Goal: Information Seeking & Learning: Find contact information

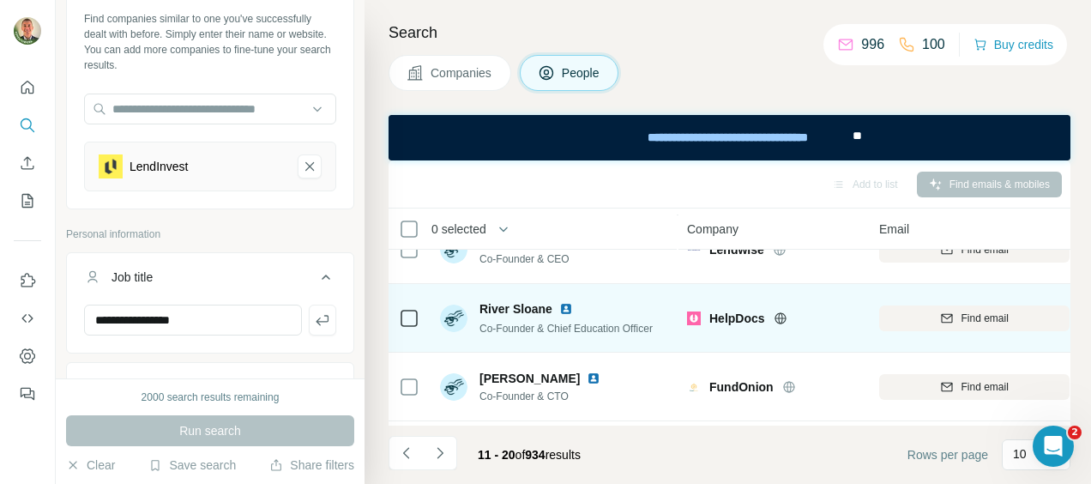
scroll to position [86, 0]
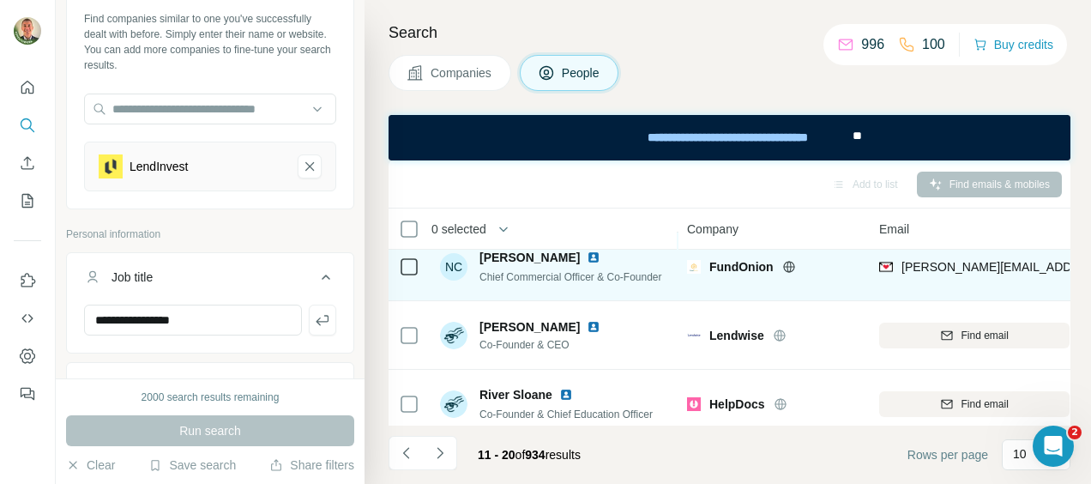
click at [791, 263] on icon at bounding box center [789, 267] width 14 height 14
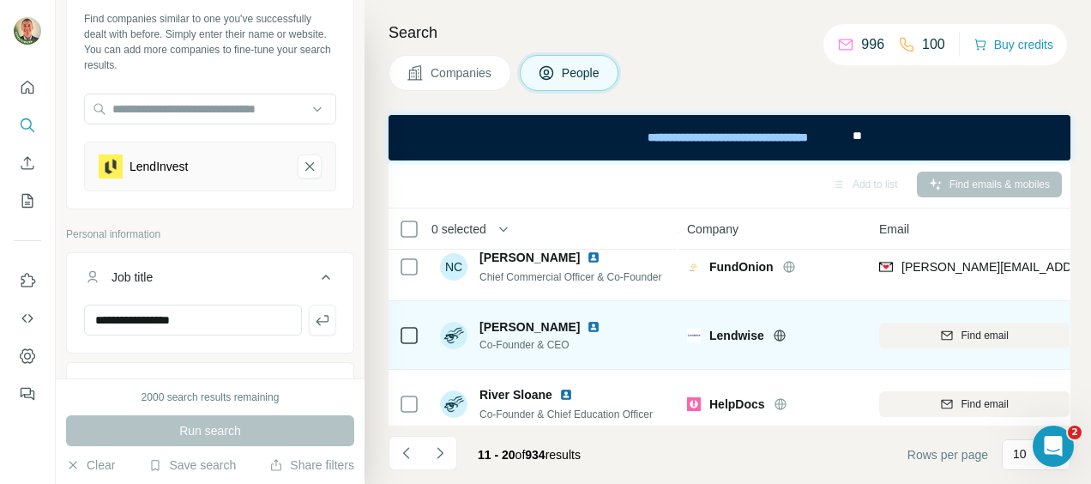
click at [780, 332] on icon at bounding box center [780, 335] width 14 height 14
click at [979, 336] on span "Find email" at bounding box center [984, 335] width 47 height 15
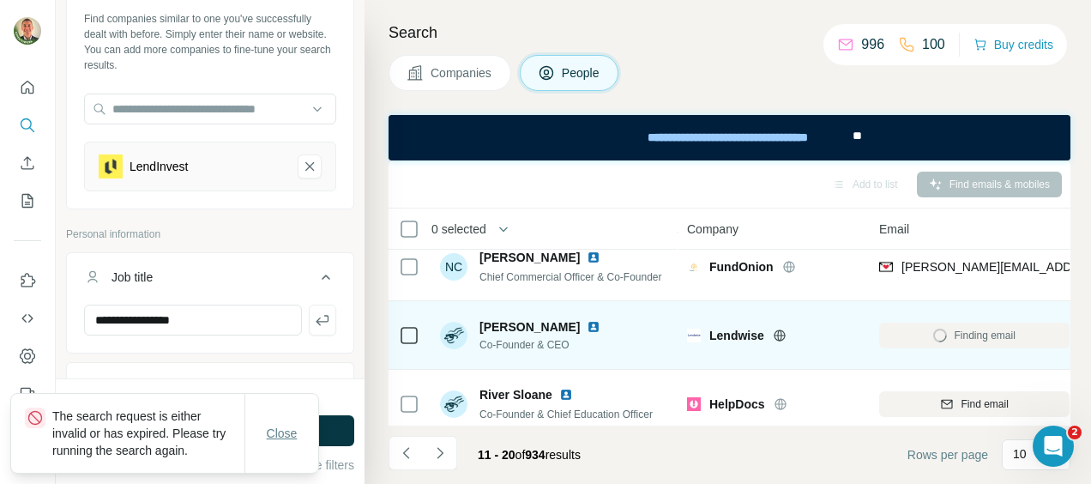
click at [278, 431] on span "Close" at bounding box center [282, 433] width 31 height 17
click at [324, 423] on button "Run search" at bounding box center [210, 430] width 288 height 31
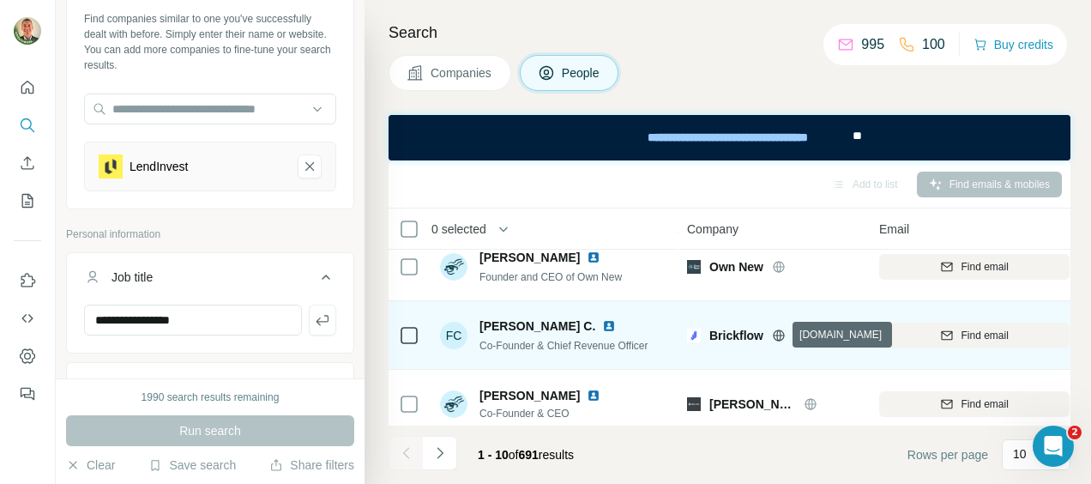
click at [781, 331] on icon at bounding box center [779, 335] width 14 height 14
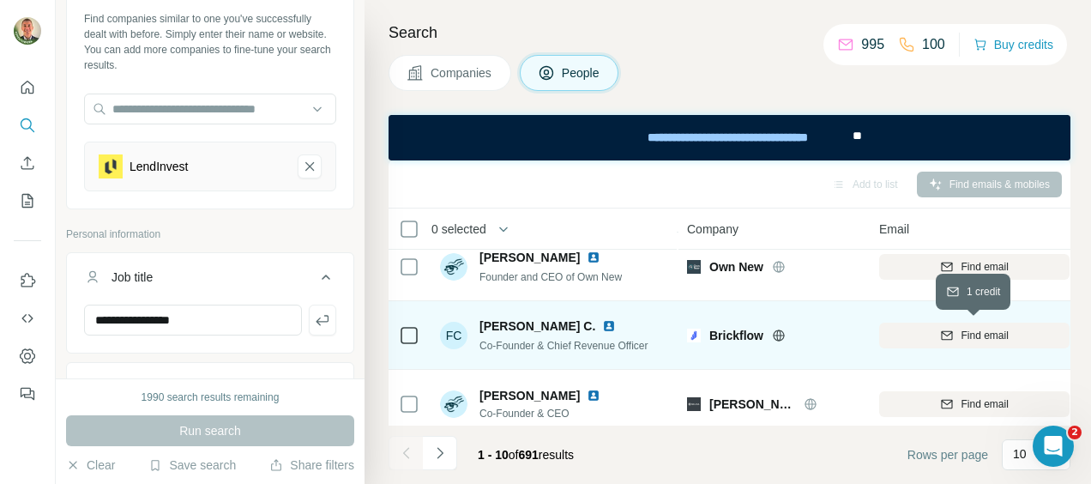
click at [998, 334] on span "Find email" at bounding box center [984, 335] width 47 height 15
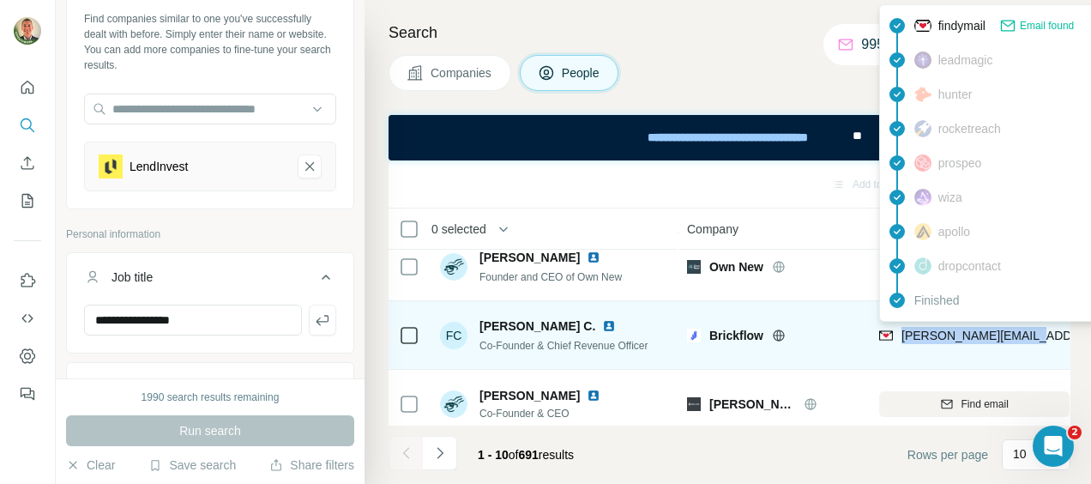
drag, startPoint x: 1035, startPoint y: 336, endPoint x: 902, endPoint y: 336, distance: 132.9
click at [902, 336] on div "[PERSON_NAME][EMAIL_ADDRESS][DOMAIN_NAME]" at bounding box center [974, 334] width 190 height 47
copy span "[PERSON_NAME][EMAIL_ADDRESS][DOMAIN_NAME]"
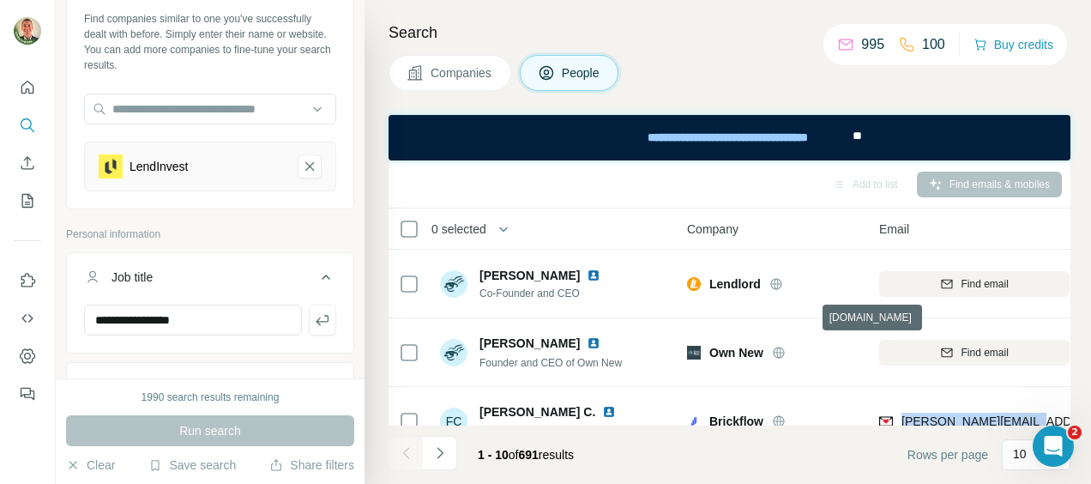
scroll to position [0, 0]
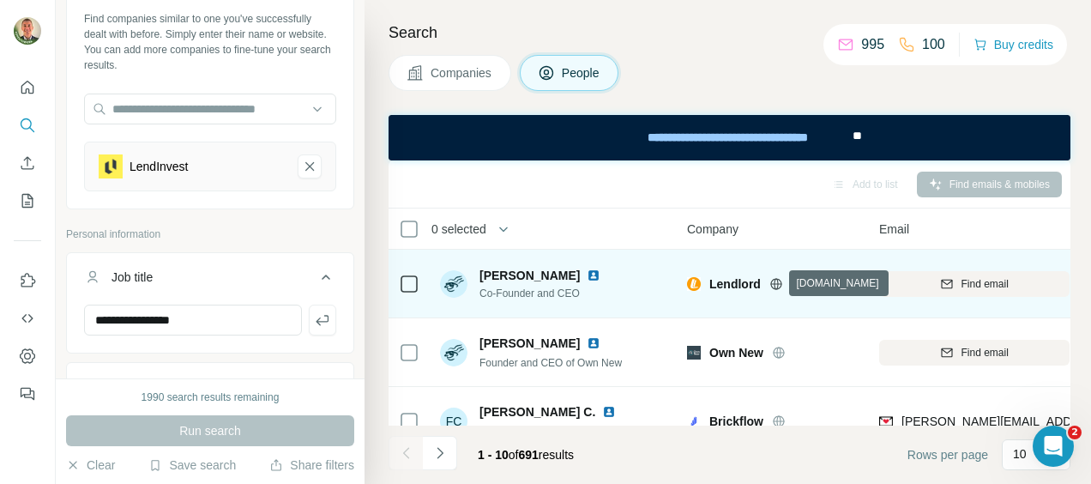
click at [774, 279] on icon at bounding box center [776, 283] width 4 height 11
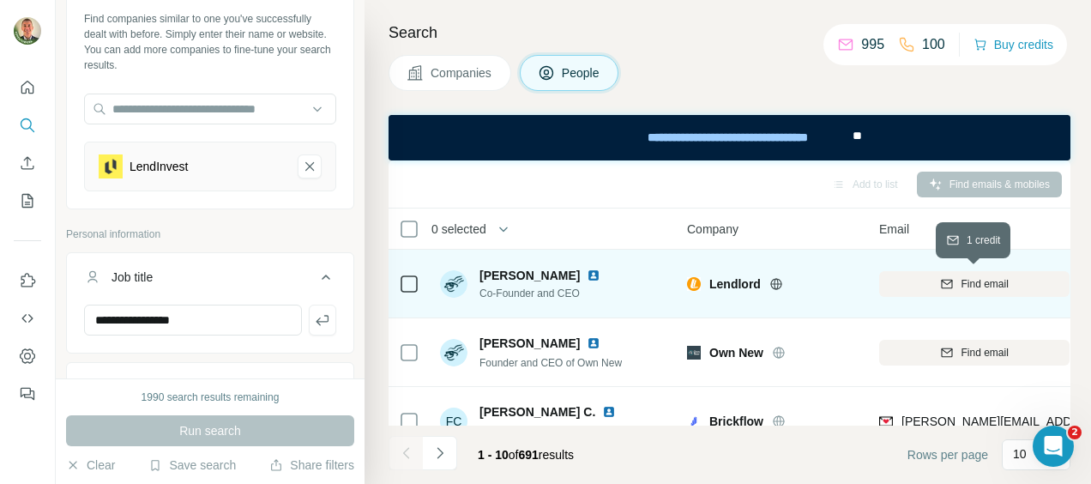
click at [999, 281] on span "Find email" at bounding box center [984, 283] width 47 height 15
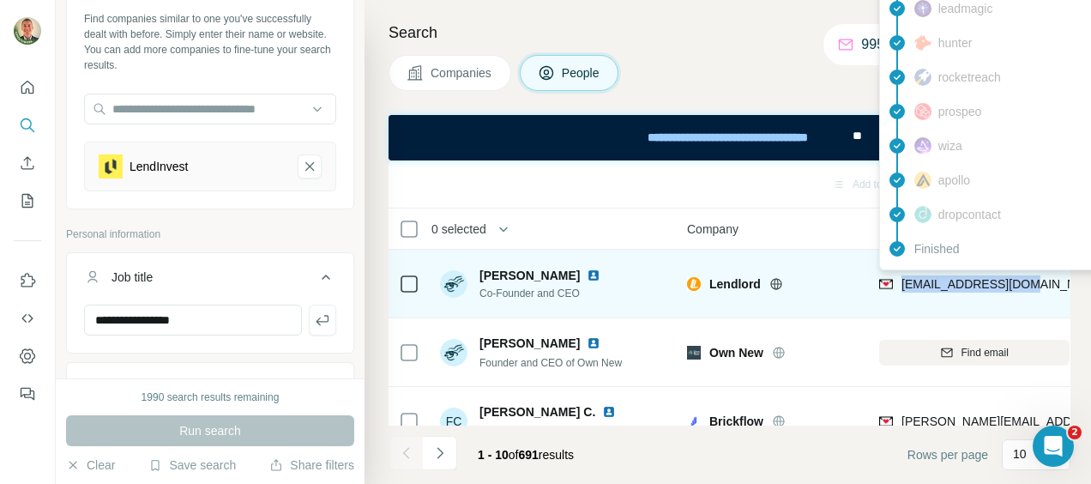
drag, startPoint x: 902, startPoint y: 284, endPoint x: 1016, endPoint y: 287, distance: 113.3
click at [1016, 287] on span "[EMAIL_ADDRESS][DOMAIN_NAME]" at bounding box center [1002, 284] width 203 height 14
copy span "[EMAIL_ADDRESS][DOMAIN_NAME]"
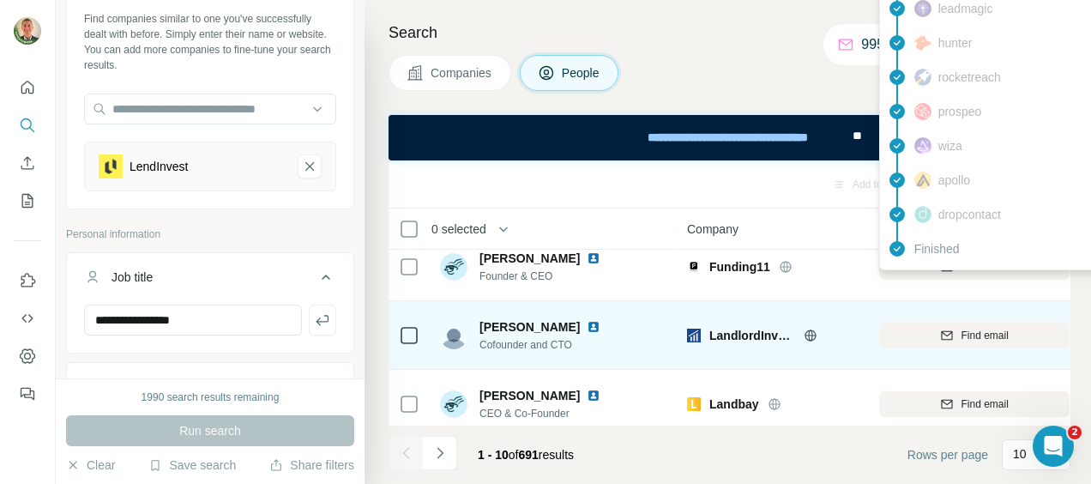
scroll to position [515, 0]
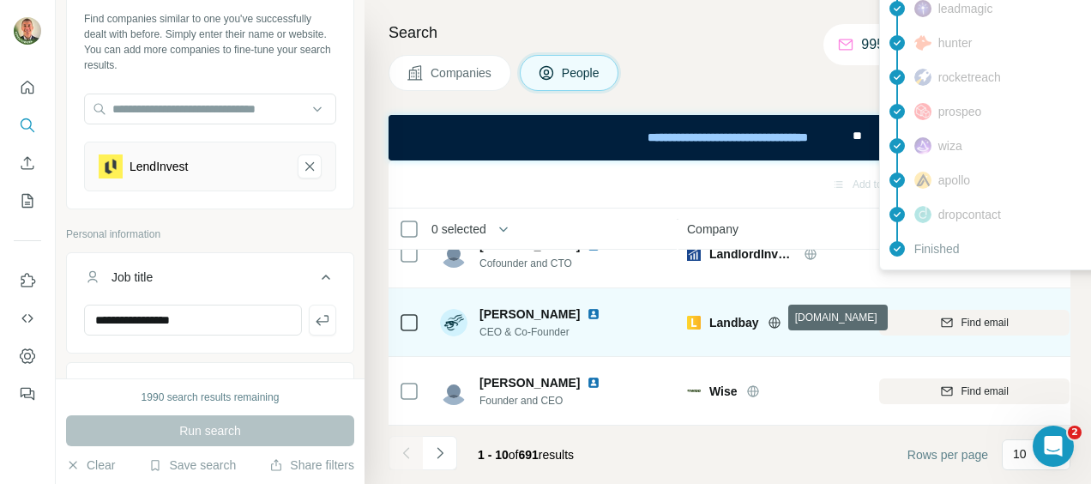
click at [776, 316] on icon at bounding box center [775, 323] width 14 height 14
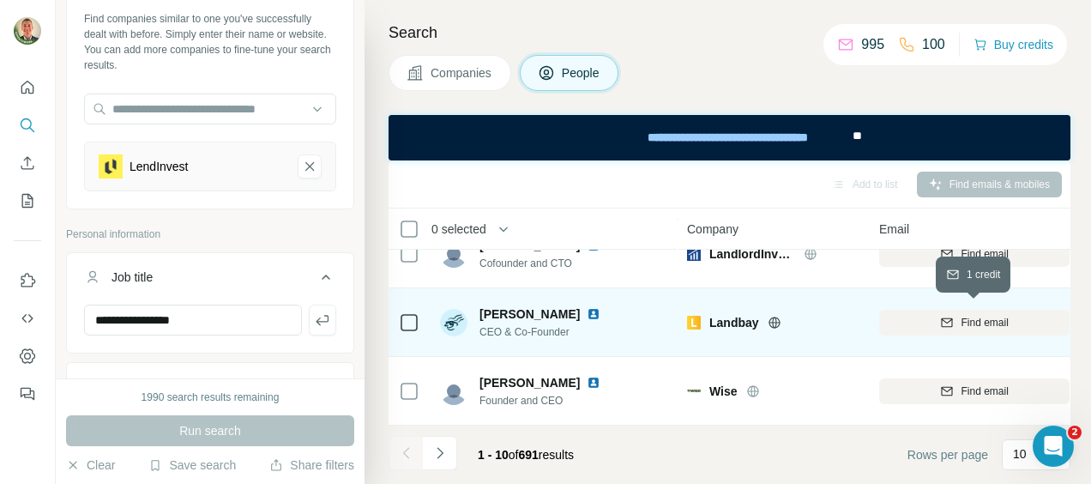
click at [986, 319] on span "Find email" at bounding box center [984, 322] width 47 height 15
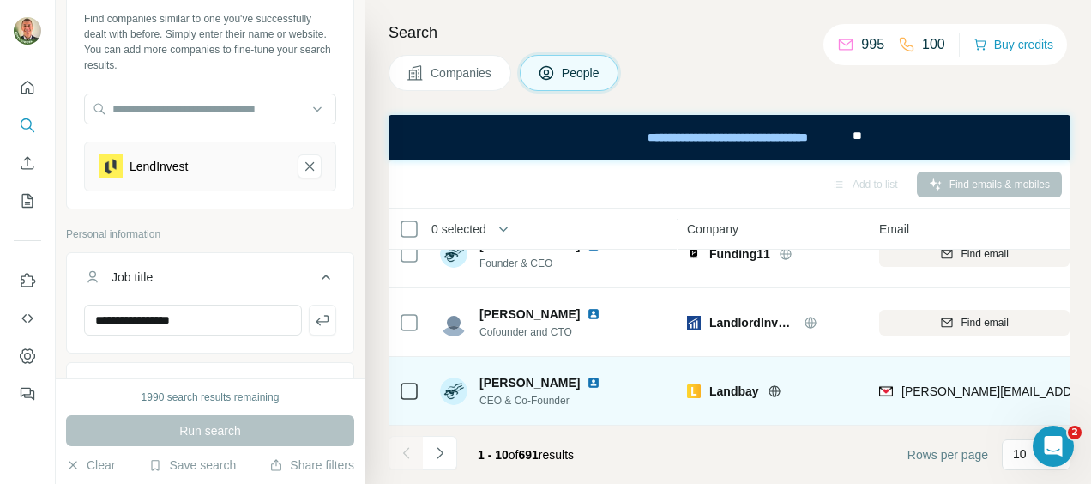
scroll to position [518, 0]
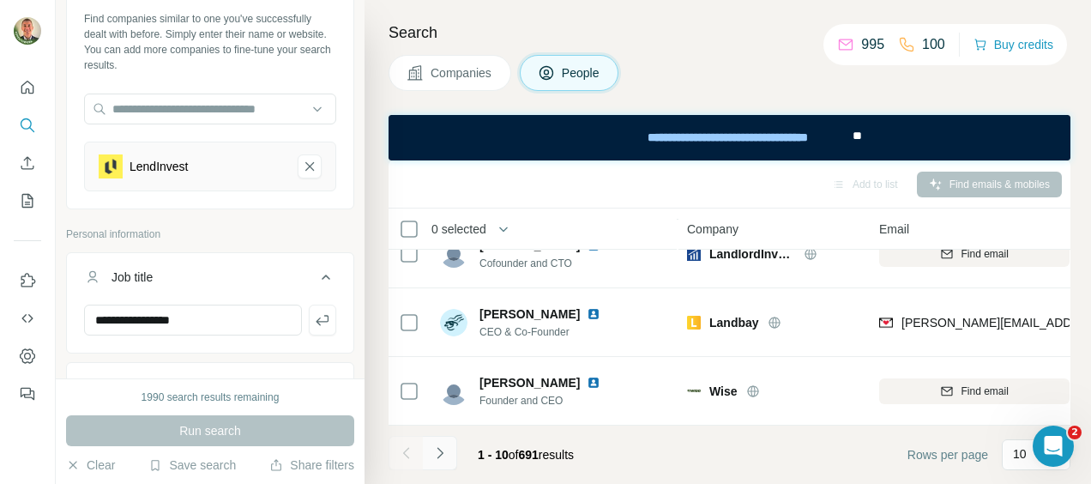
click at [437, 449] on icon "Navigate to next page" at bounding box center [439, 452] width 17 height 17
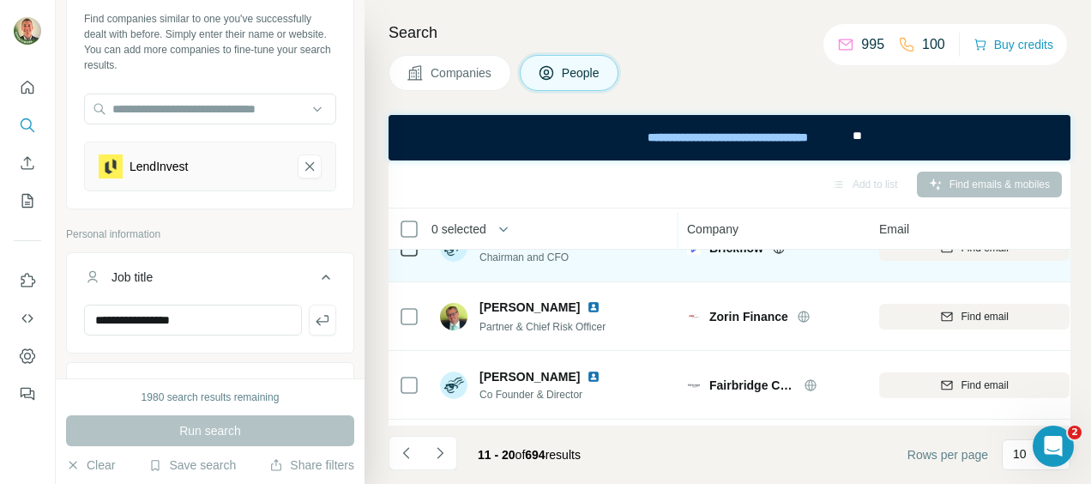
scroll to position [257, 0]
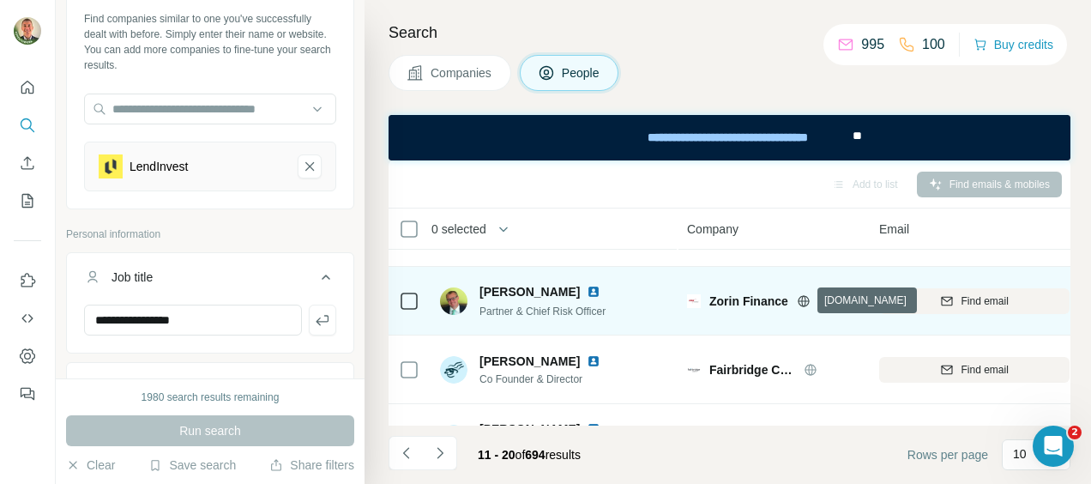
click at [803, 298] on icon at bounding box center [804, 301] width 14 height 14
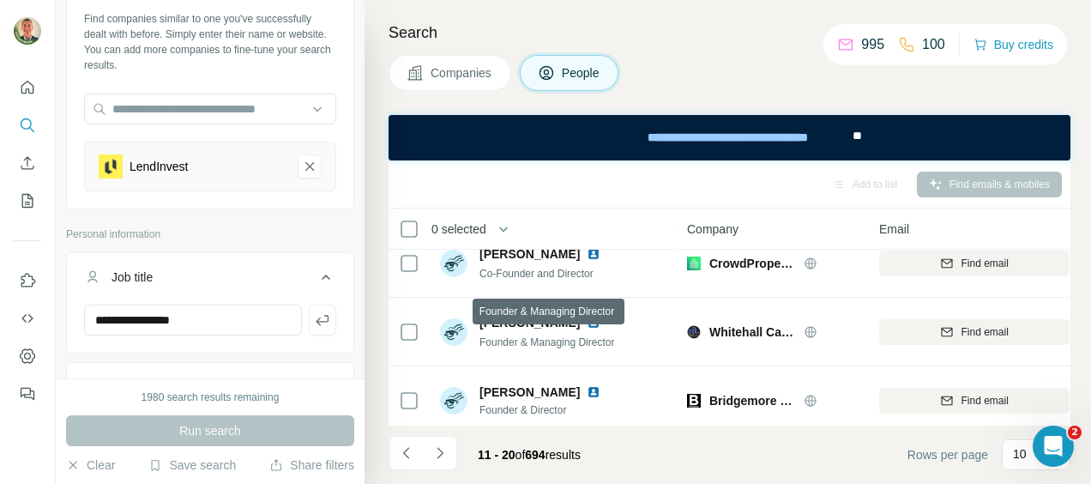
scroll to position [518, 0]
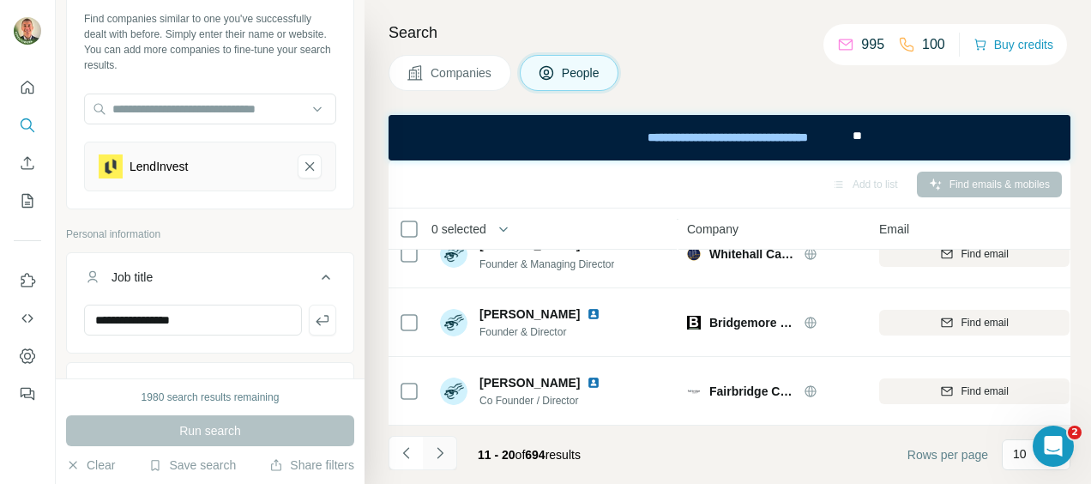
click at [440, 449] on icon "Navigate to next page" at bounding box center [439, 452] width 17 height 17
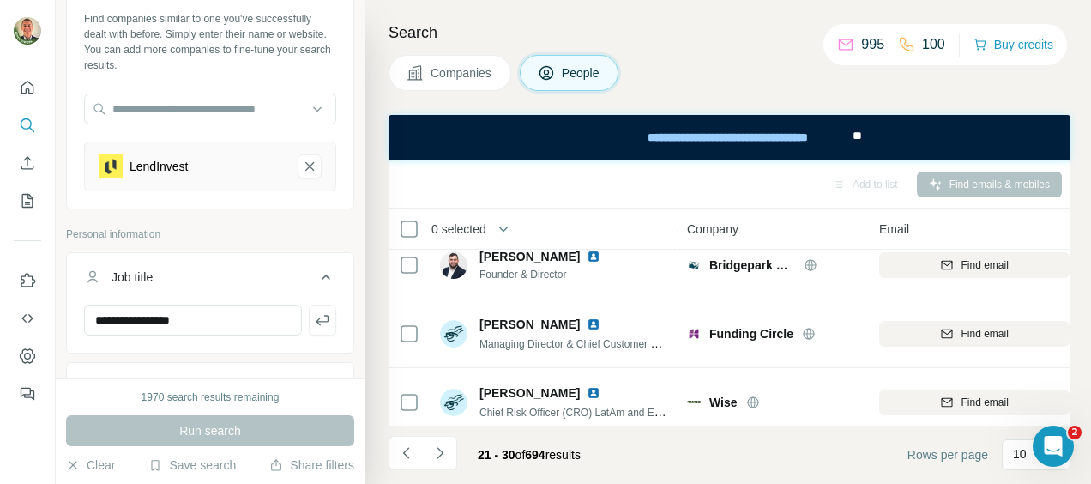
scroll to position [347, 0]
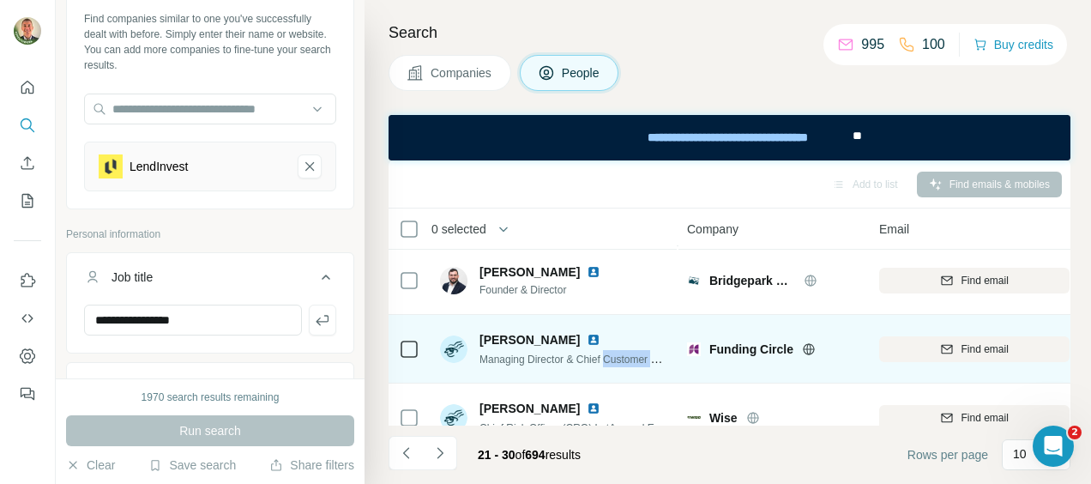
drag, startPoint x: 608, startPoint y: 359, endPoint x: 653, endPoint y: 365, distance: 45.1
click at [655, 365] on div "Managing Director & Chief Customer Officer" at bounding box center [573, 358] width 189 height 17
click at [985, 350] on span "Find email" at bounding box center [984, 348] width 47 height 15
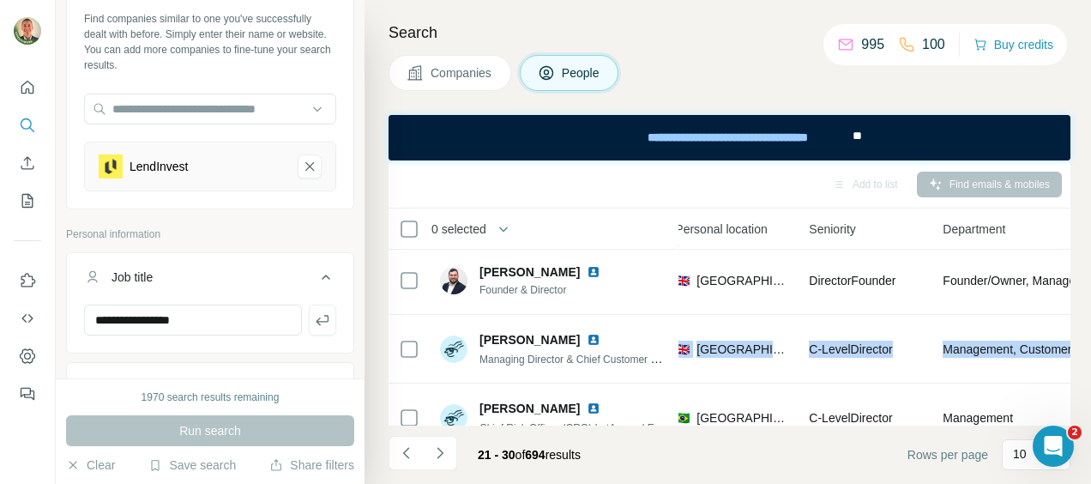
scroll to position [347, 878]
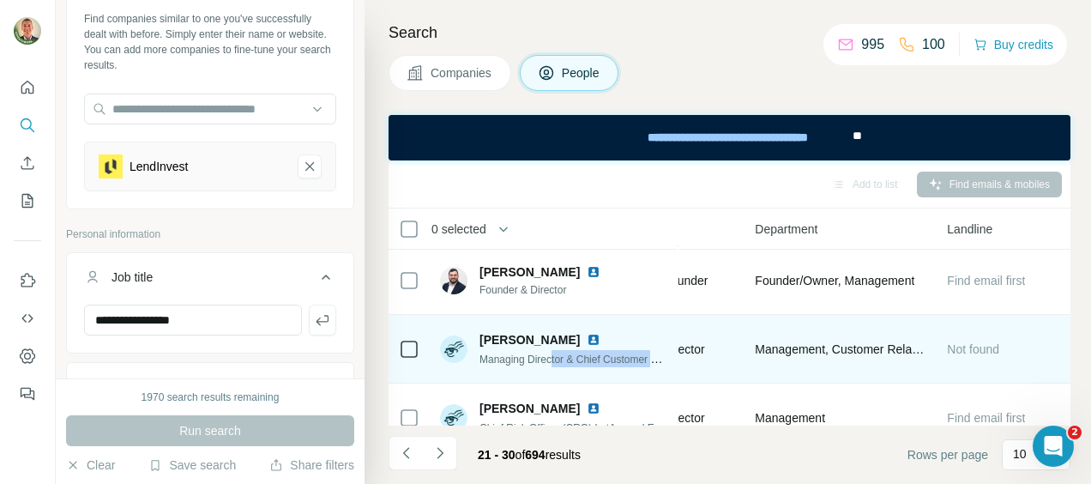
drag, startPoint x: 902, startPoint y: 350, endPoint x: 556, endPoint y: 348, distance: 346.5
click at [0, 0] on tr "[PERSON_NAME] Managing Director & Chief Customer Officer Funding Circle [PERSON…" at bounding box center [0, 0] width 0 height 0
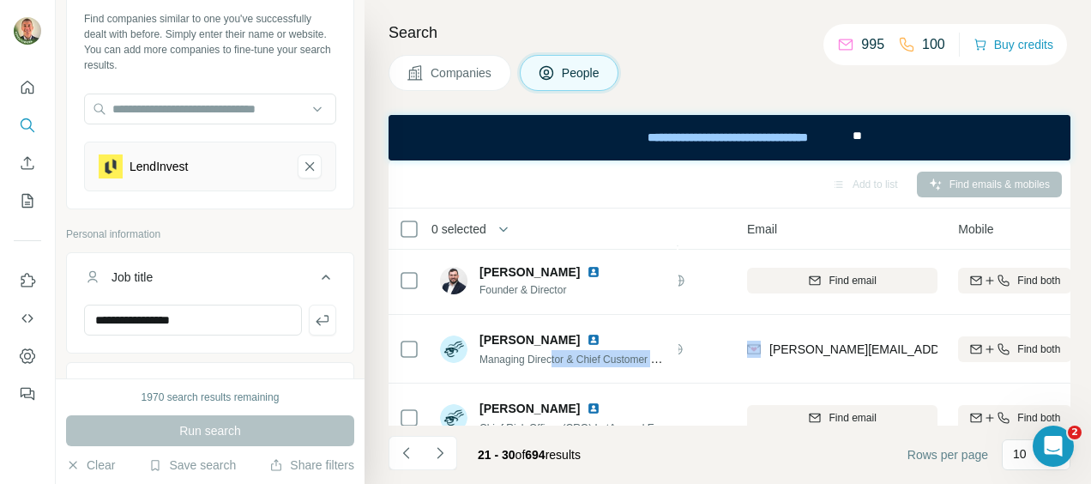
scroll to position [347, 129]
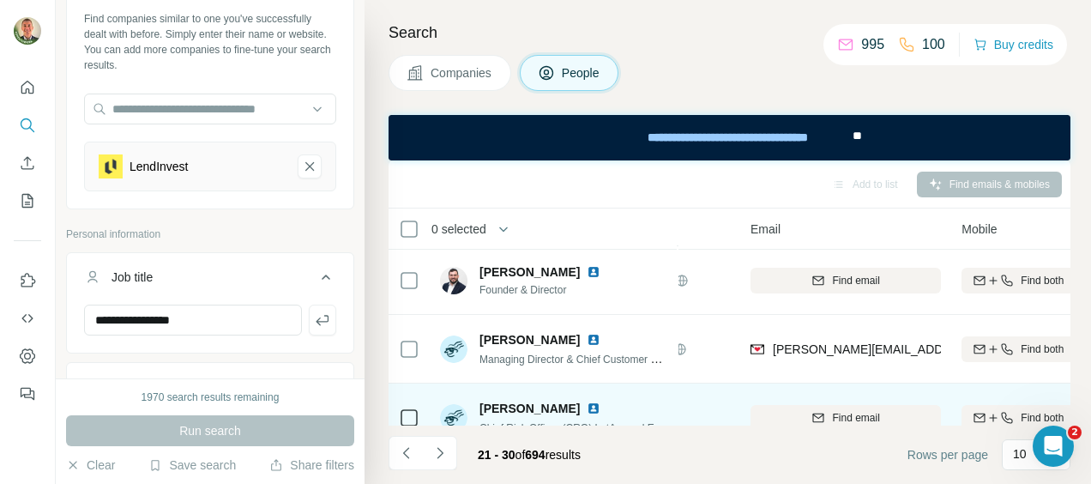
click at [820, 389] on td "Find email" at bounding box center [845, 417] width 211 height 69
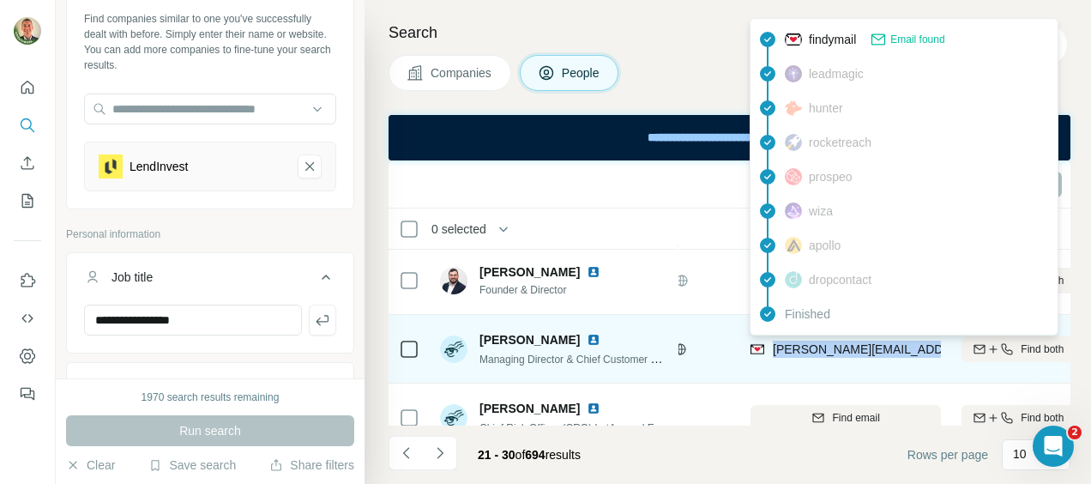
drag, startPoint x: 773, startPoint y: 348, endPoint x: 940, endPoint y: 355, distance: 167.4
click at [940, 355] on span "[PERSON_NAME][EMAIL_ADDRESS][PERSON_NAME][DOMAIN_NAME]" at bounding box center [967, 349] width 388 height 17
click at [909, 358] on div "[PERSON_NAME][EMAIL_ADDRESS][PERSON_NAME][DOMAIN_NAME]" at bounding box center [955, 351] width 410 height 21
click at [755, 347] on img at bounding box center [757, 349] width 14 height 17
click at [832, 352] on span "[PERSON_NAME][EMAIL_ADDRESS][PERSON_NAME][DOMAIN_NAME]" at bounding box center [973, 349] width 401 height 14
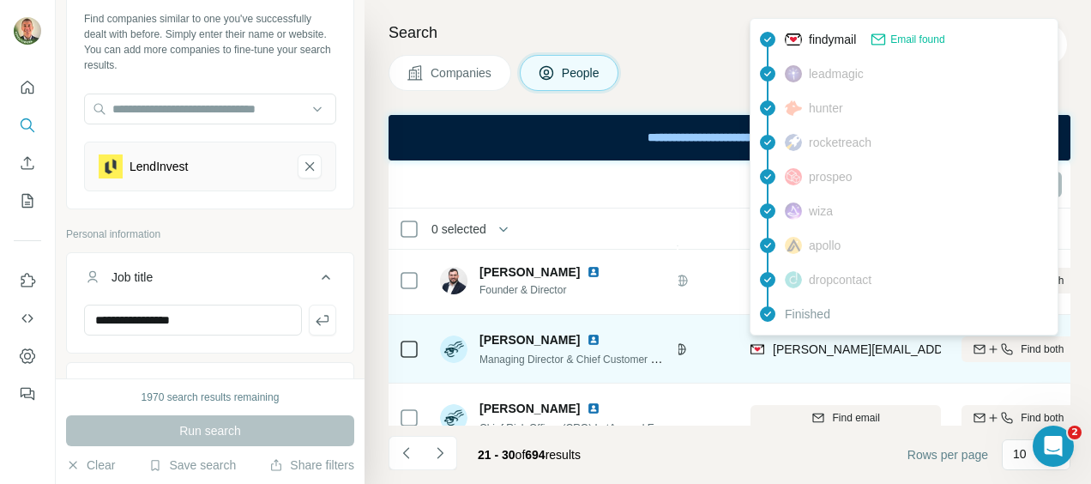
click at [817, 347] on span "[PERSON_NAME][EMAIL_ADDRESS][PERSON_NAME][DOMAIN_NAME]" at bounding box center [973, 349] width 401 height 14
drag, startPoint x: 773, startPoint y: 348, endPoint x: 955, endPoint y: 353, distance: 181.9
click at [0, 0] on tr "[PERSON_NAME] Managing Director & Chief Customer Officer Funding Circle [PERSON…" at bounding box center [0, 0] width 0 height 0
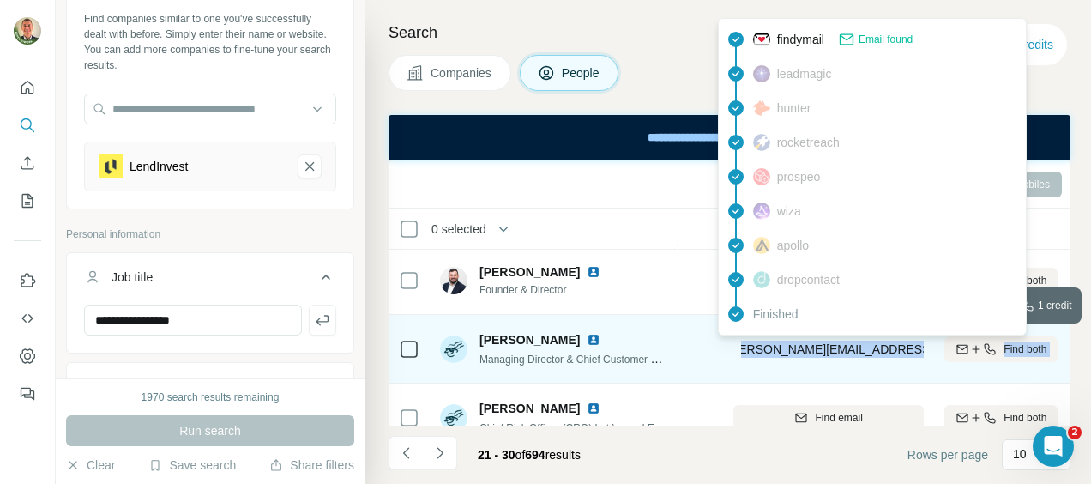
scroll to position [347, 202]
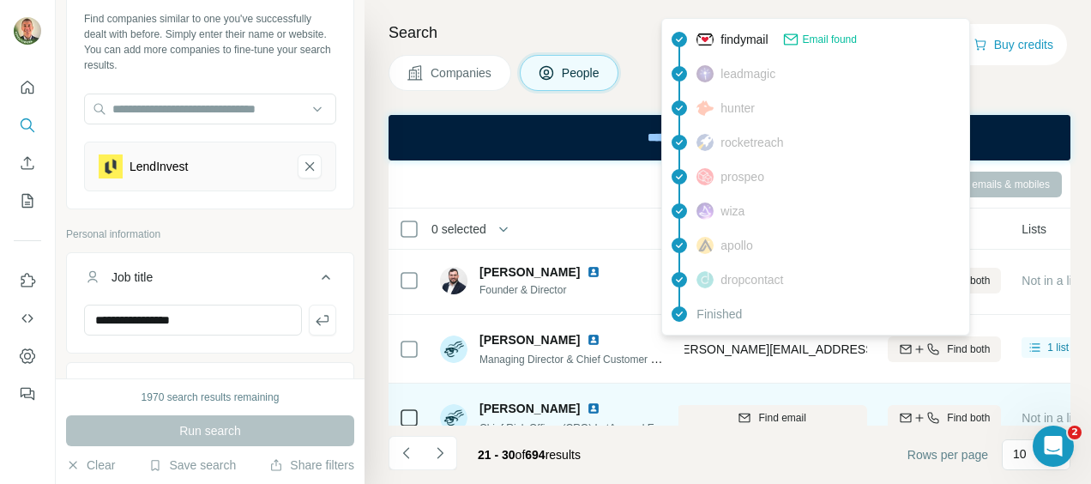
click at [849, 399] on div "Find email" at bounding box center [772, 417] width 190 height 47
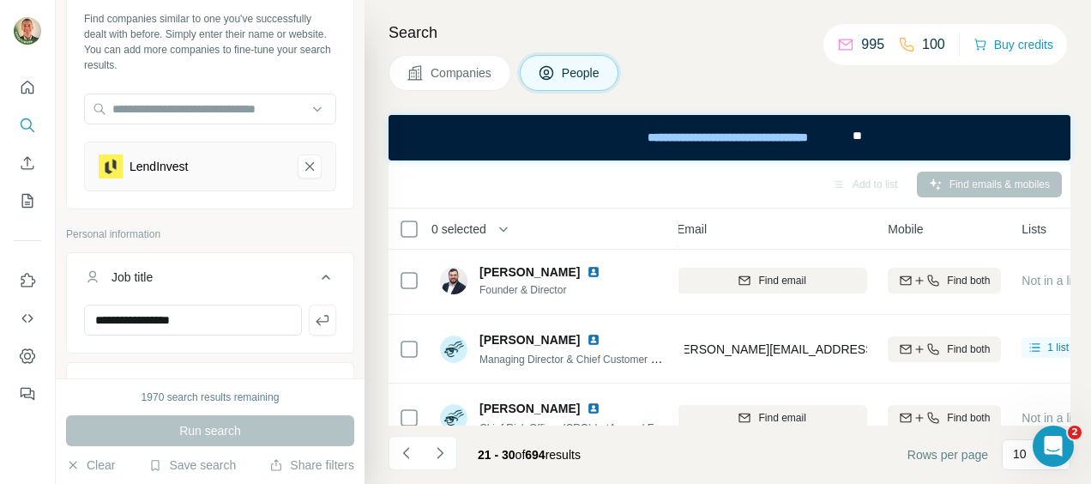
click at [877, 230] on th "Mobile" at bounding box center [944, 228] width 134 height 41
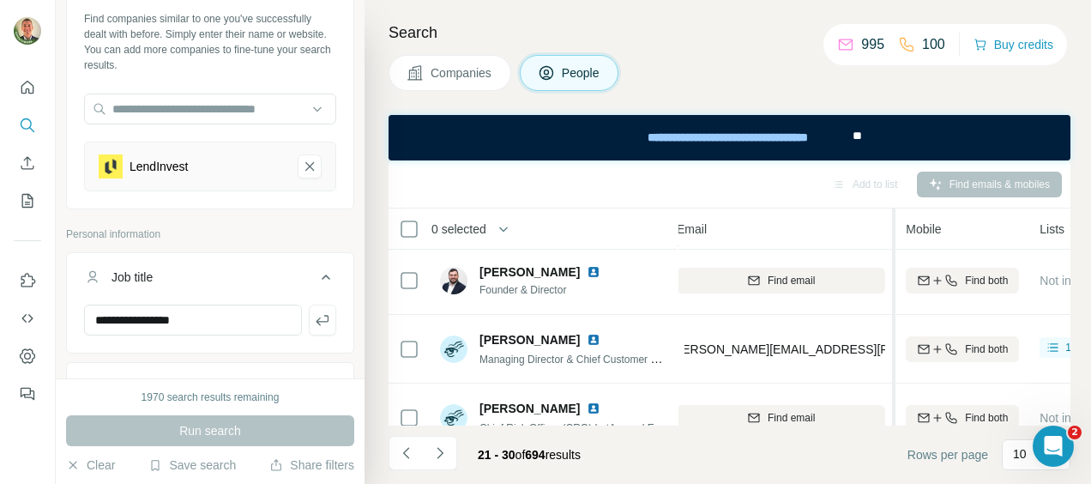
scroll to position [0, 0]
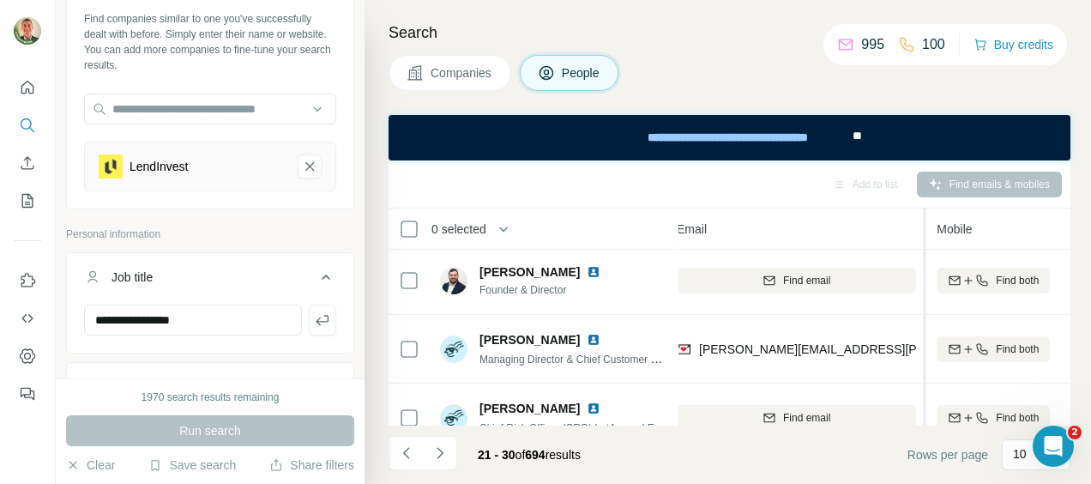
drag, startPoint x: 875, startPoint y: 230, endPoint x: 927, endPoint y: 228, distance: 52.3
click at [0, 0] on tr "0 selected People Company Email Mobile Lists Personal location Seniority Depart…" at bounding box center [0, 0] width 0 height 0
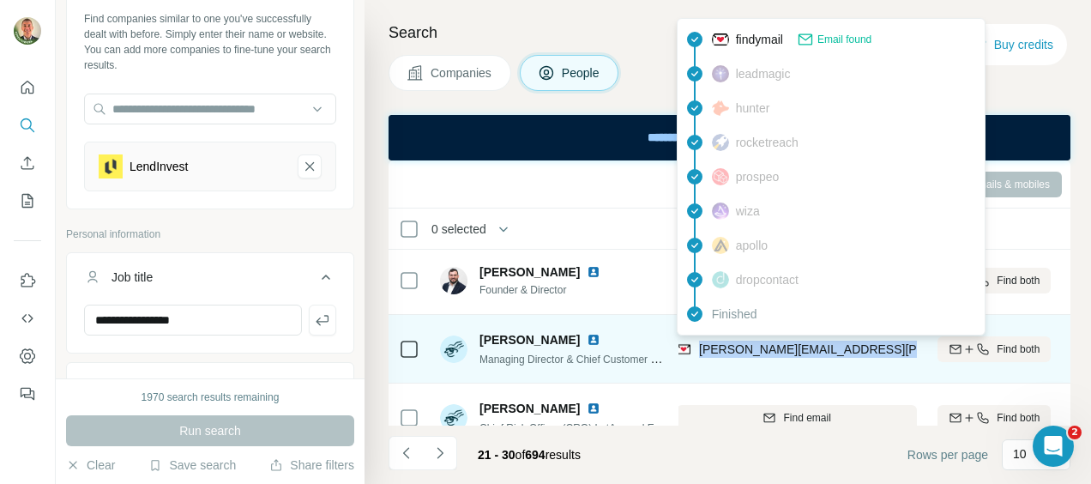
drag, startPoint x: 699, startPoint y: 350, endPoint x: 892, endPoint y: 349, distance: 193.0
click at [892, 349] on span "[PERSON_NAME][EMAIL_ADDRESS][PERSON_NAME][DOMAIN_NAME]" at bounding box center [899, 349] width 401 height 14
copy span "[PERSON_NAME][EMAIL_ADDRESS][PERSON_NAME][DOMAIN_NAME]"
click at [628, 321] on td "[PERSON_NAME] Managing Director & Chief Customer Officer" at bounding box center [554, 349] width 249 height 69
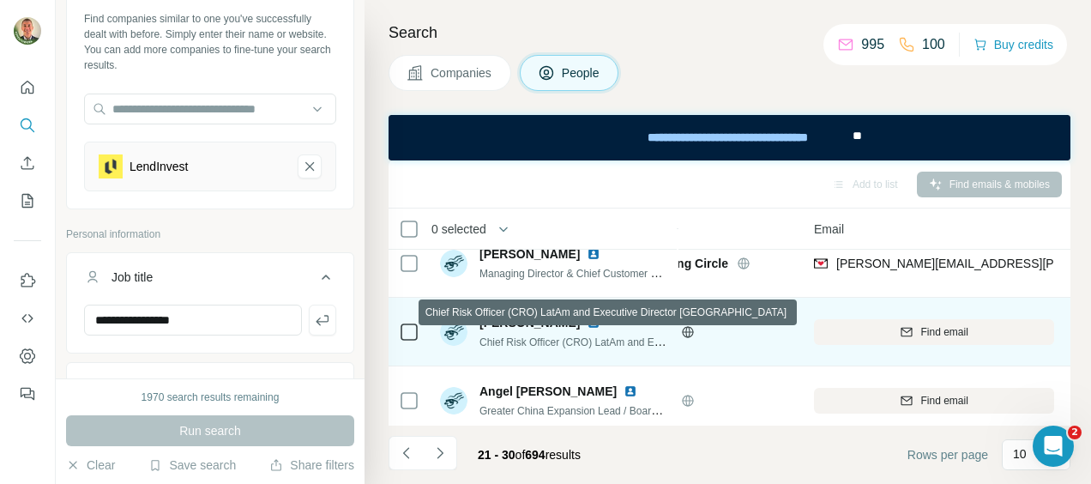
scroll to position [432, 0]
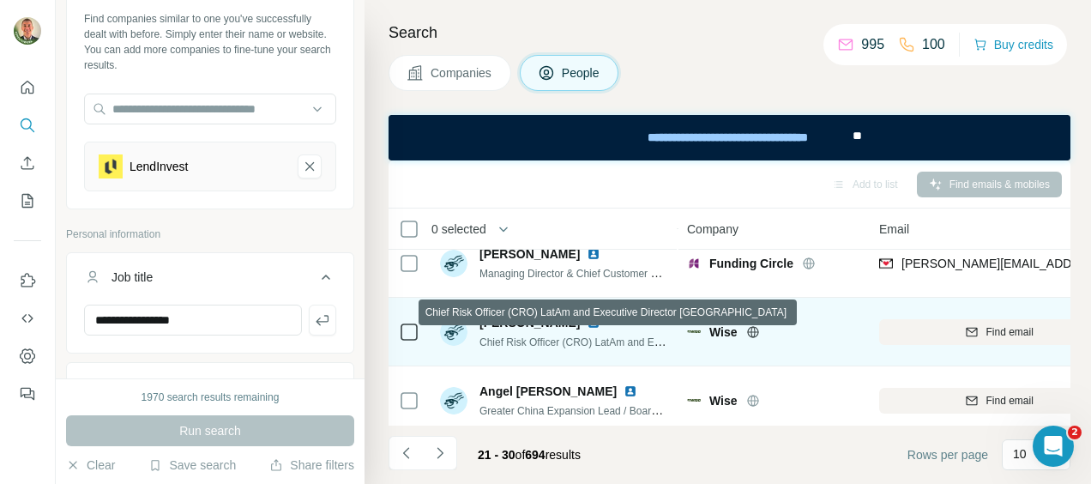
drag, startPoint x: 612, startPoint y: 340, endPoint x: 469, endPoint y: 341, distance: 142.4
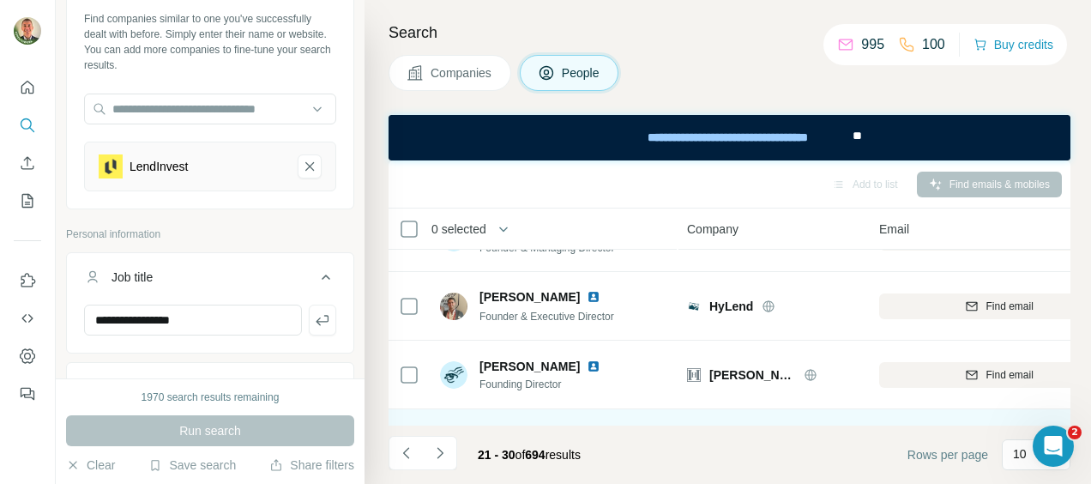
scroll to position [89, 0]
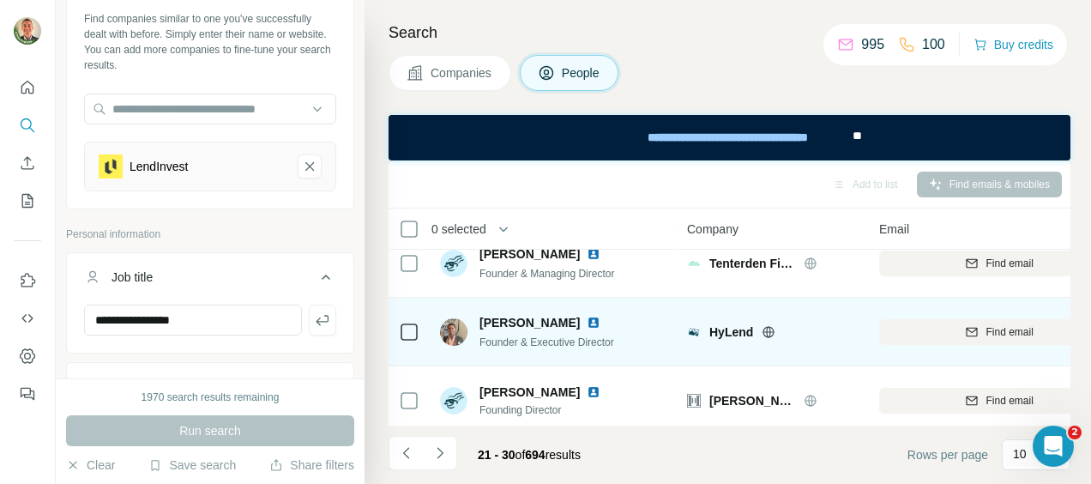
click at [770, 328] on icon at bounding box center [769, 331] width 4 height 11
click at [971, 328] on icon "button" at bounding box center [972, 332] width 14 height 14
drag, startPoint x: 901, startPoint y: 332, endPoint x: 1026, endPoint y: 336, distance: 125.3
click at [1026, 336] on div "[EMAIL_ADDRESS][DOMAIN_NAME]" at bounding box center [999, 331] width 240 height 47
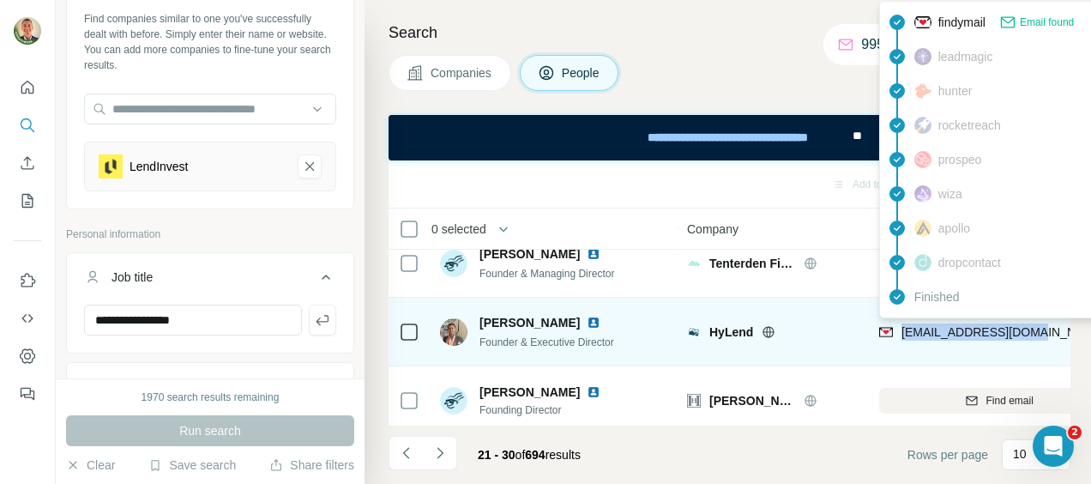
copy span "[EMAIL_ADDRESS][DOMAIN_NAME]"
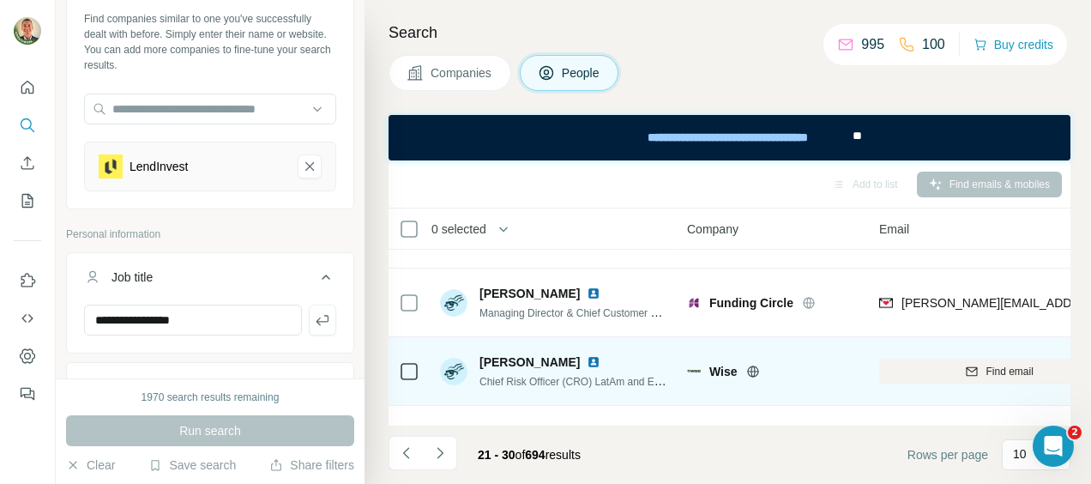
scroll to position [432, 0]
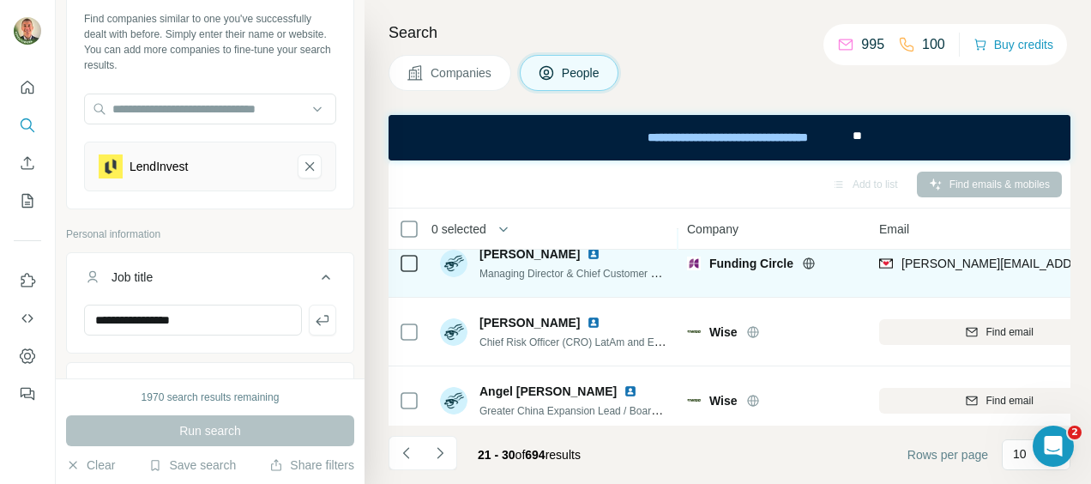
click at [806, 261] on icon at bounding box center [809, 263] width 14 height 14
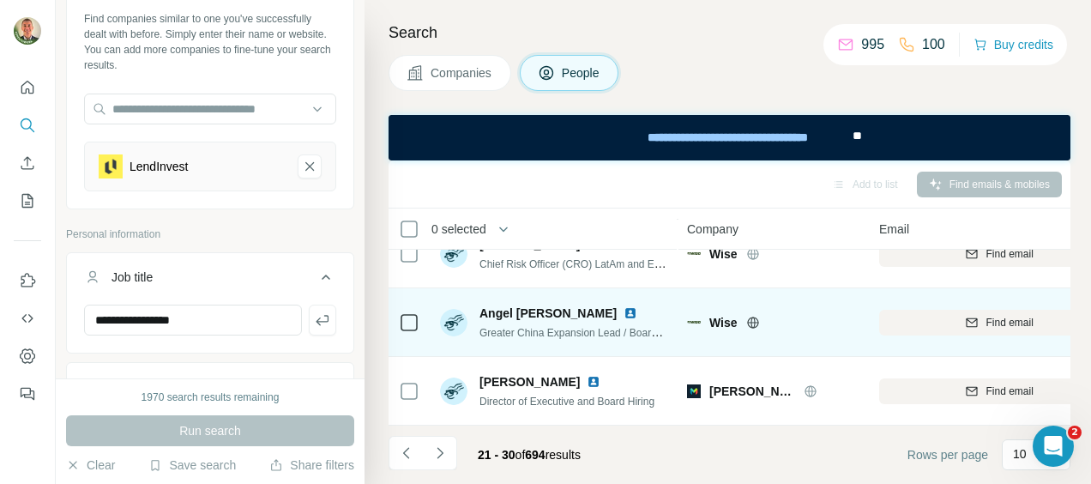
click at [756, 316] on icon at bounding box center [753, 323] width 14 height 14
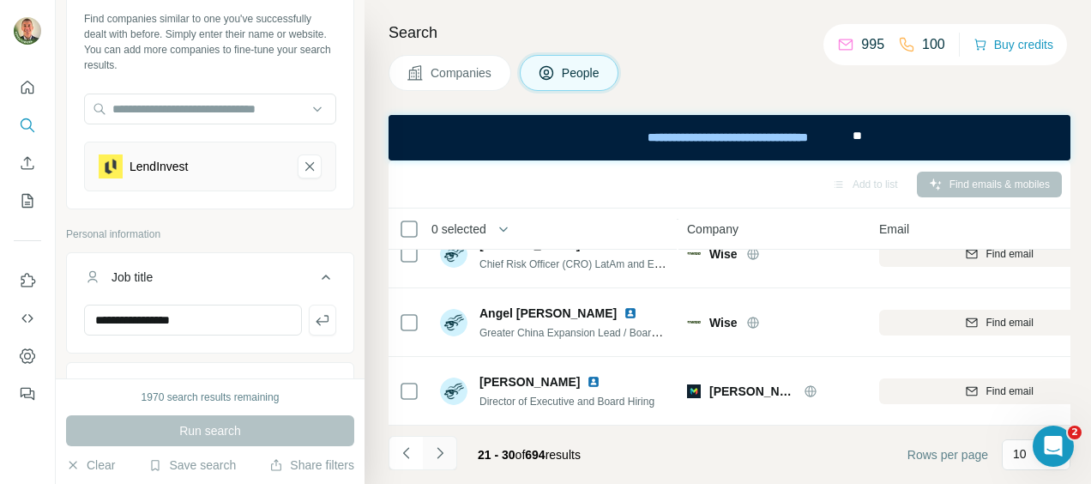
click at [441, 449] on icon "Navigate to next page" at bounding box center [439, 452] width 17 height 17
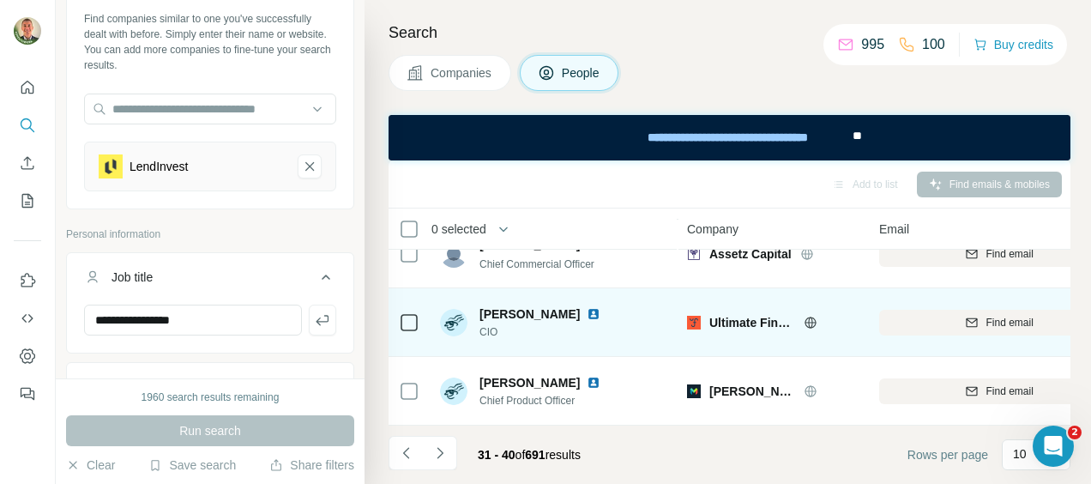
click at [811, 316] on icon at bounding box center [810, 321] width 4 height 11
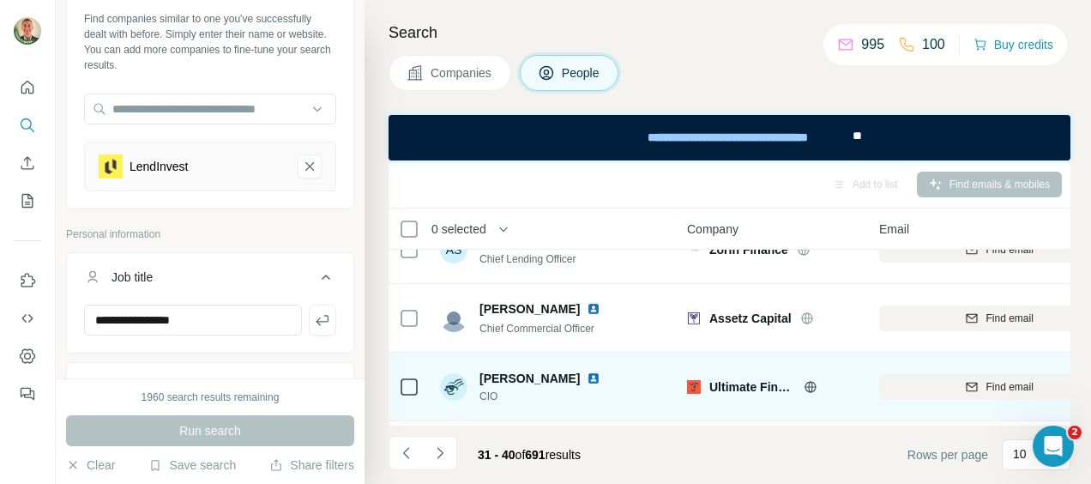
scroll to position [432, 0]
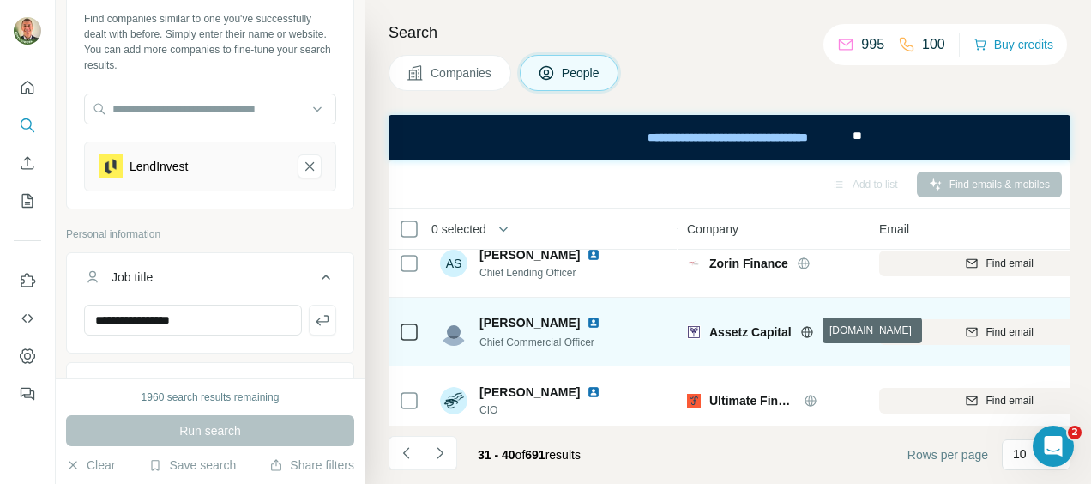
click at [808, 329] on icon at bounding box center [807, 332] width 14 height 14
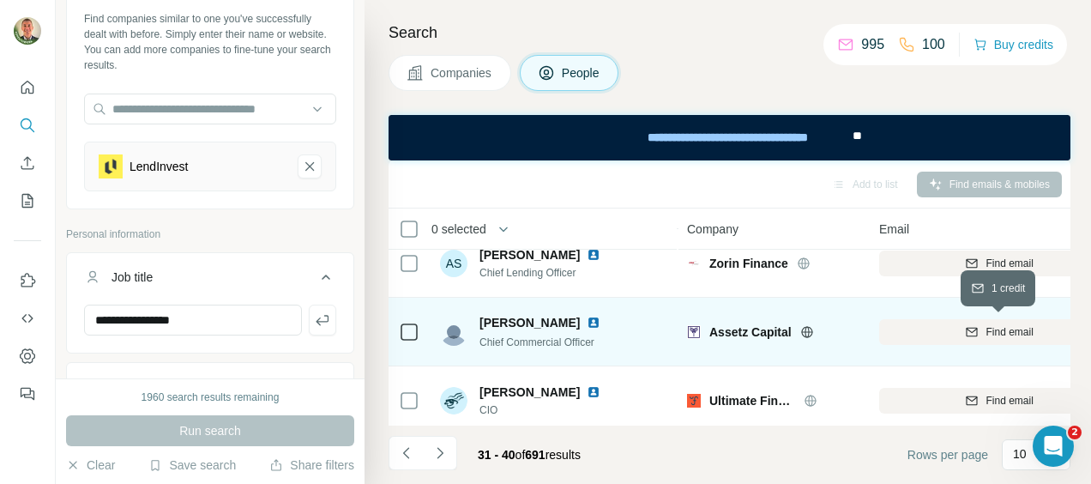
click at [971, 330] on icon "button" at bounding box center [972, 332] width 14 height 14
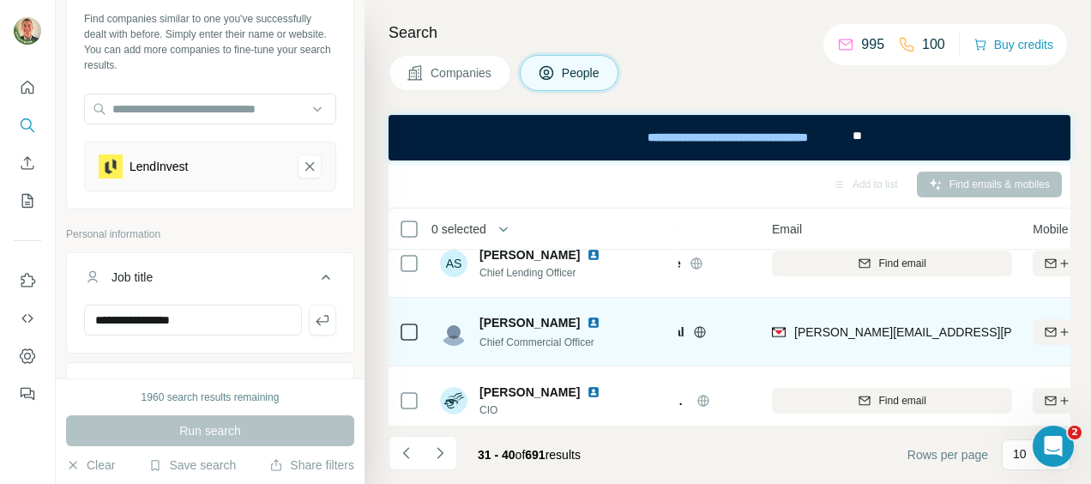
scroll to position [432, 116]
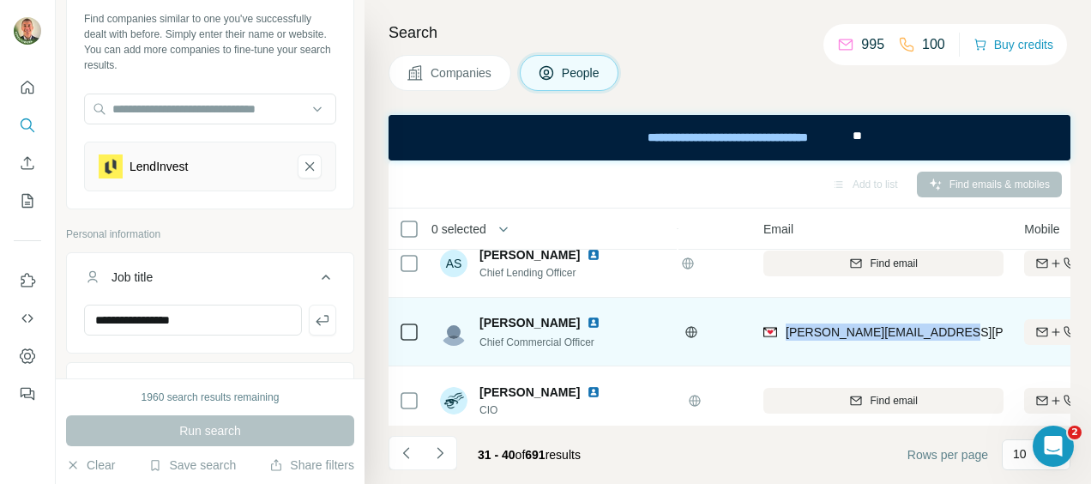
drag, startPoint x: 786, startPoint y: 331, endPoint x: 945, endPoint y: 343, distance: 160.0
click at [945, 343] on div "[PERSON_NAME][EMAIL_ADDRESS][PERSON_NAME][DOMAIN_NAME]" at bounding box center [883, 331] width 240 height 47
click at [786, 354] on div "[PERSON_NAME][EMAIL_ADDRESS][PERSON_NAME][DOMAIN_NAME]" at bounding box center [883, 331] width 240 height 47
drag, startPoint x: 787, startPoint y: 331, endPoint x: 990, endPoint y: 339, distance: 202.6
click at [990, 339] on div "[PERSON_NAME][EMAIL_ADDRESS][PERSON_NAME][DOMAIN_NAME]" at bounding box center [883, 331] width 240 height 47
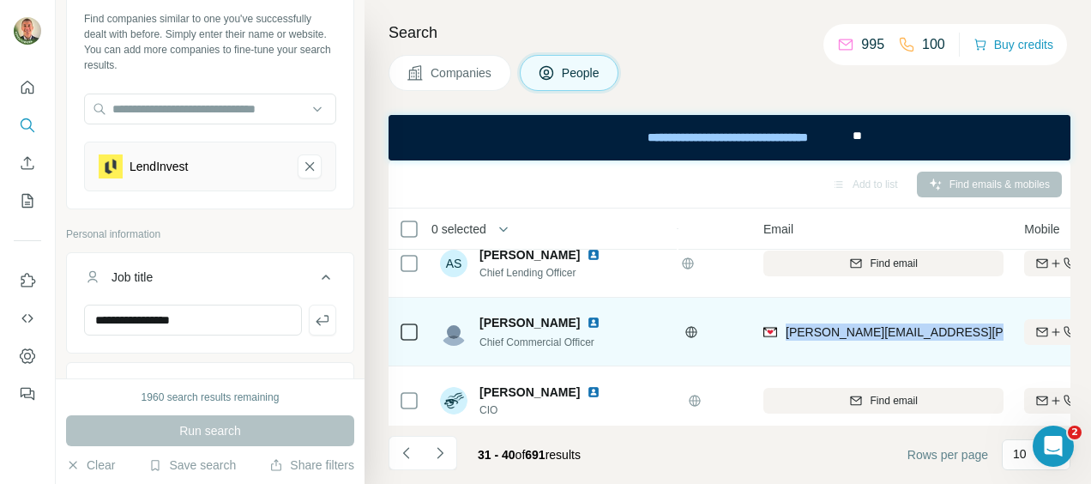
copy span "[PERSON_NAME][EMAIL_ADDRESS][PERSON_NAME][DOMAIN_NAME]"
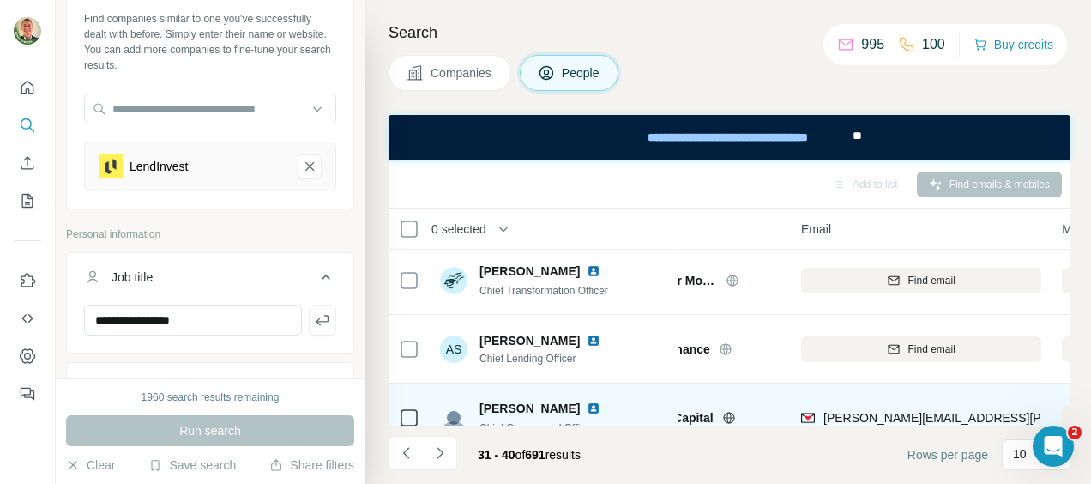
scroll to position [347, 0]
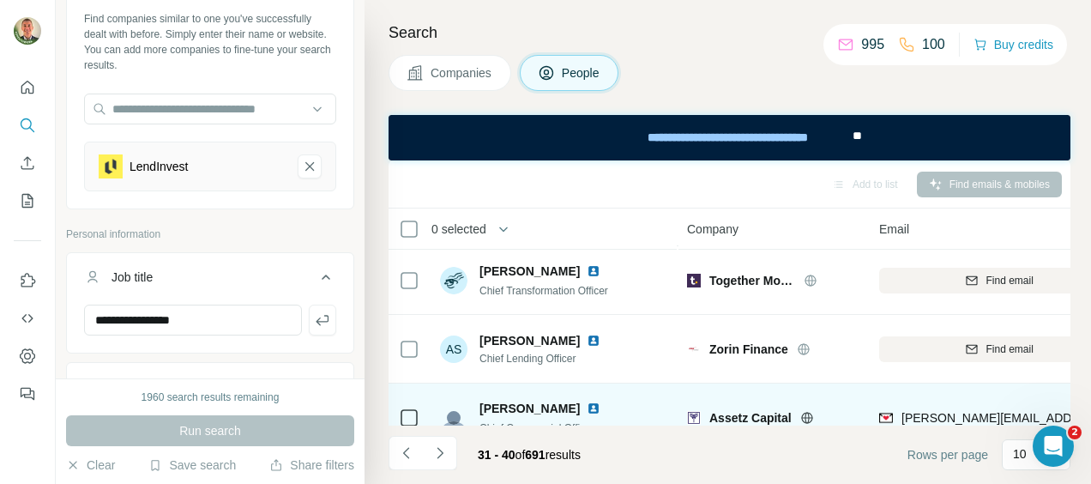
drag, startPoint x: 734, startPoint y: 378, endPoint x: 603, endPoint y: 387, distance: 131.5
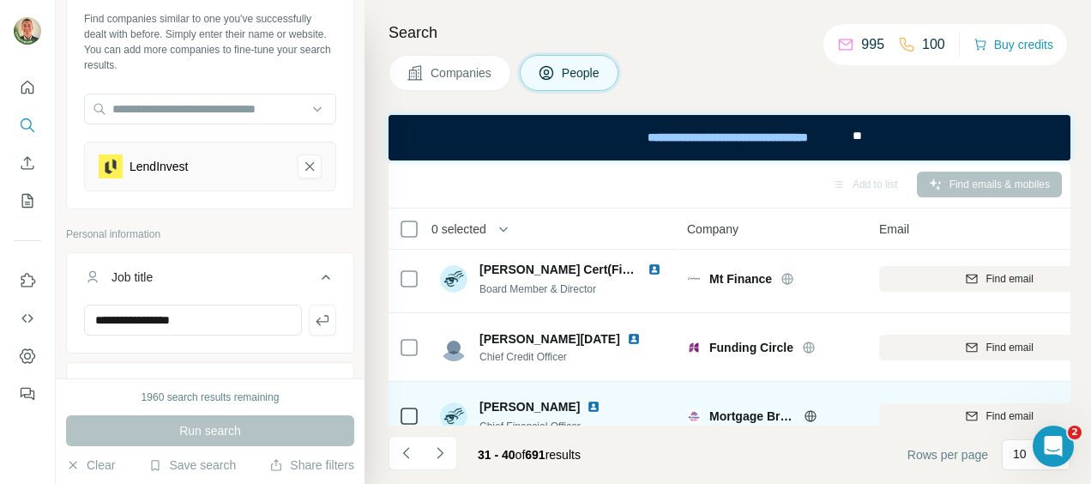
scroll to position [3, 0]
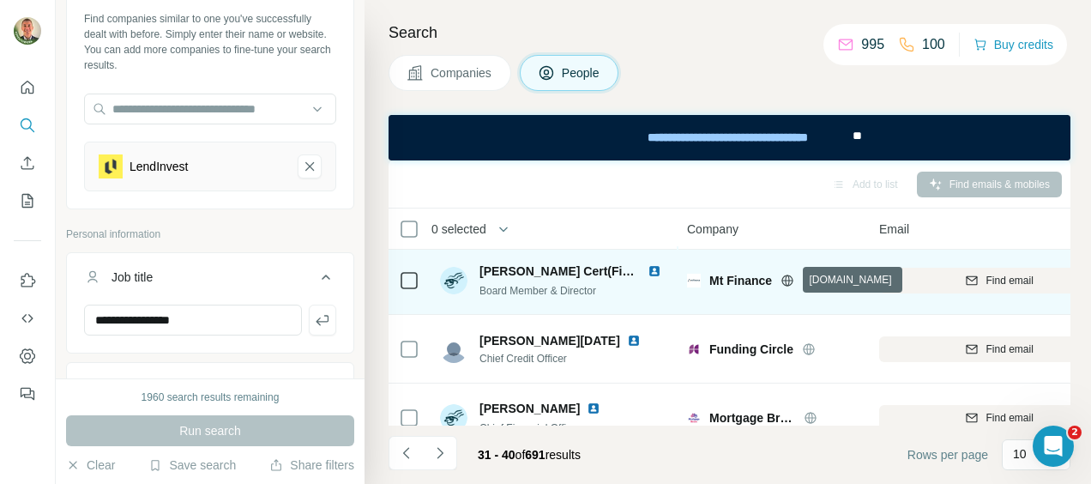
click at [791, 278] on icon at bounding box center [787, 281] width 14 height 14
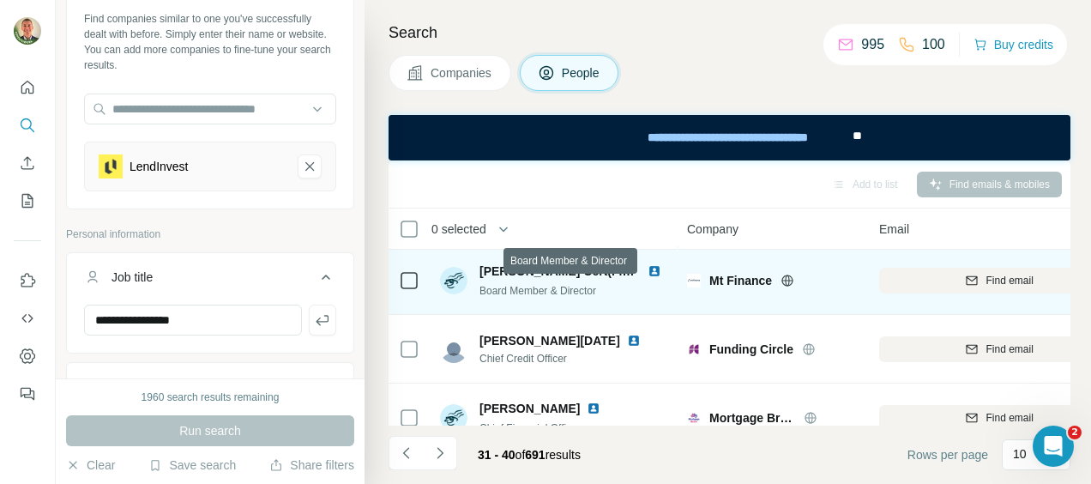
scroll to position [0, 0]
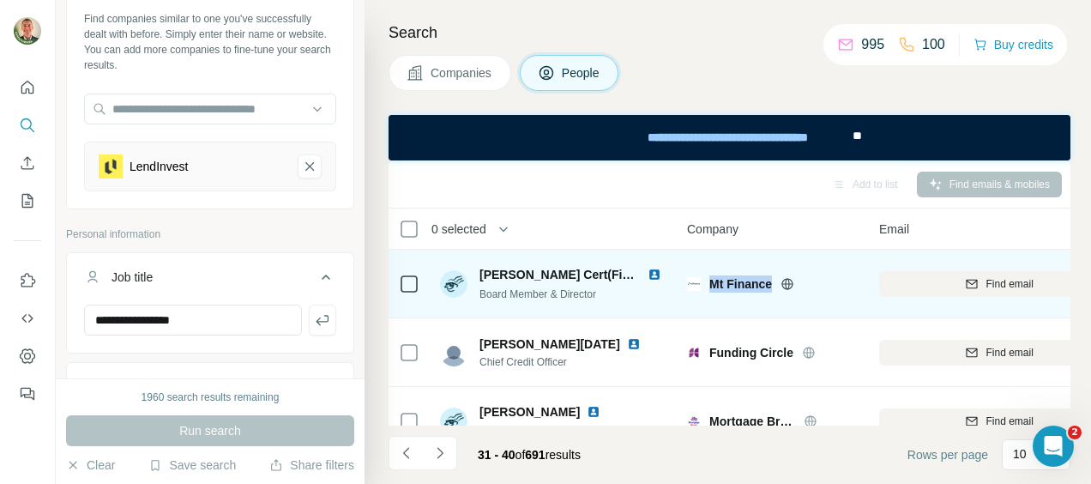
drag, startPoint x: 709, startPoint y: 280, endPoint x: 774, endPoint y: 281, distance: 64.3
click at [774, 281] on div "Mt Finance" at bounding box center [783, 283] width 149 height 17
copy span "Mt Finance"
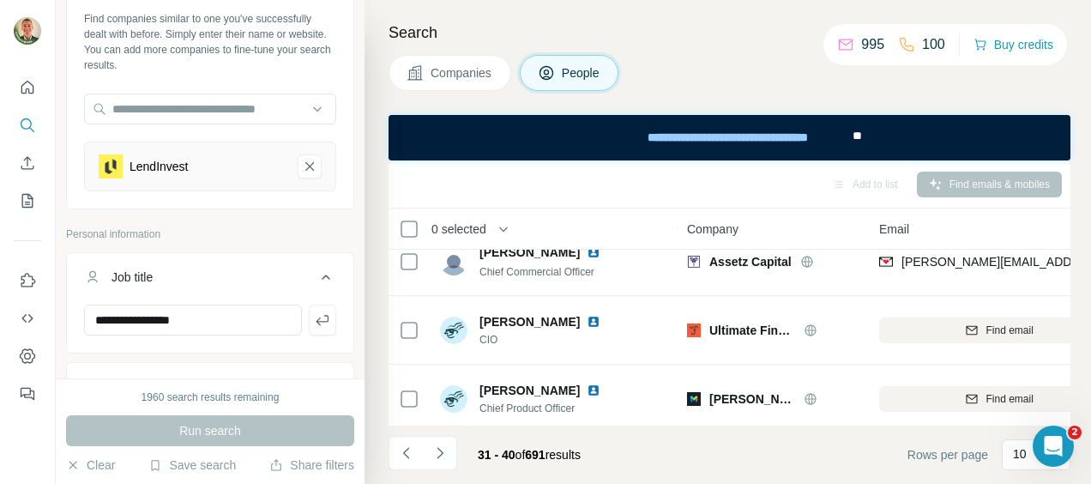
scroll to position [518, 0]
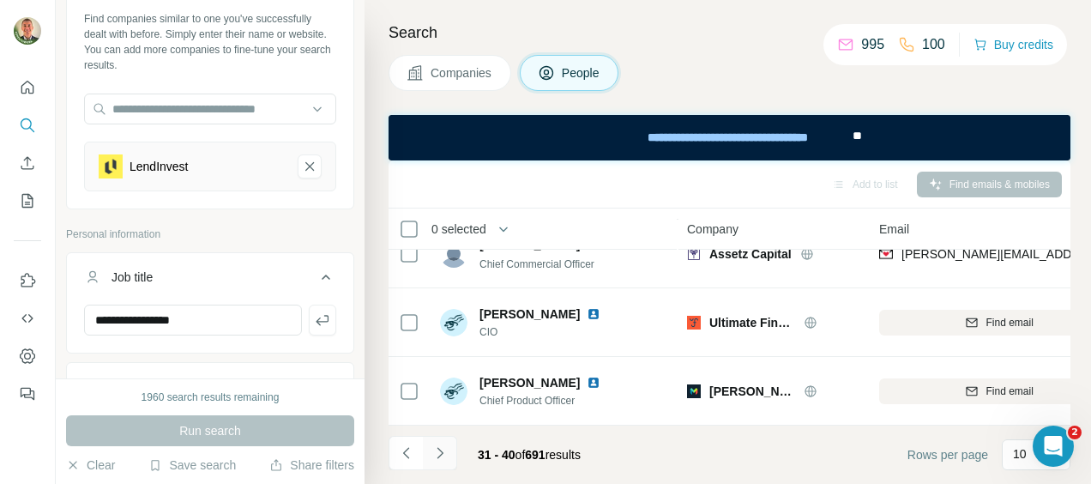
click at [443, 450] on icon "Navigate to next page" at bounding box center [439, 452] width 17 height 17
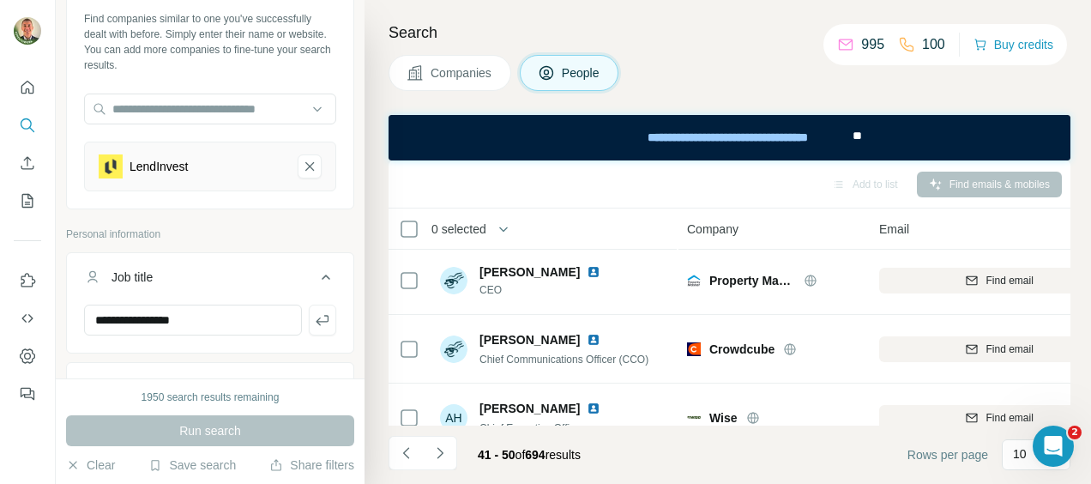
scroll to position [0, 0]
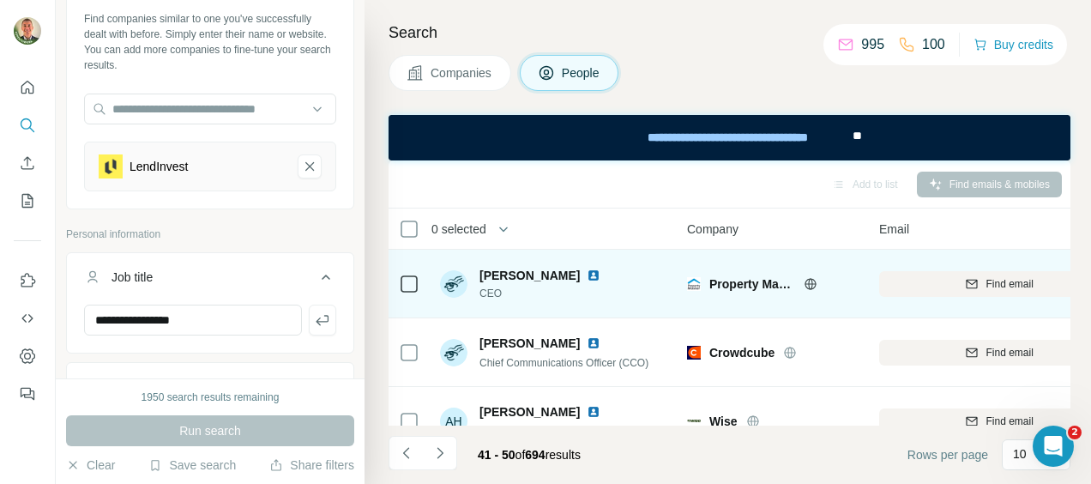
click at [807, 284] on icon at bounding box center [811, 284] width 14 height 14
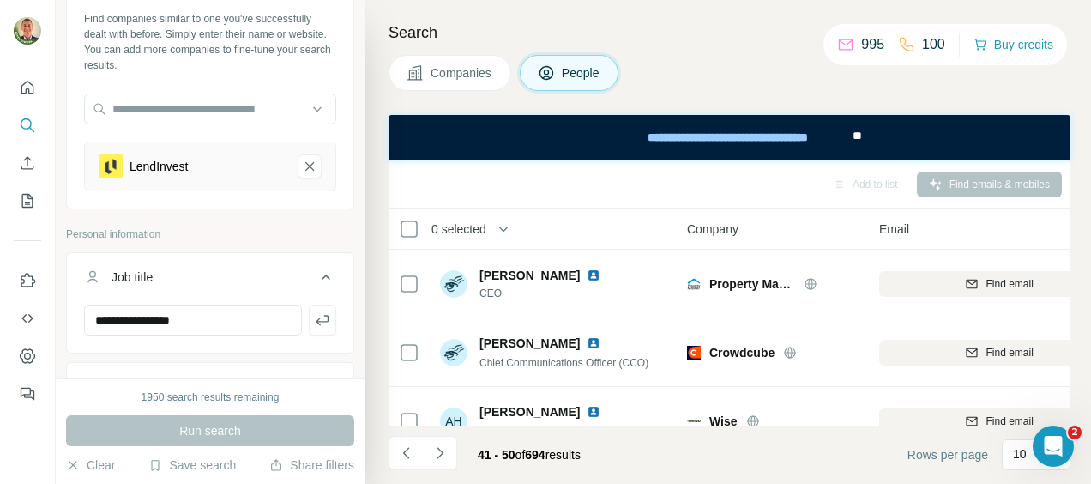
scroll to position [518, 0]
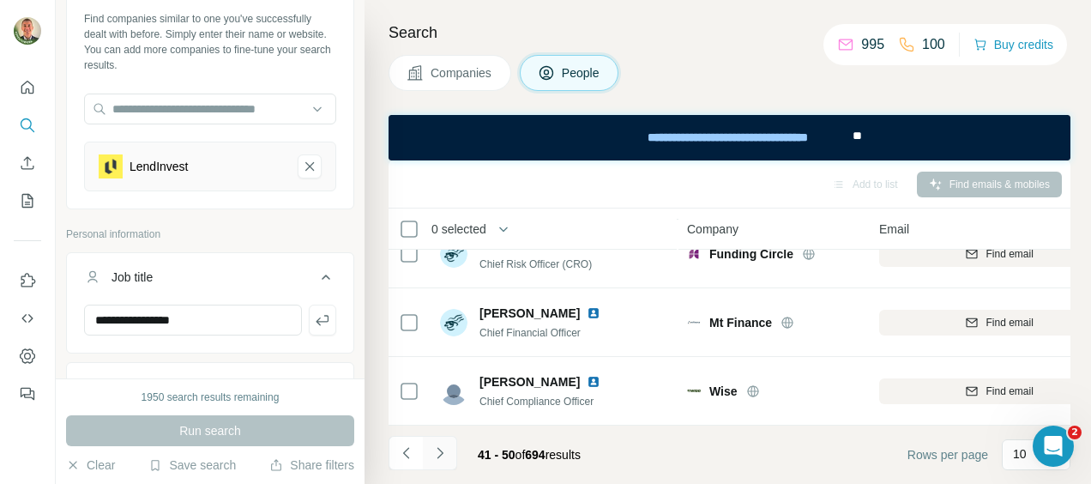
click at [439, 453] on icon "Navigate to next page" at bounding box center [439, 452] width 17 height 17
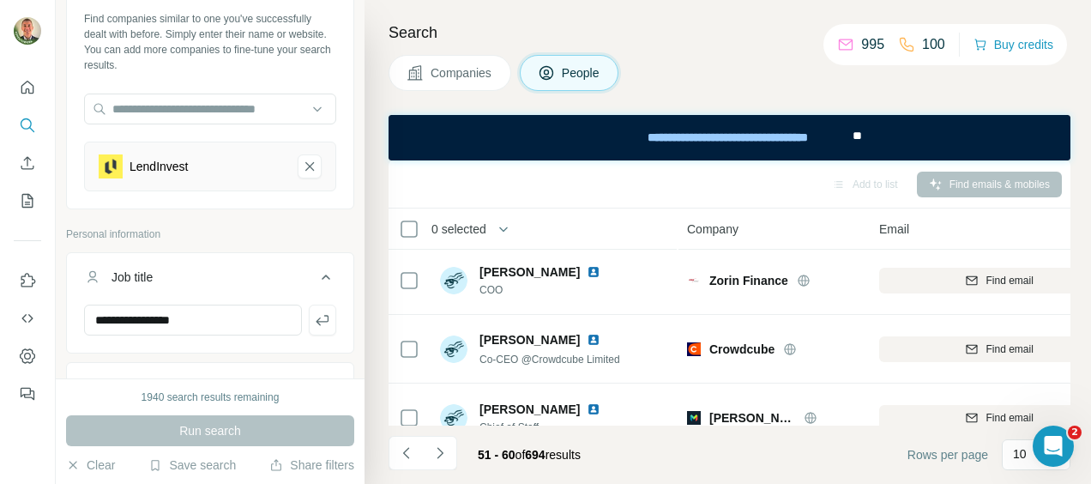
scroll to position [0, 0]
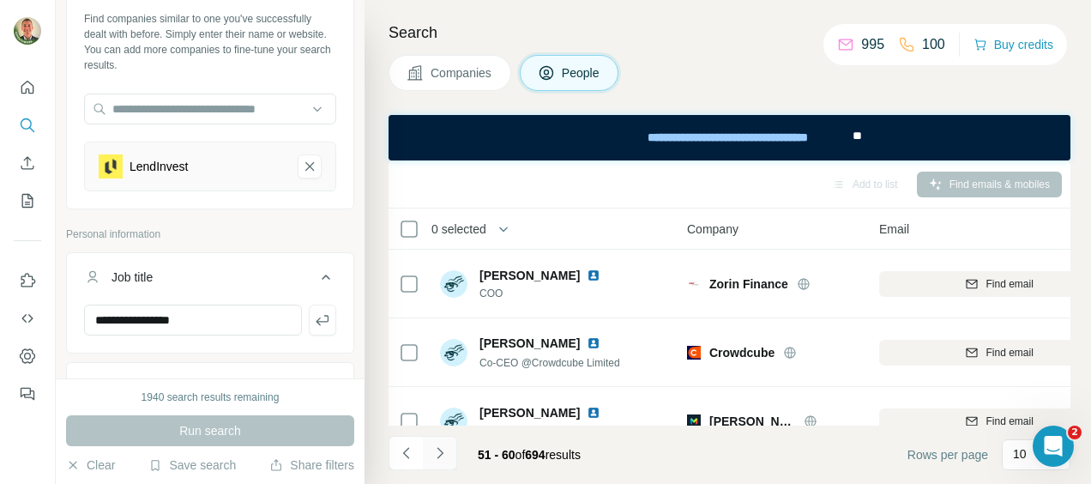
click at [443, 449] on icon "Navigate to next page" at bounding box center [439, 452] width 17 height 17
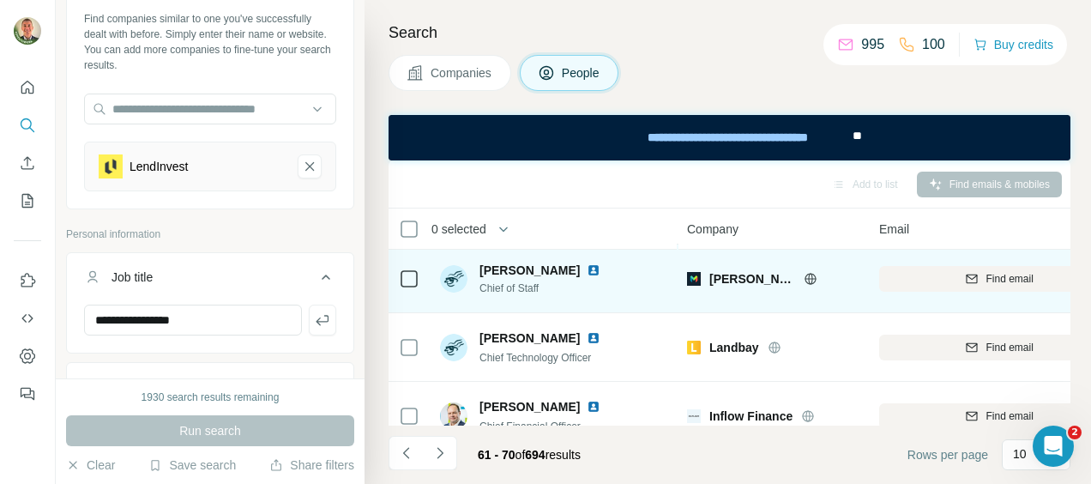
scroll to position [172, 0]
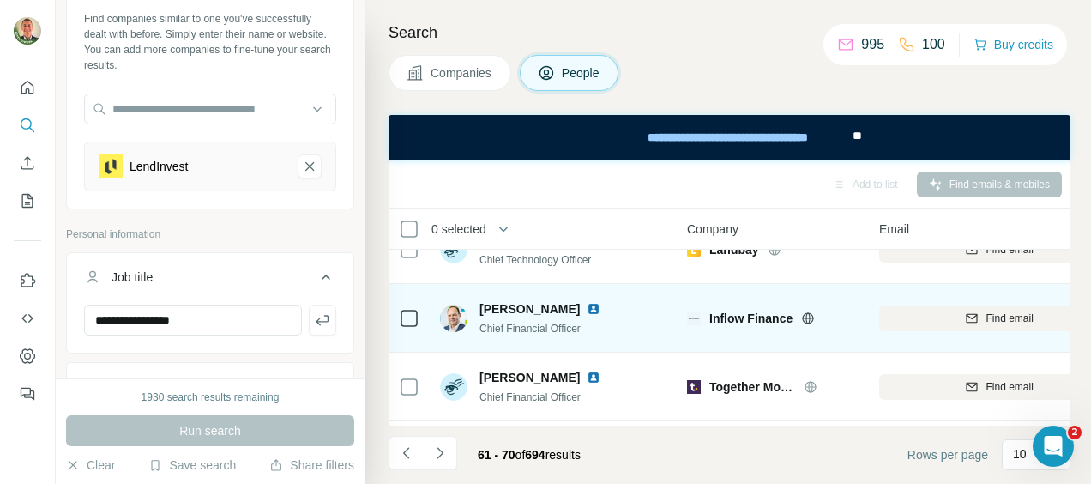
click at [810, 313] on icon at bounding box center [808, 318] width 14 height 14
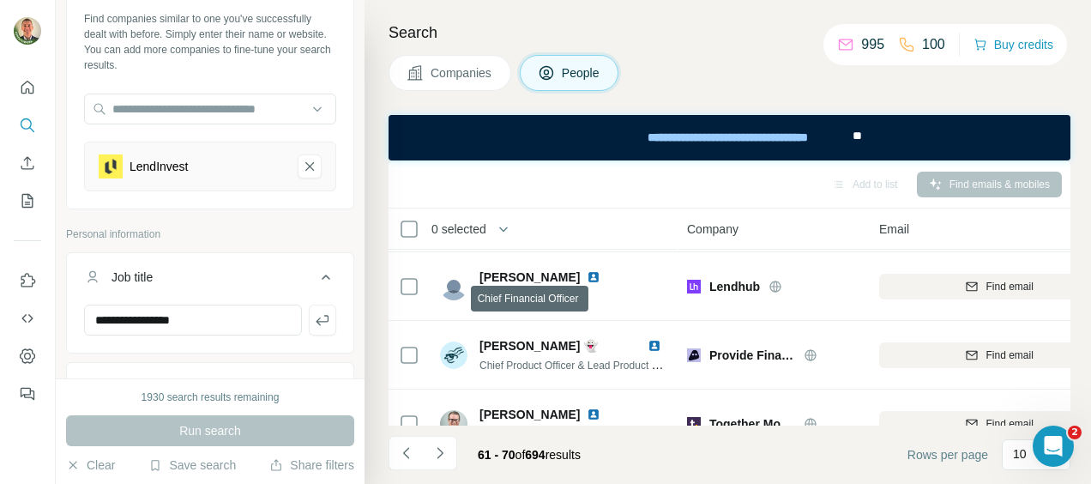
scroll to position [343, 0]
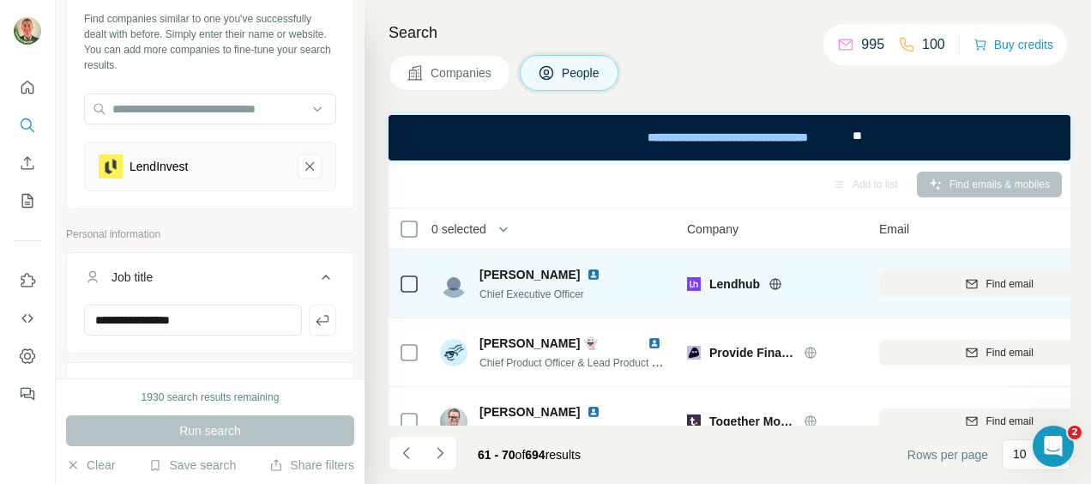
click at [776, 280] on icon at bounding box center [776, 283] width 4 height 11
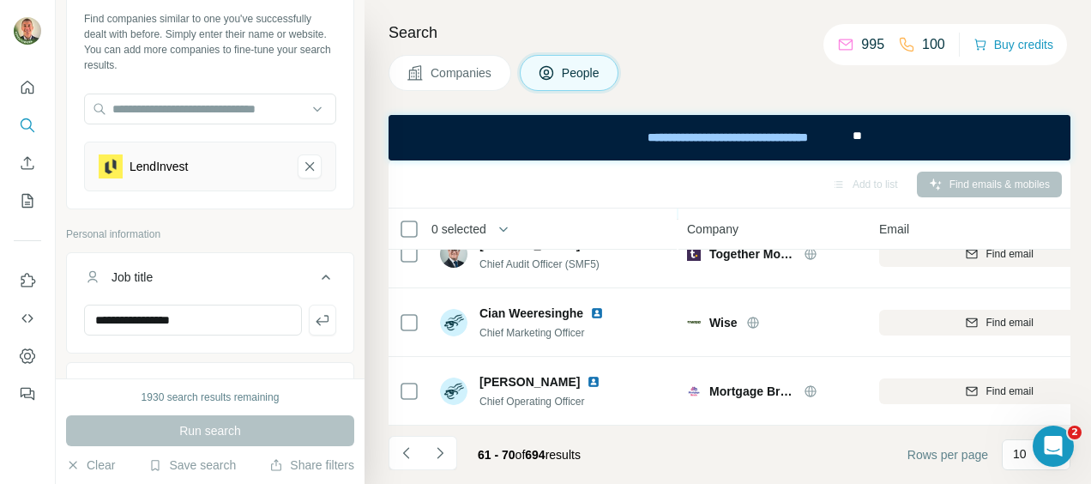
scroll to position [518, 0]
click at [439, 451] on icon "Navigate to next page" at bounding box center [439, 452] width 17 height 17
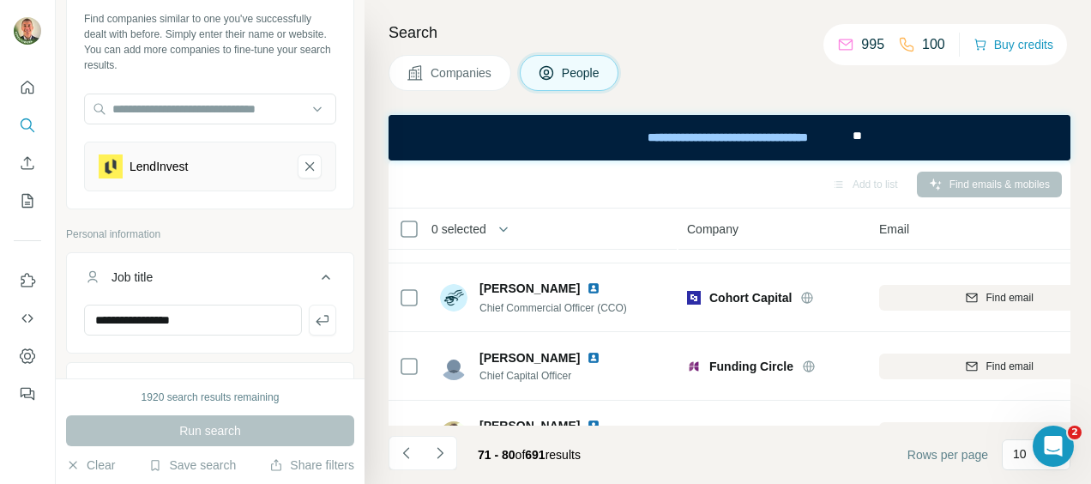
scroll to position [175, 0]
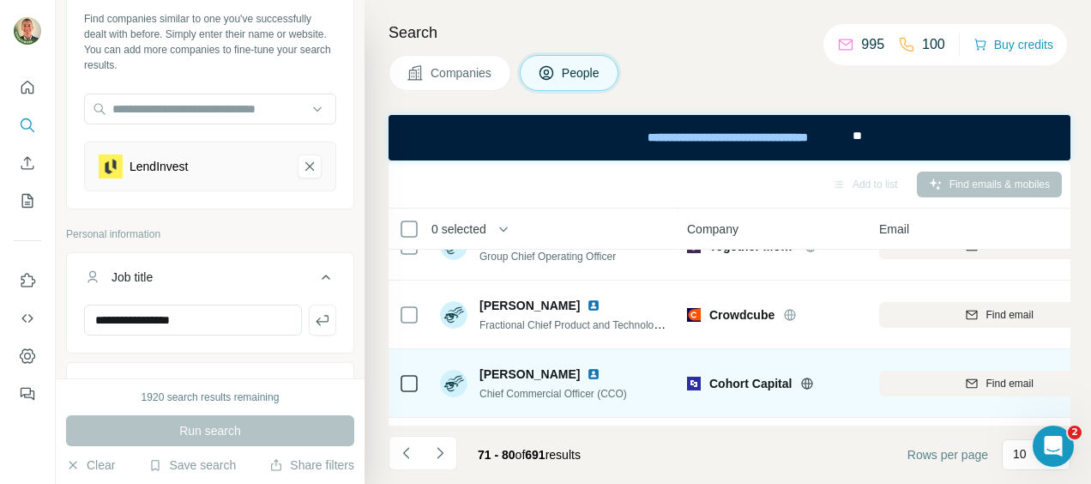
click at [806, 382] on icon at bounding box center [807, 384] width 14 height 14
click at [1022, 389] on span "Find email" at bounding box center [1008, 383] width 47 height 15
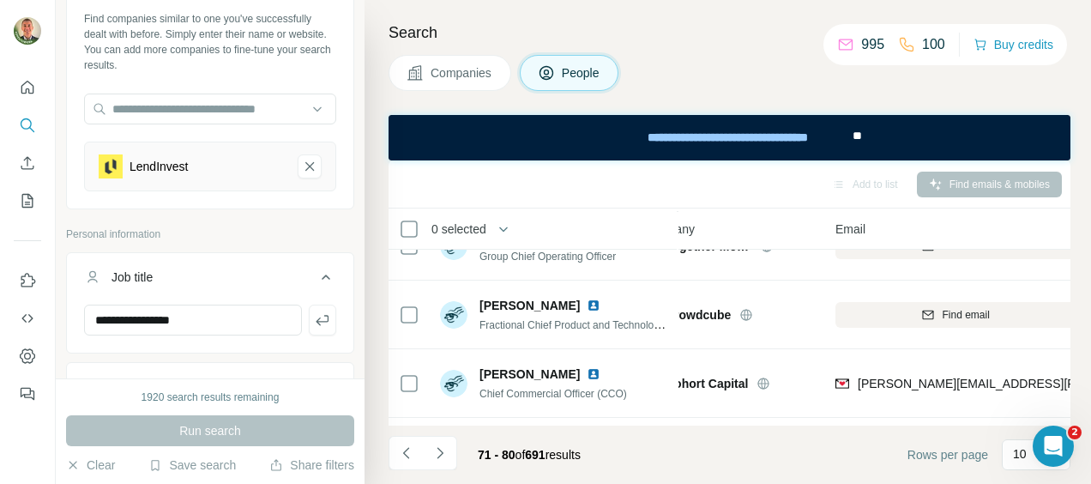
scroll to position [175, 118]
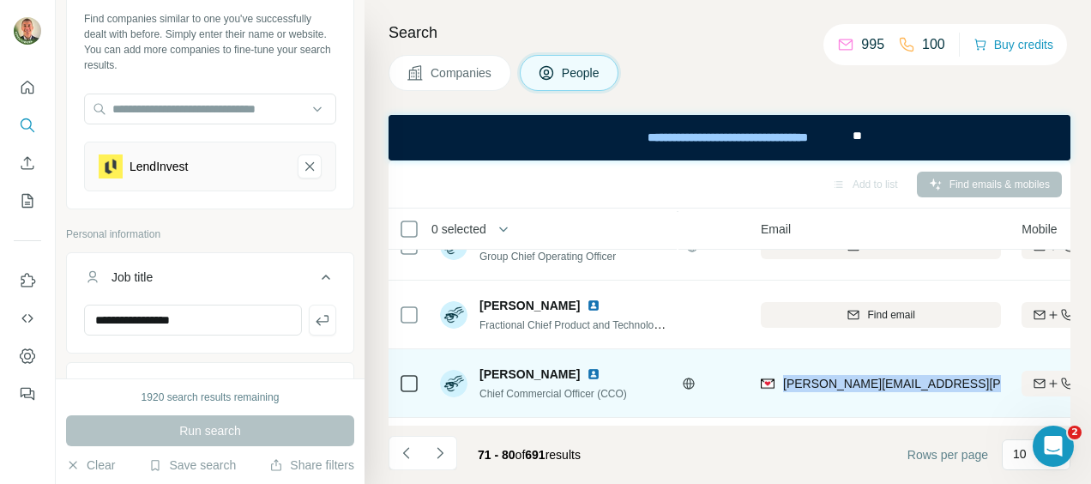
drag, startPoint x: 782, startPoint y: 383, endPoint x: 969, endPoint y: 393, distance: 187.3
click at [969, 393] on div "[PERSON_NAME][EMAIL_ADDRESS][PERSON_NAME][DOMAIN_NAME]" at bounding box center [881, 382] width 240 height 47
copy span "[PERSON_NAME][EMAIL_ADDRESS][PERSON_NAME][DOMAIN_NAME]"
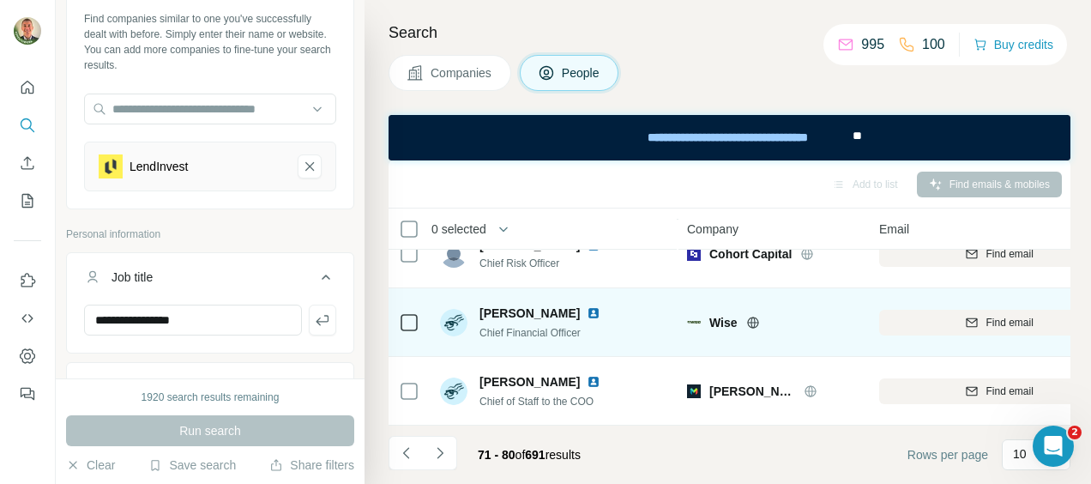
scroll to position [518, 0]
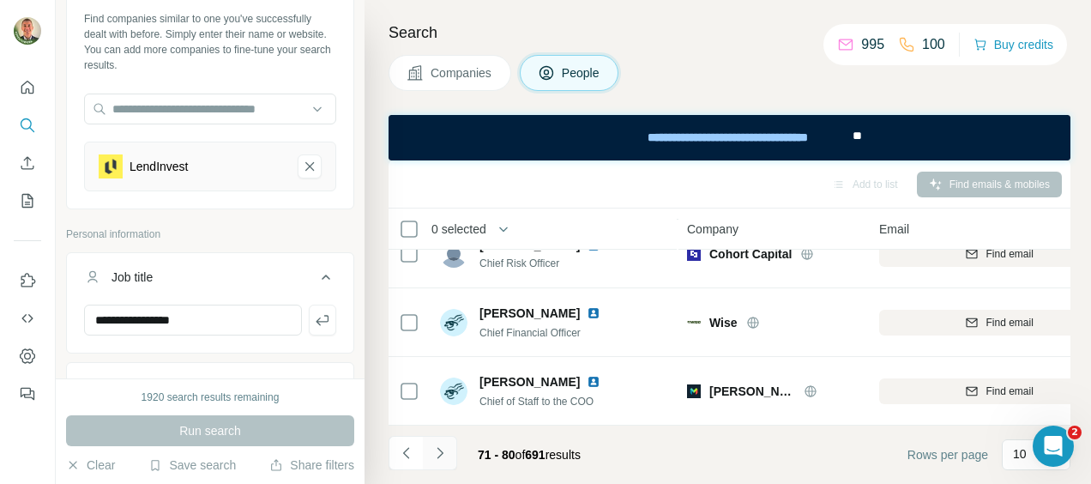
click at [439, 458] on icon "Navigate to next page" at bounding box center [439, 452] width 17 height 17
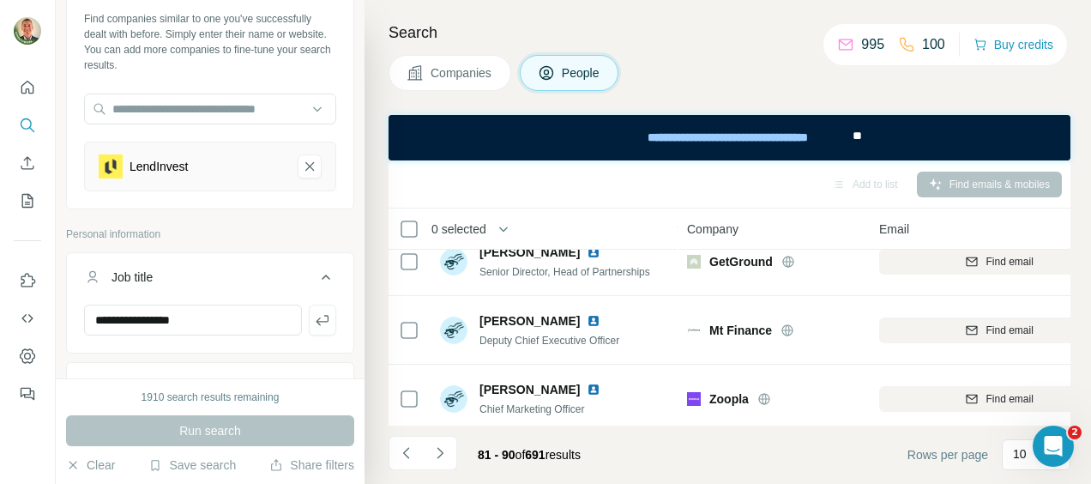
scroll to position [89, 0]
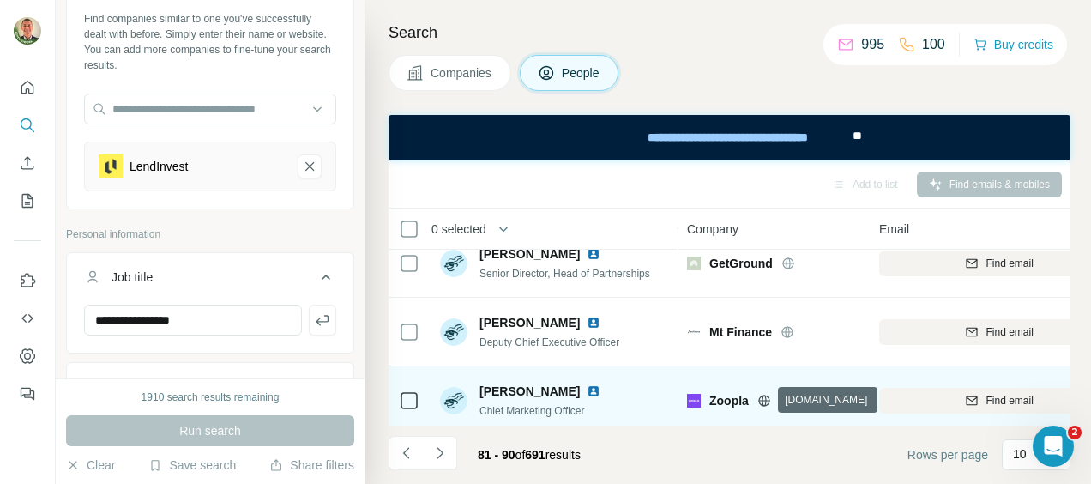
click at [765, 401] on icon at bounding box center [764, 401] width 14 height 14
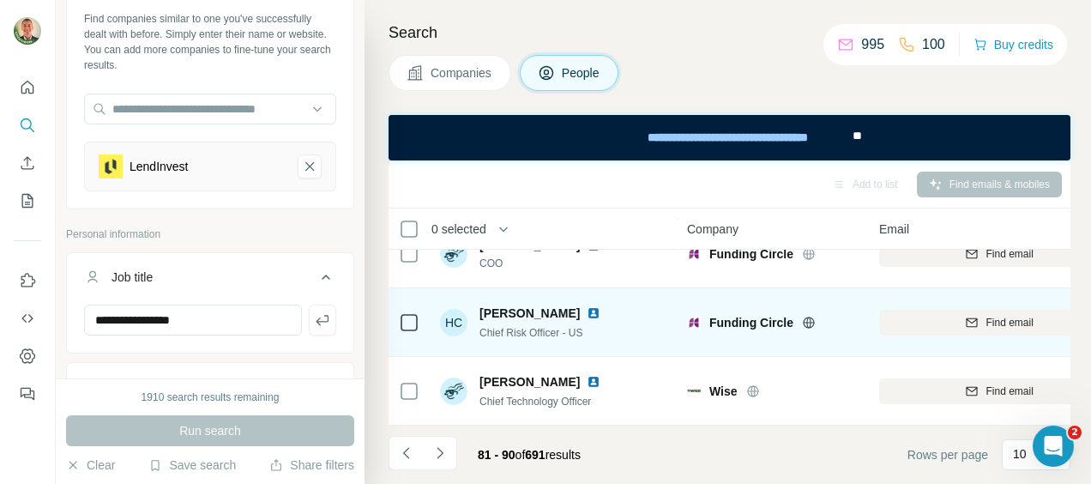
scroll to position [518, 0]
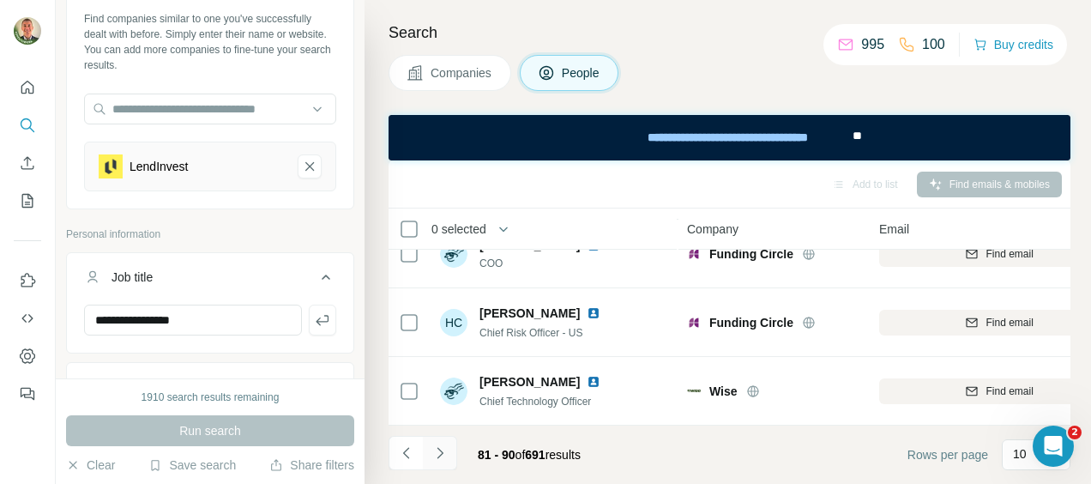
click at [437, 451] on icon "Navigate to next page" at bounding box center [439, 452] width 17 height 17
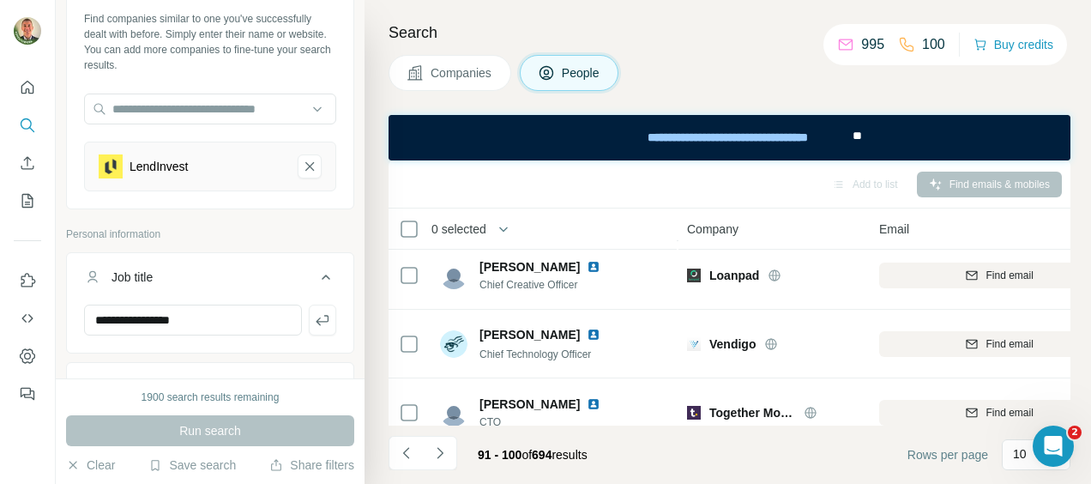
scroll to position [432, 0]
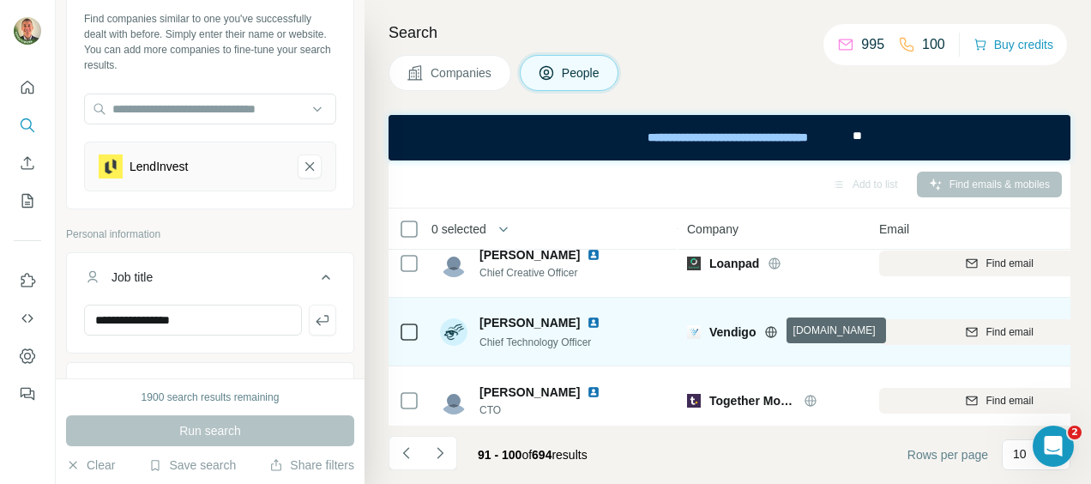
click at [774, 333] on icon at bounding box center [771, 331] width 4 height 11
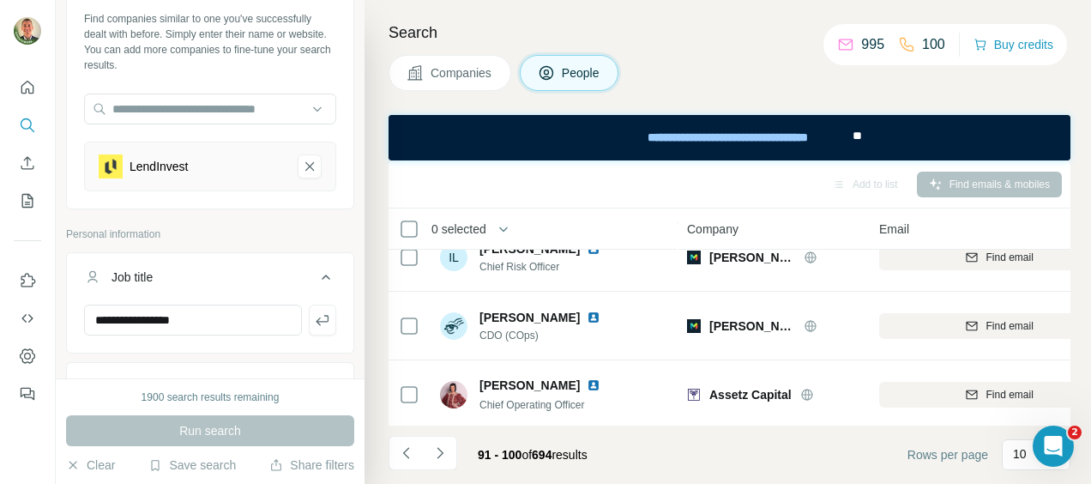
scroll to position [261, 0]
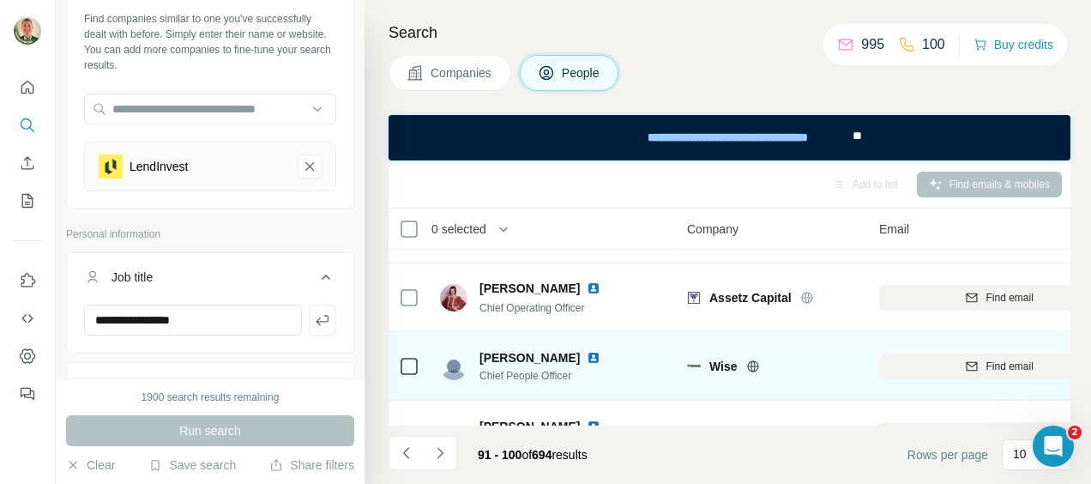
click at [751, 363] on icon at bounding box center [752, 365] width 4 height 11
click at [988, 365] on span "Find email" at bounding box center [1008, 366] width 47 height 15
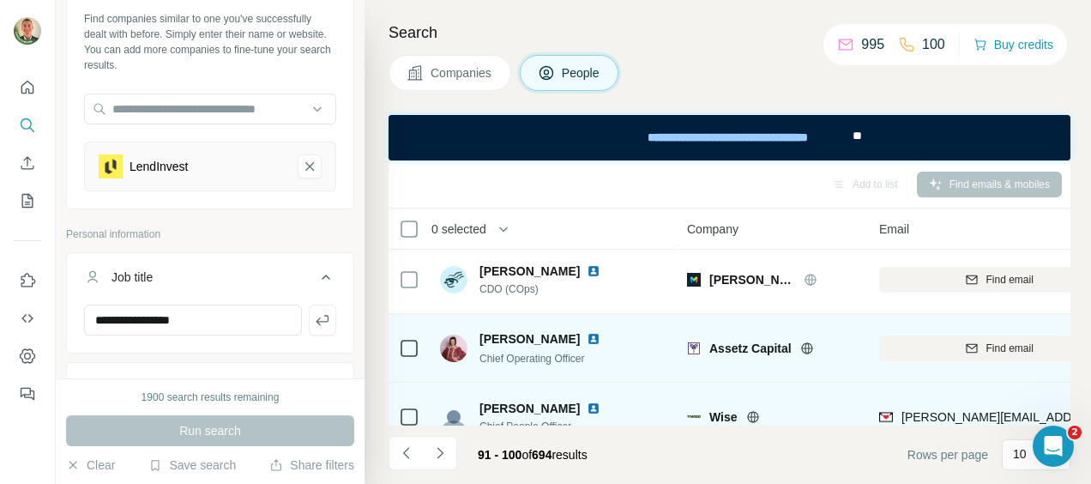
scroll to position [257, 0]
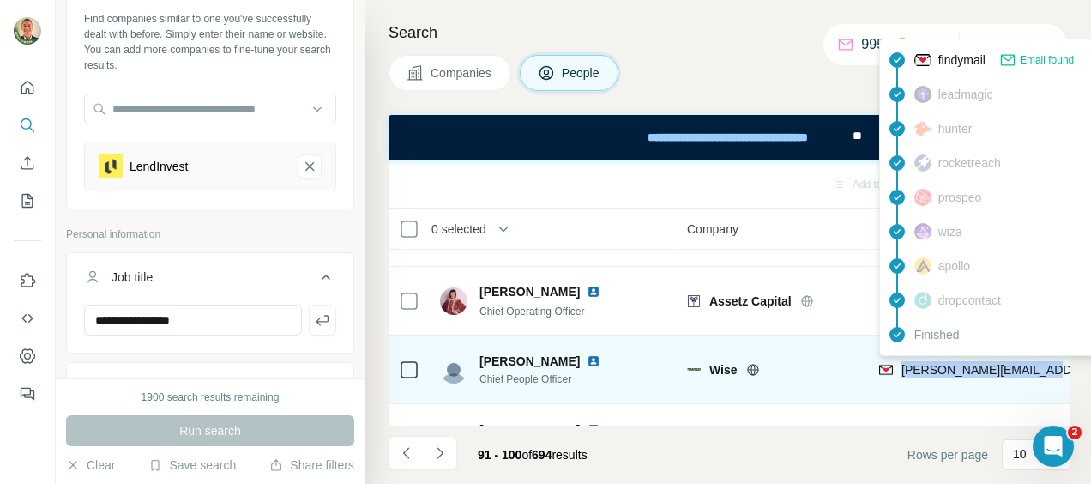
drag, startPoint x: 900, startPoint y: 367, endPoint x: 1040, endPoint y: 376, distance: 140.1
click at [1040, 376] on div "[PERSON_NAME][EMAIL_ADDRESS][PERSON_NAME][DOMAIN_NAME]" at bounding box center [1084, 369] width 410 height 17
copy span "[PERSON_NAME][EMAIL_ADDRESS][PERSON_NAME][DOMAIN_NAME]"
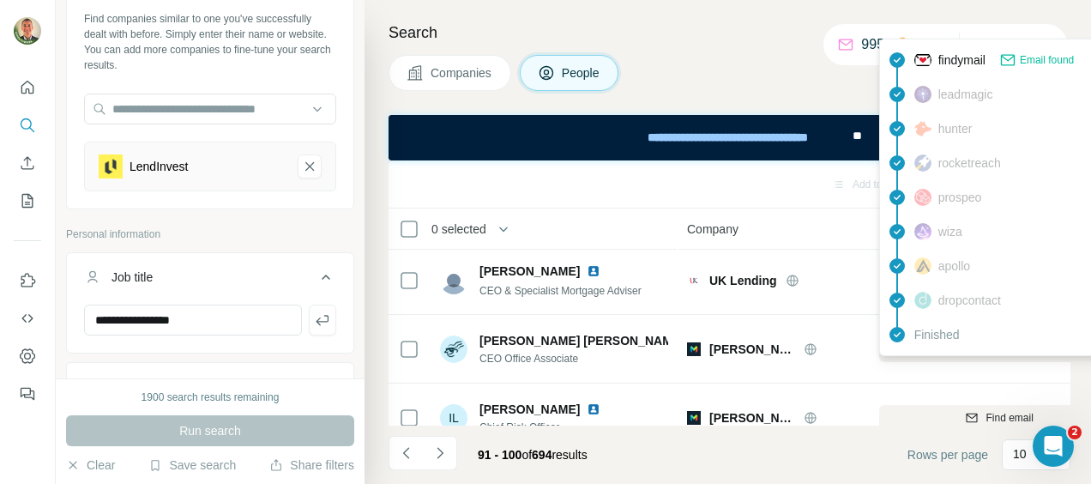
scroll to position [0, 0]
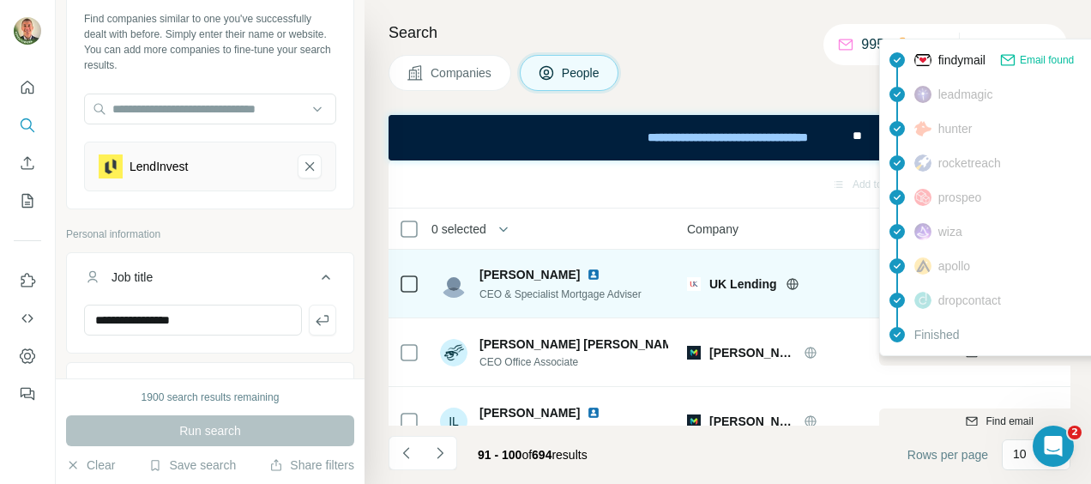
click at [800, 283] on div at bounding box center [813, 284] width 55 height 14
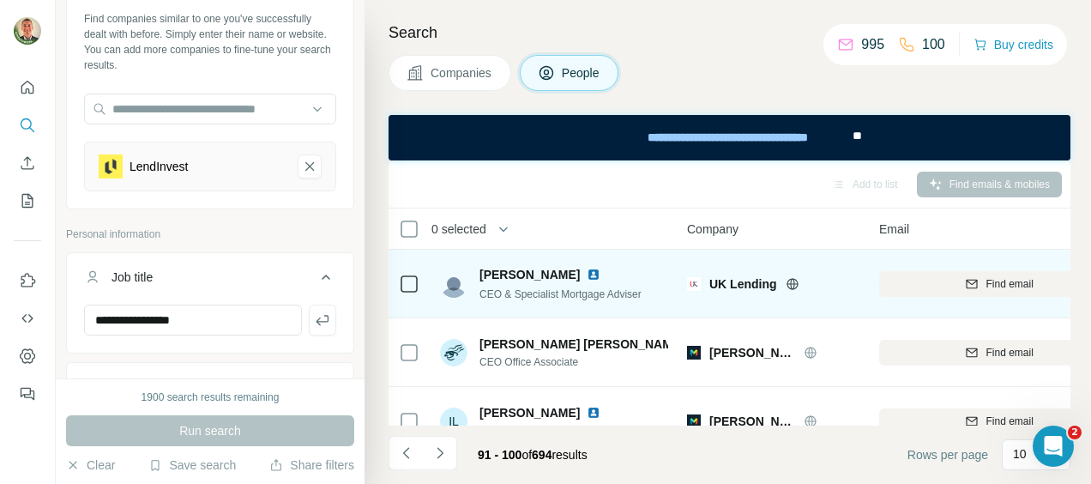
click at [791, 282] on icon at bounding box center [793, 284] width 14 height 14
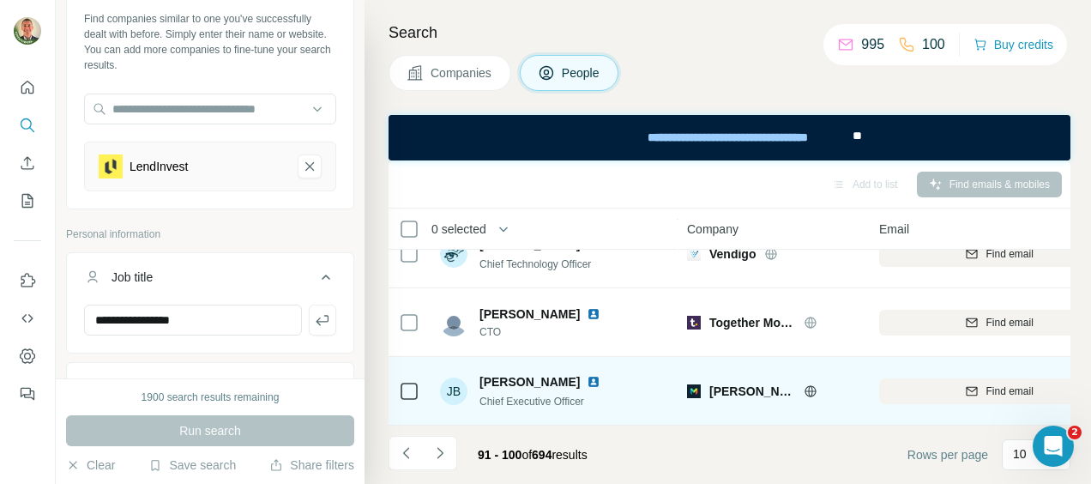
scroll to position [518, 0]
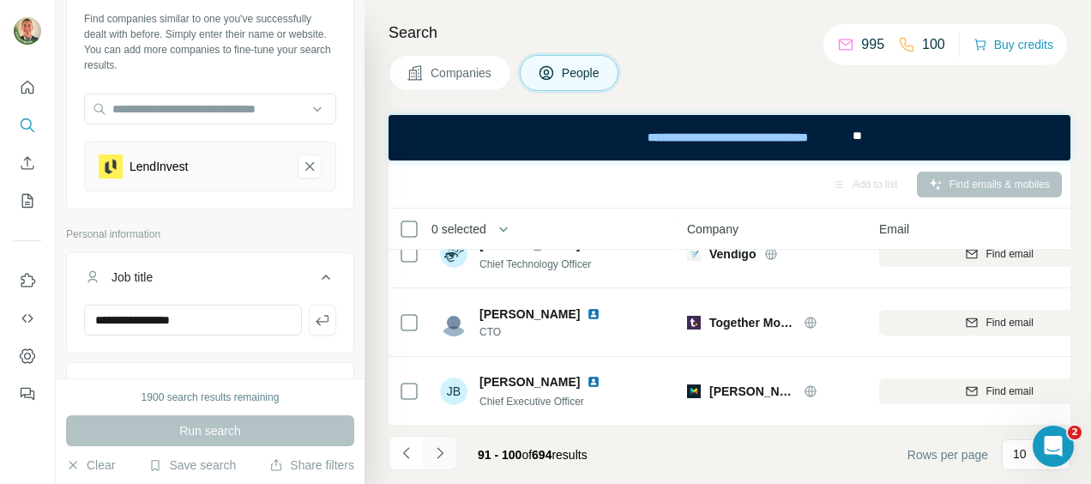
click at [438, 448] on icon "Navigate to next page" at bounding box center [439, 452] width 17 height 17
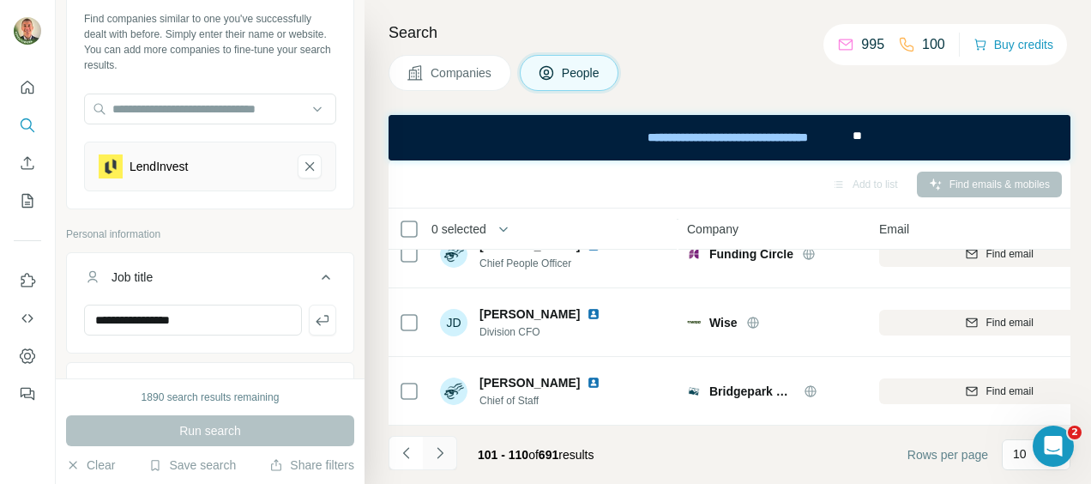
click at [442, 450] on icon "Navigate to next page" at bounding box center [439, 452] width 17 height 17
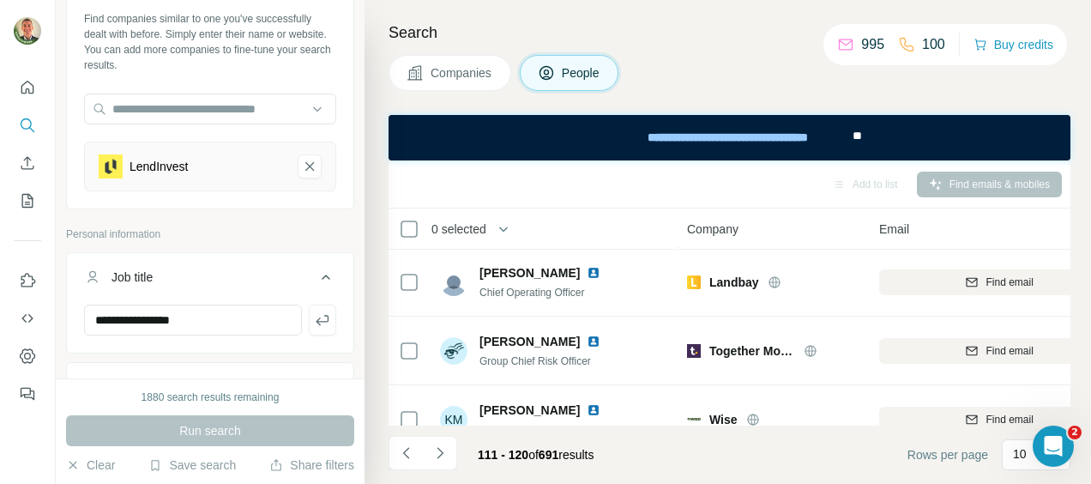
scroll to position [0, 0]
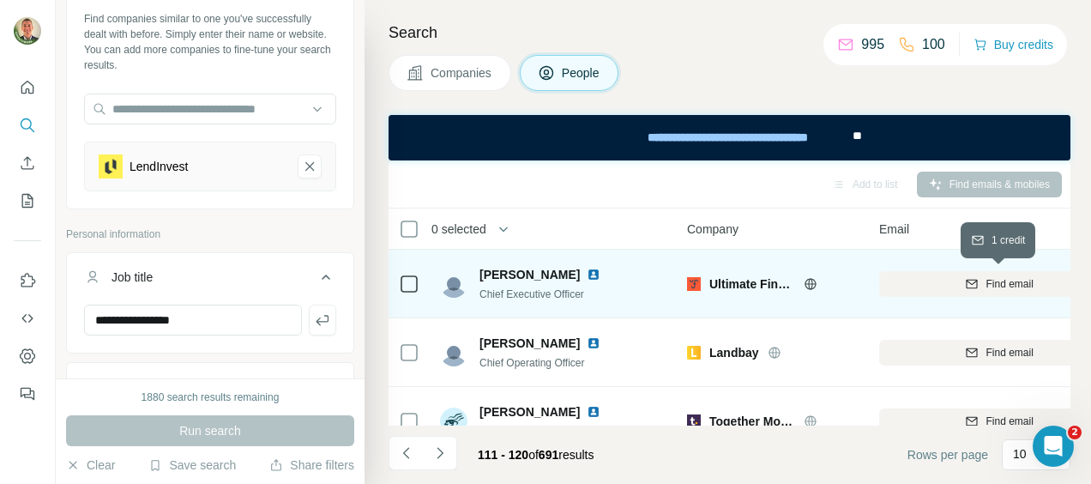
click at [1003, 278] on span "Find email" at bounding box center [1008, 283] width 47 height 15
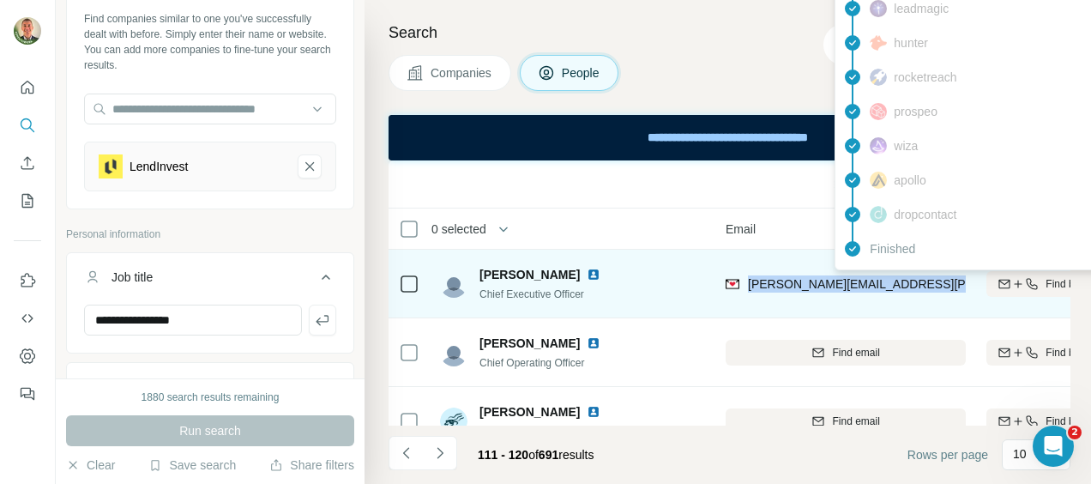
scroll to position [0, 262]
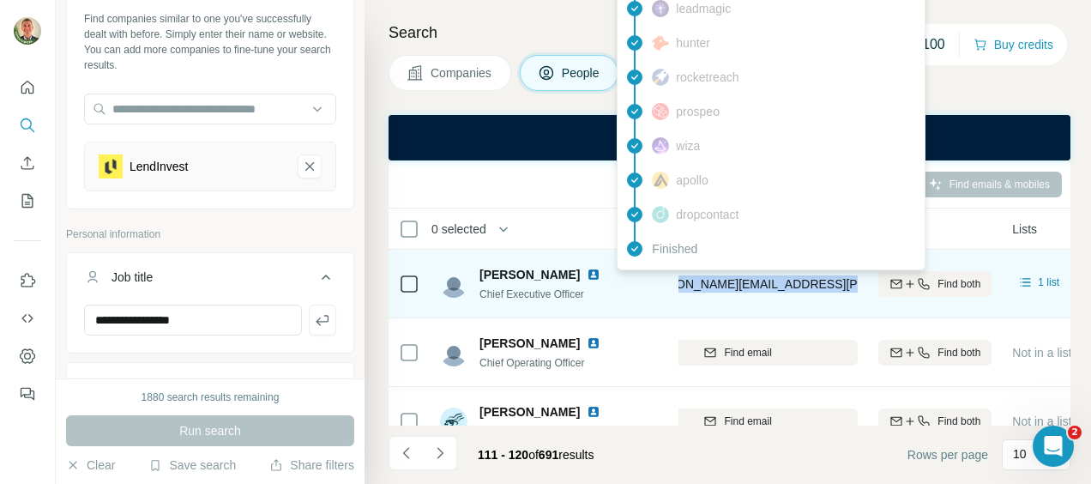
drag, startPoint x: 901, startPoint y: 284, endPoint x: 818, endPoint y: 285, distance: 82.3
click at [818, 285] on div "[PERSON_NAME][EMAIL_ADDRESS][PERSON_NAME][DOMAIN_NAME]" at bounding box center [823, 283] width 410 height 17
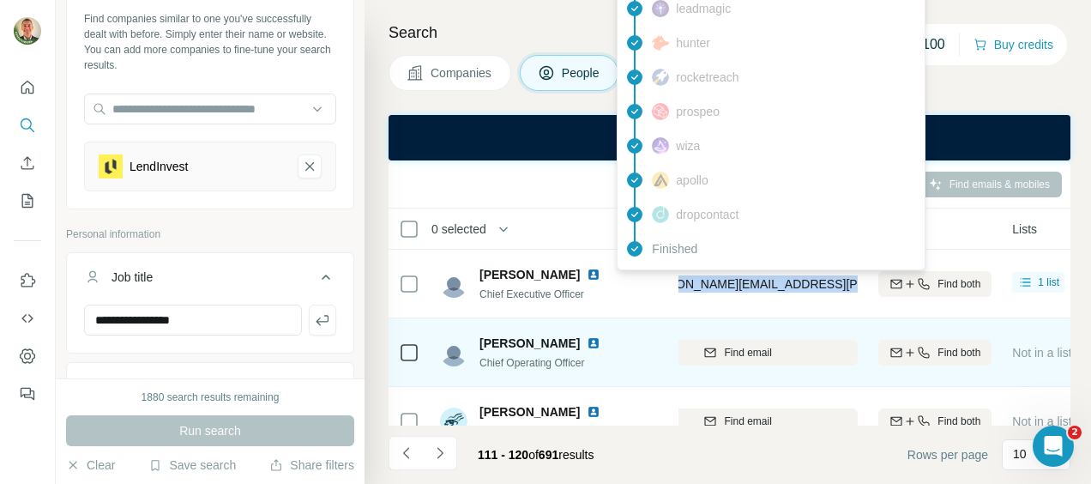
copy span "[PERSON_NAME][EMAIL_ADDRESS][PERSON_NAME][DOMAIN_NAME]"
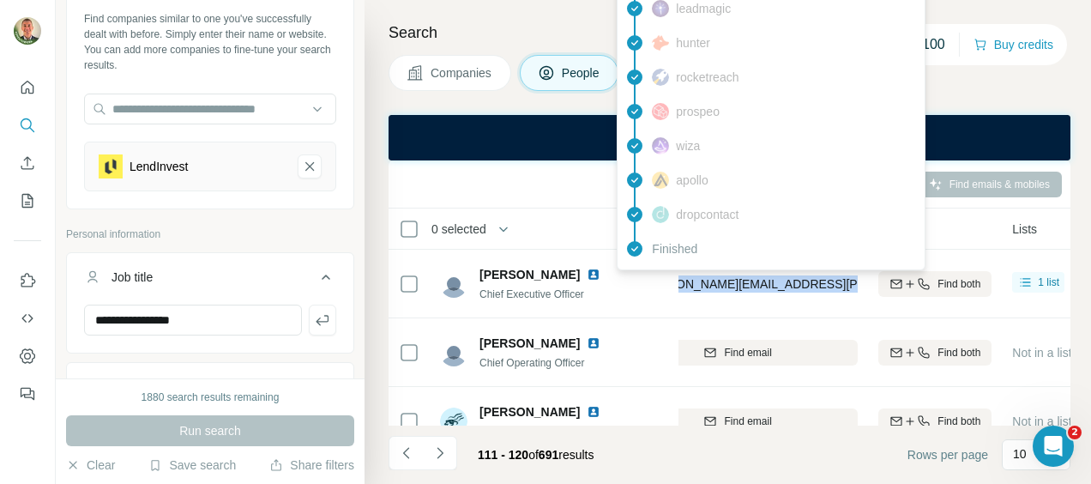
scroll to position [518, 262]
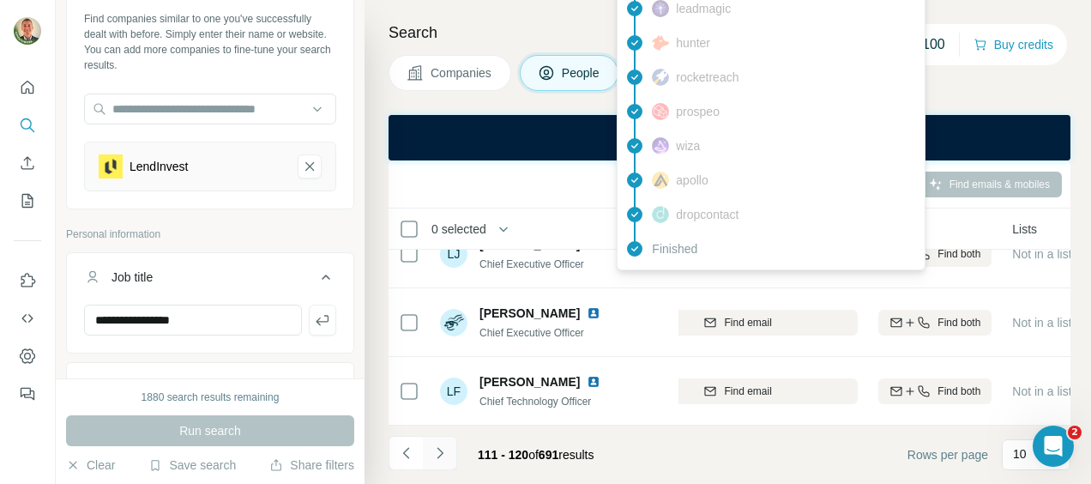
click at [446, 449] on icon "Navigate to next page" at bounding box center [439, 452] width 17 height 17
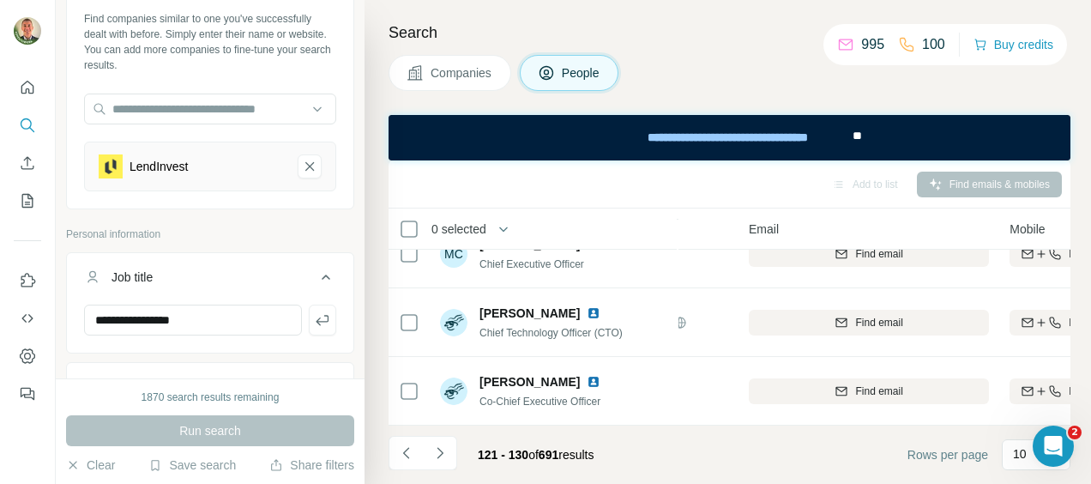
scroll to position [518, 0]
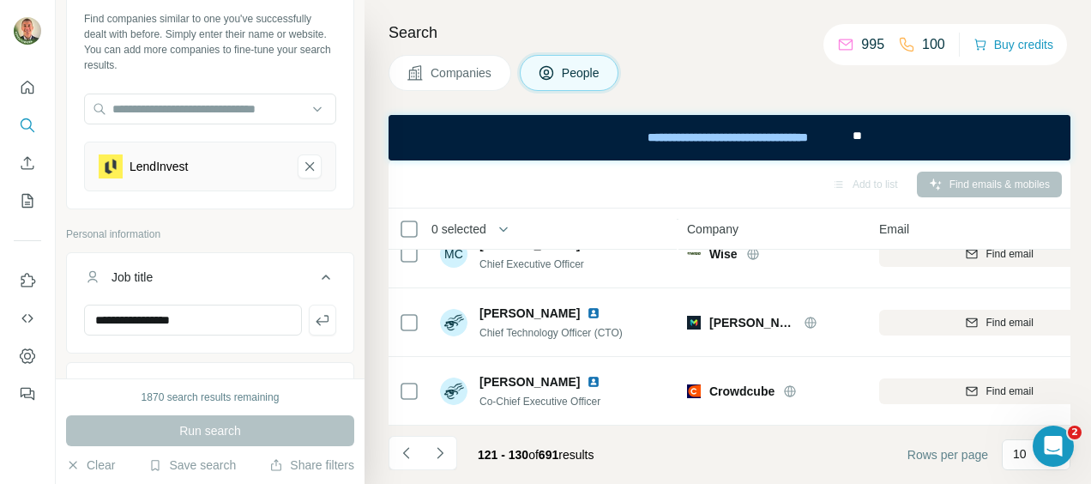
drag, startPoint x: 573, startPoint y: 352, endPoint x: 341, endPoint y: 355, distance: 231.6
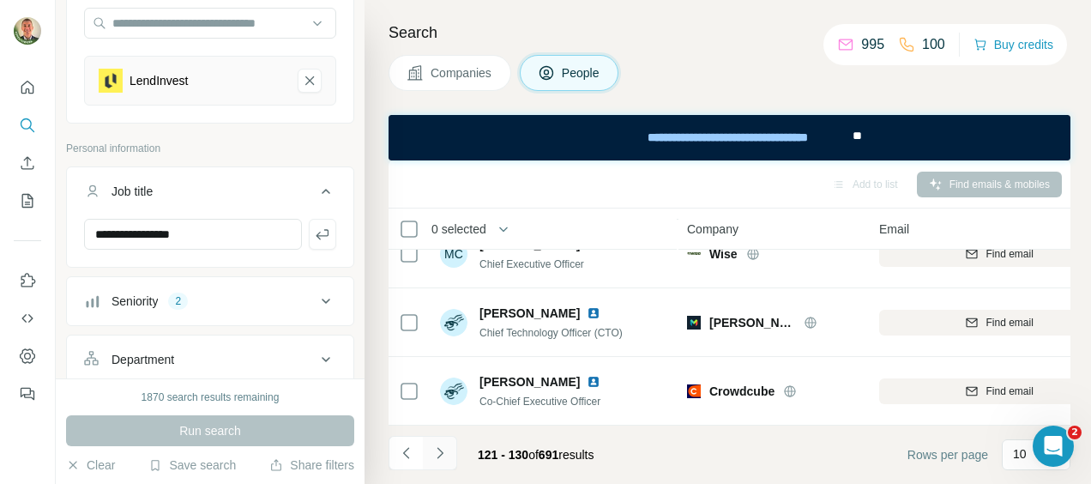
click at [443, 448] on icon "Navigate to next page" at bounding box center [439, 452] width 17 height 17
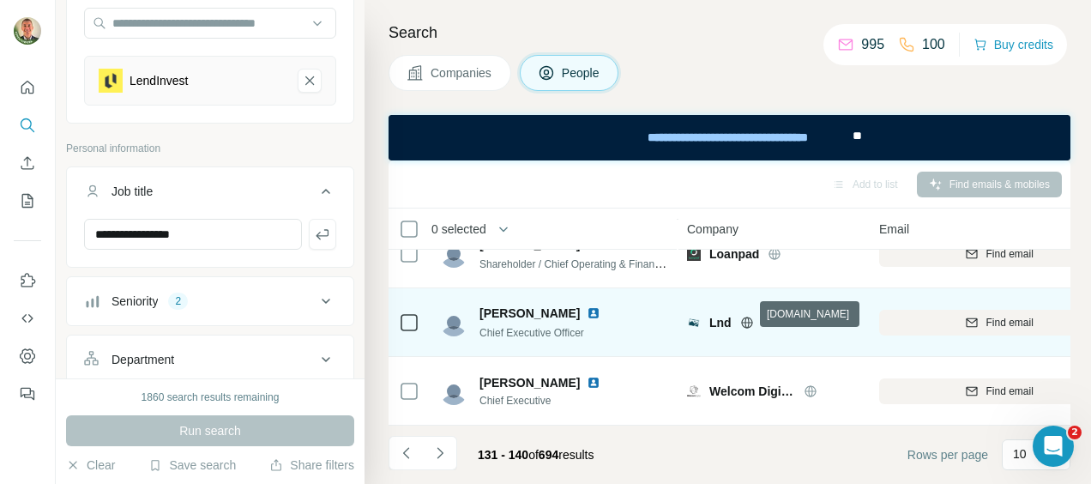
click at [744, 316] on icon at bounding box center [746, 321] width 4 height 11
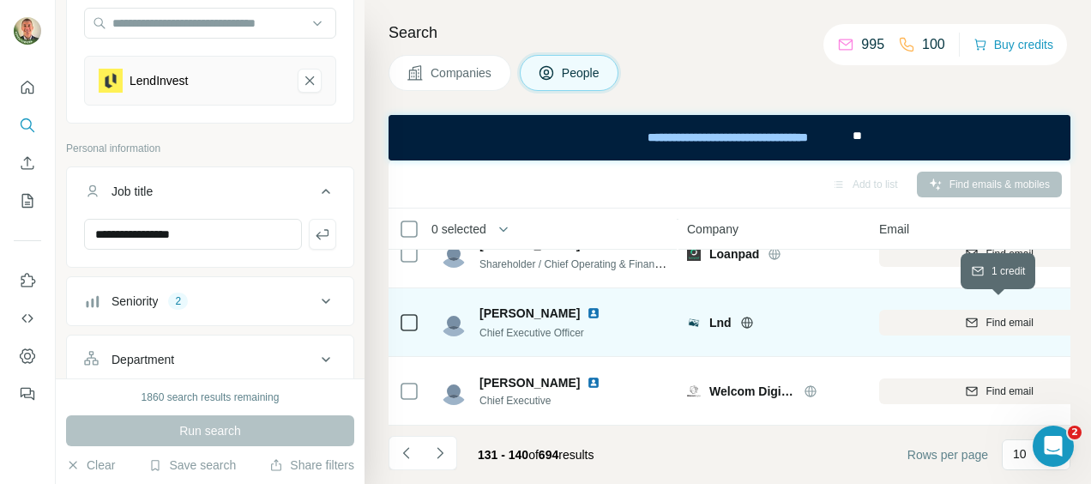
click at [1026, 315] on span "Find email" at bounding box center [1008, 322] width 47 height 15
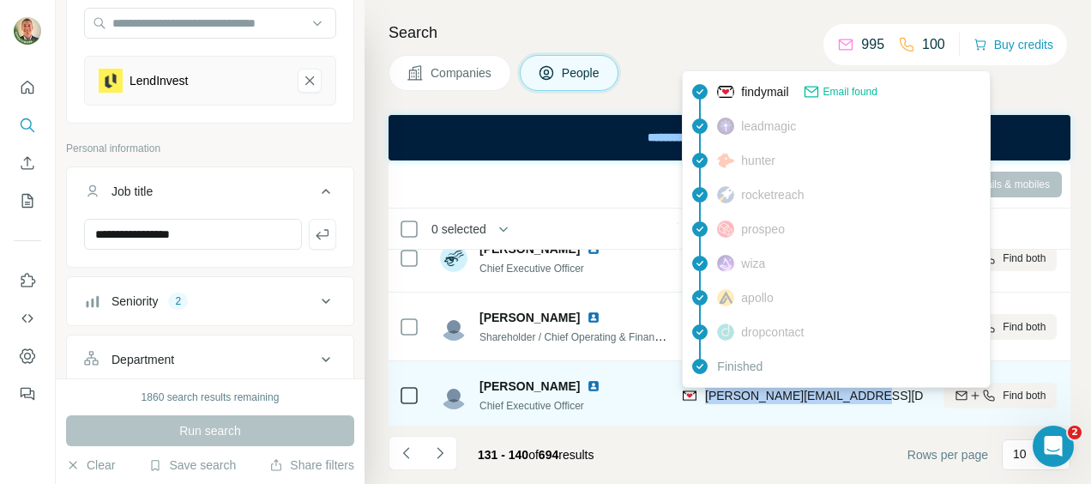
scroll to position [443, 196]
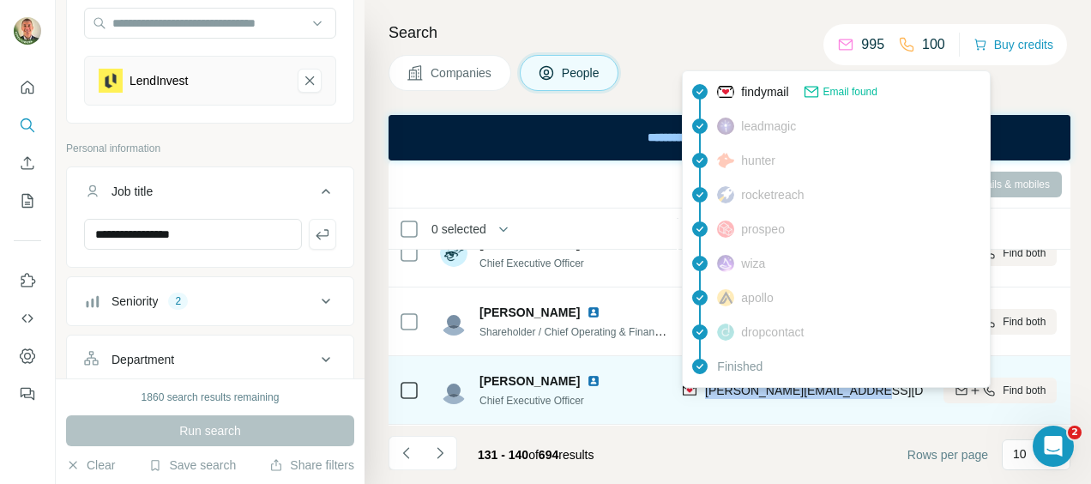
drag, startPoint x: 901, startPoint y: 400, endPoint x: 850, endPoint y: 403, distance: 50.7
click at [850, 403] on div "[PERSON_NAME][EMAIL_ADDRESS][DOMAIN_NAME]" at bounding box center [803, 389] width 240 height 47
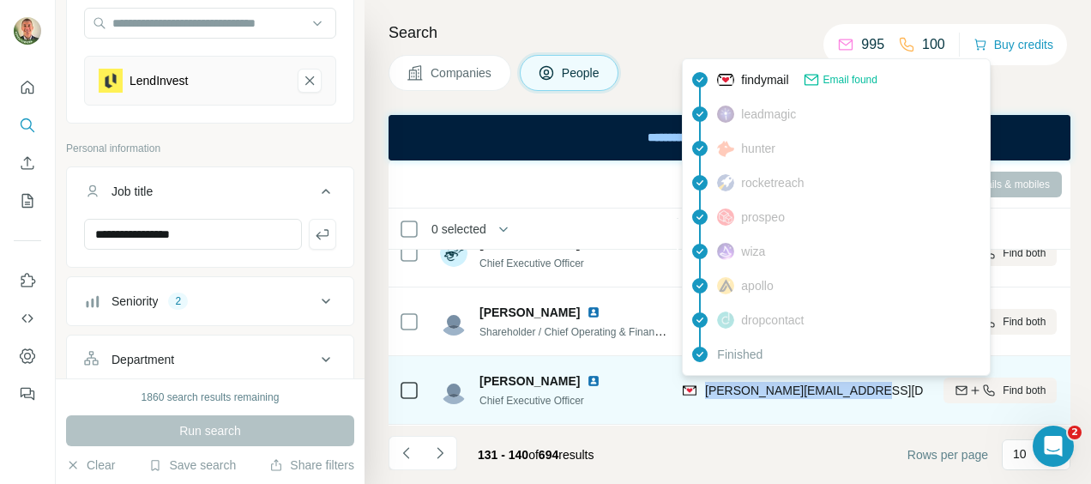
copy span "[PERSON_NAME][EMAIL_ADDRESS][DOMAIN_NAME]"
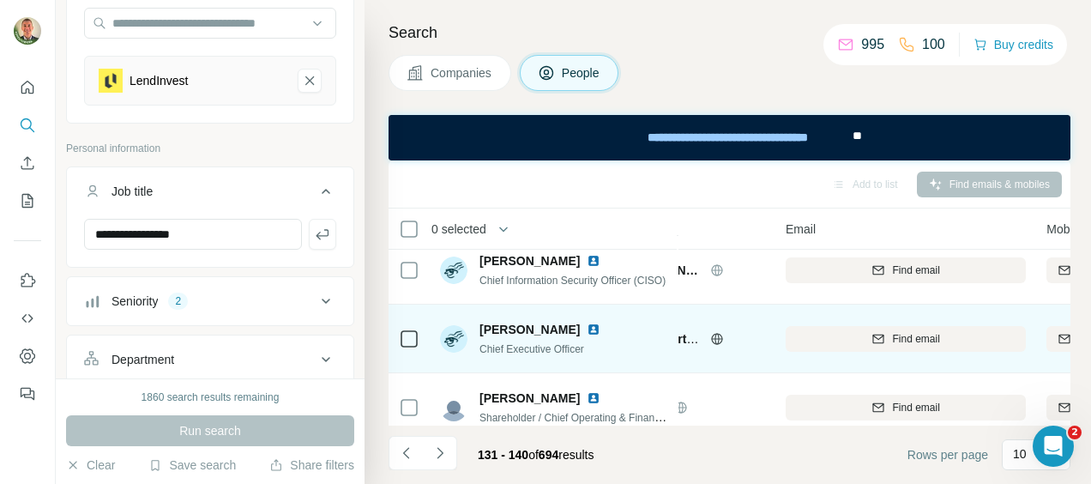
scroll to position [357, 0]
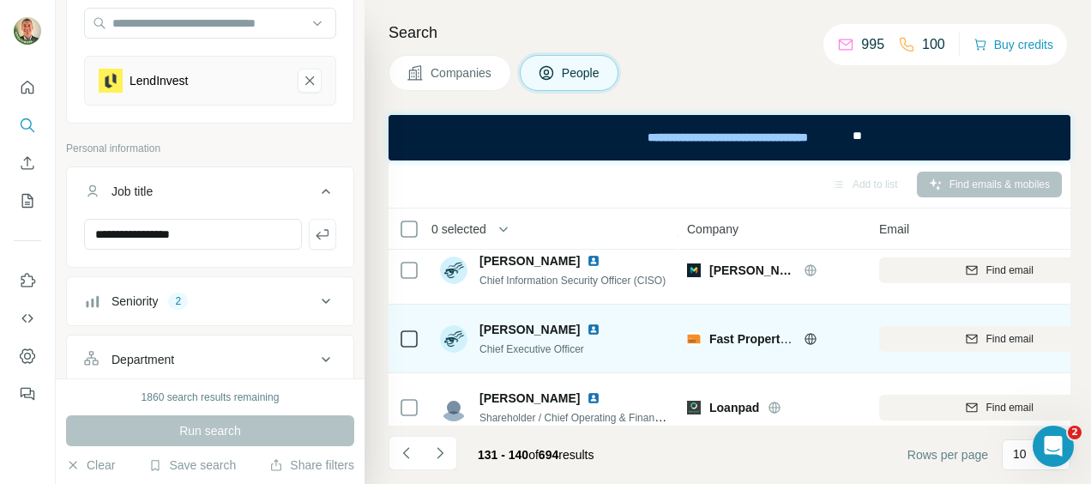
drag, startPoint x: 711, startPoint y: 352, endPoint x: 608, endPoint y: 346, distance: 103.1
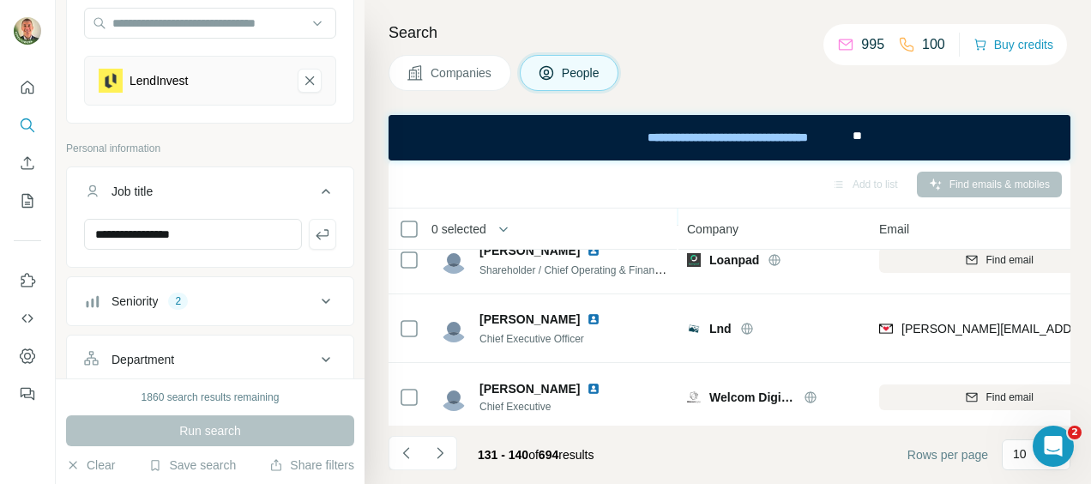
scroll to position [518, 0]
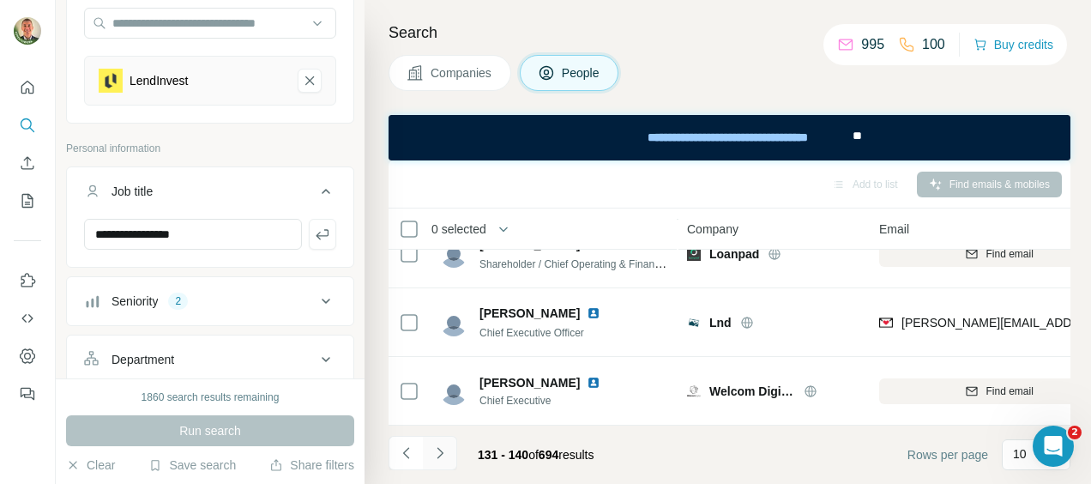
click at [441, 451] on icon "Navigate to next page" at bounding box center [440, 452] width 6 height 11
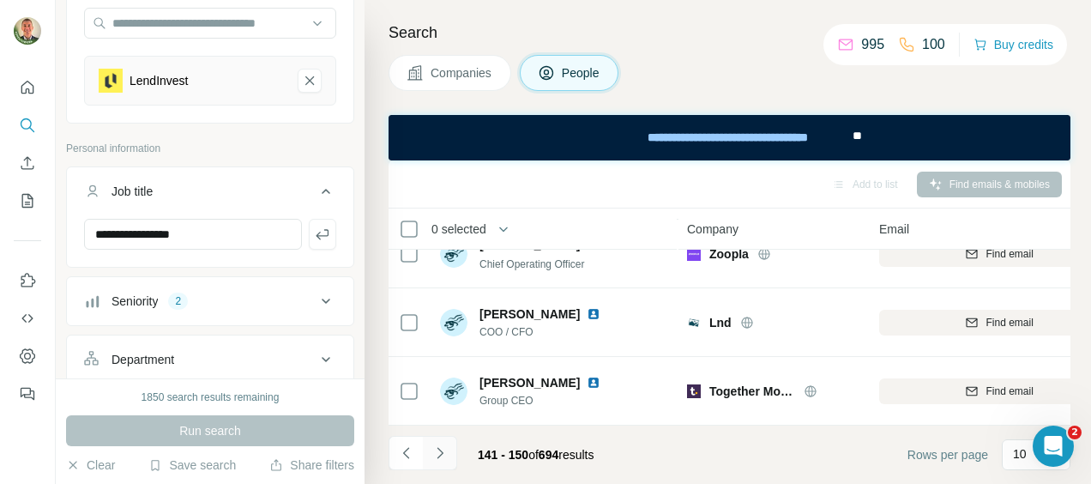
click at [441, 452] on icon "Navigate to next page" at bounding box center [439, 452] width 17 height 17
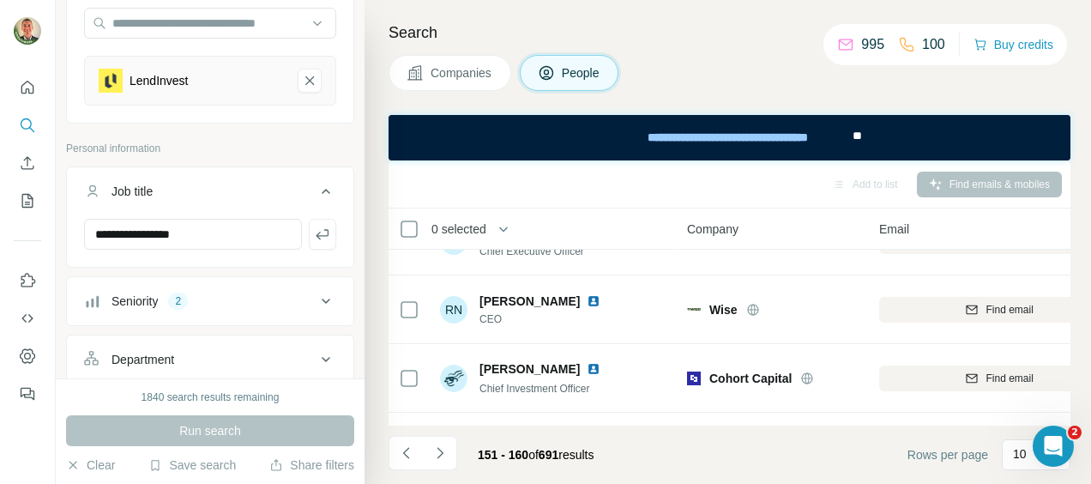
scroll to position [0, 0]
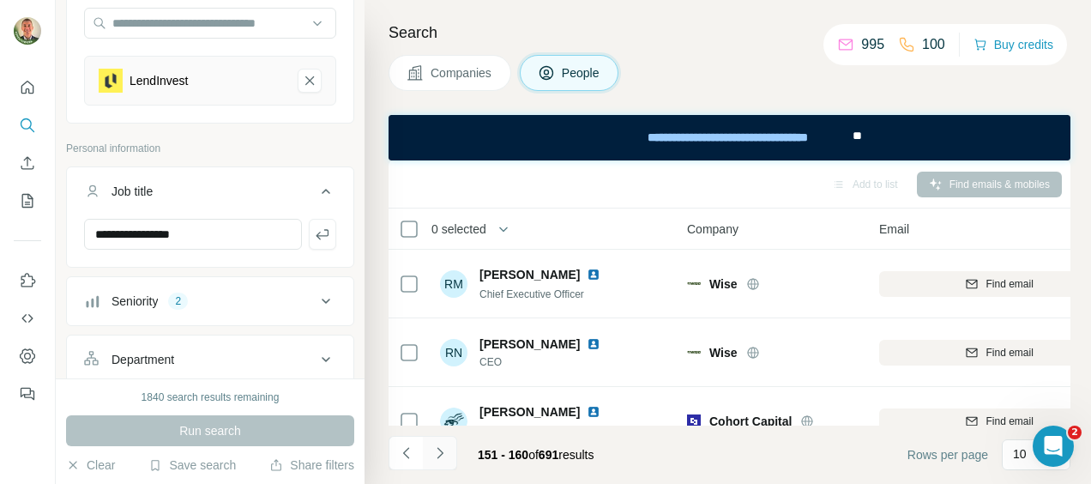
click at [441, 449] on icon "Navigate to next page" at bounding box center [439, 452] width 17 height 17
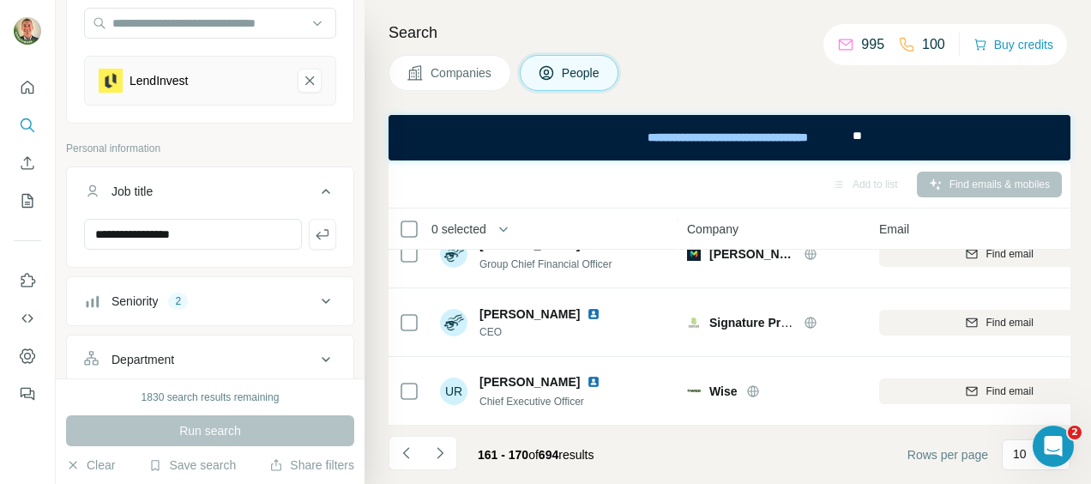
scroll to position [518, 0]
click at [439, 449] on icon "Navigate to next page" at bounding box center [439, 452] width 17 height 17
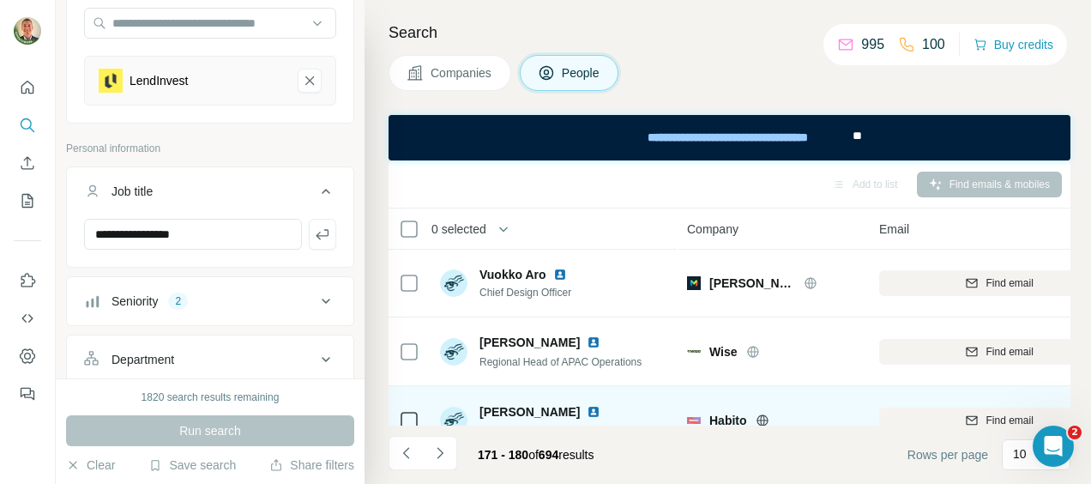
scroll to position [0, 0]
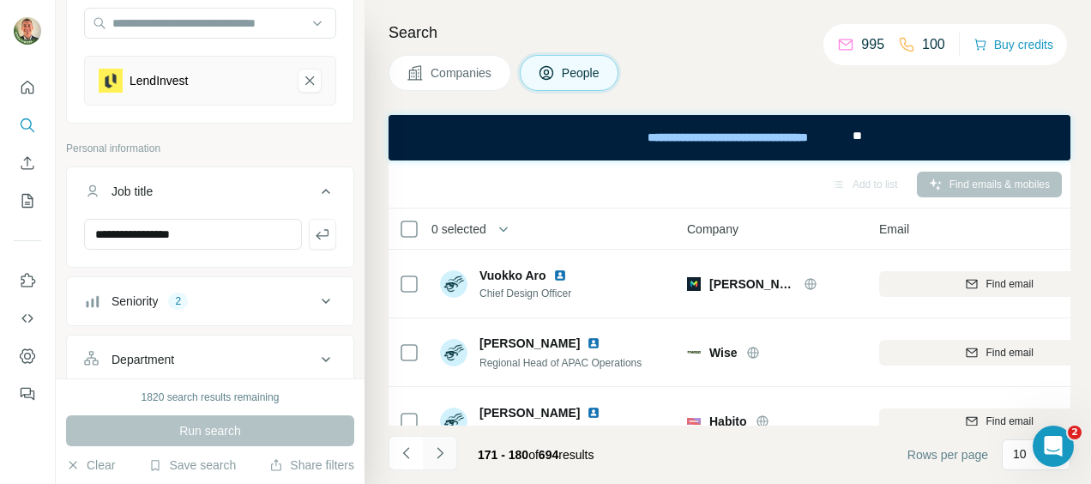
click at [436, 445] on icon "Navigate to next page" at bounding box center [439, 452] width 17 height 17
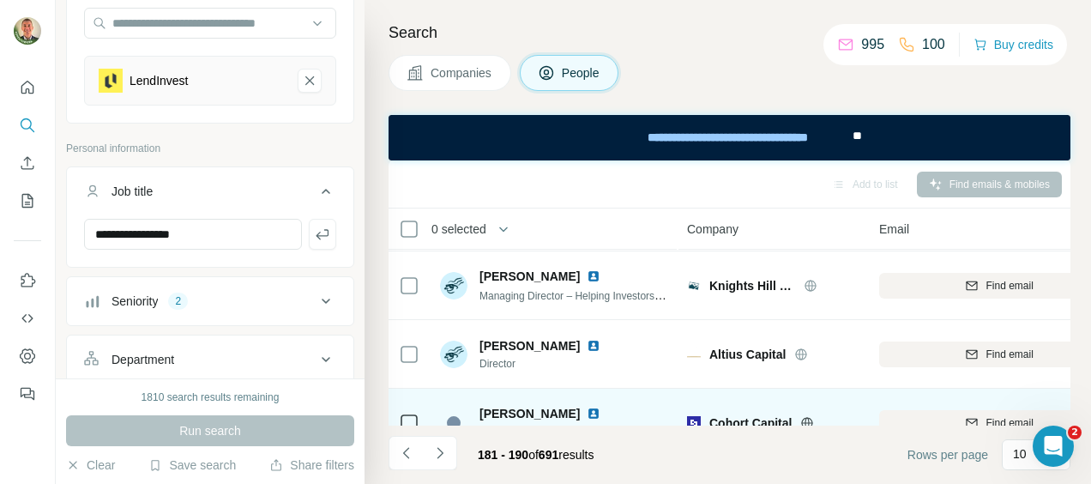
scroll to position [518, 0]
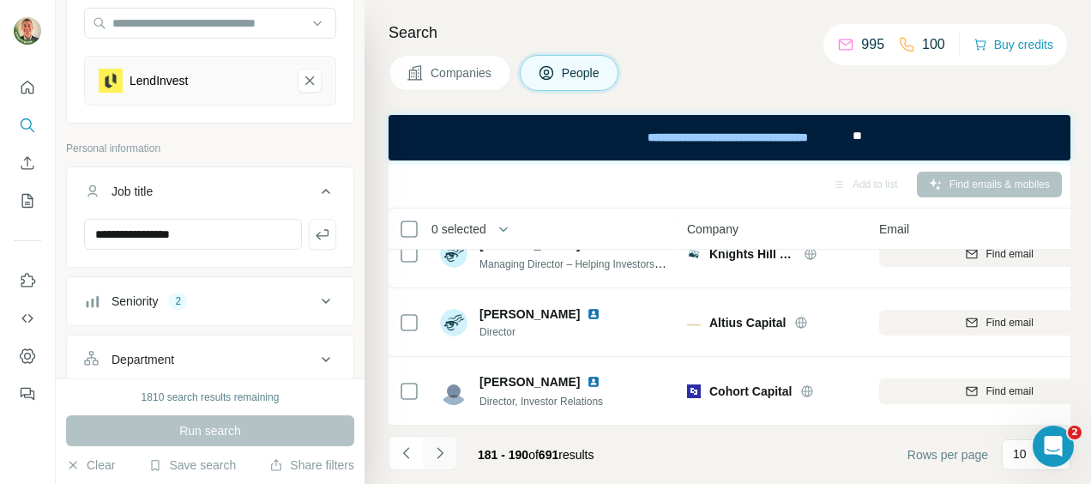
click at [437, 453] on icon "Navigate to next page" at bounding box center [439, 452] width 17 height 17
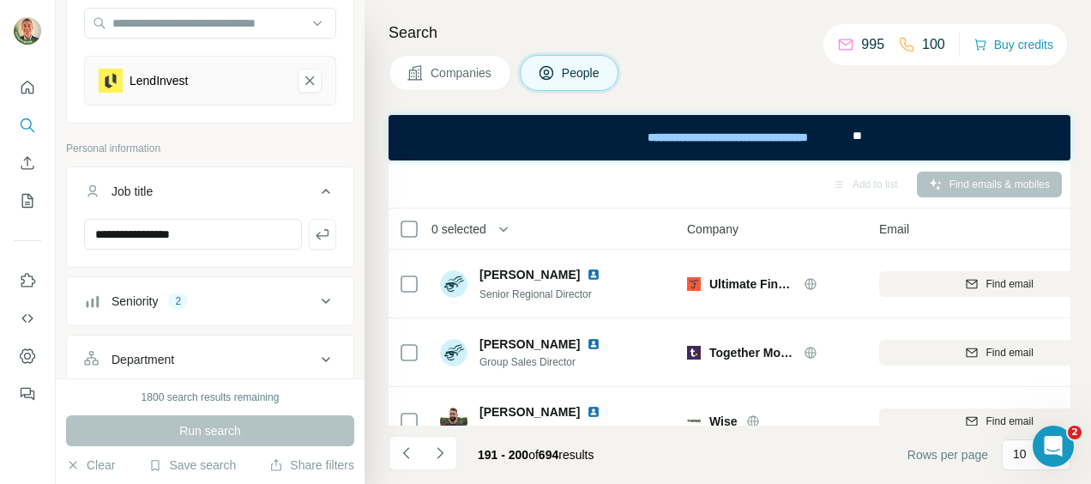
scroll to position [0, 0]
click at [437, 451] on icon "Navigate to next page" at bounding box center [439, 452] width 17 height 17
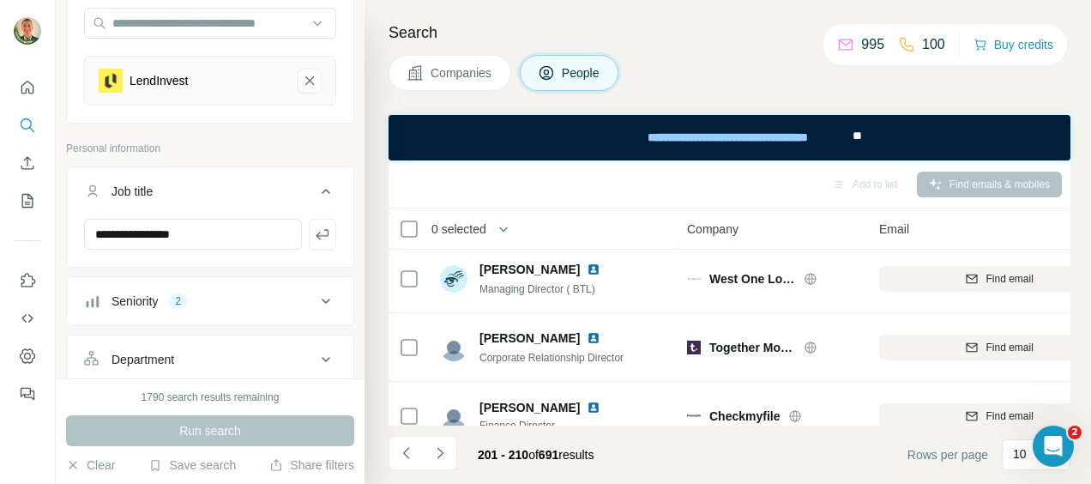
scroll to position [518, 0]
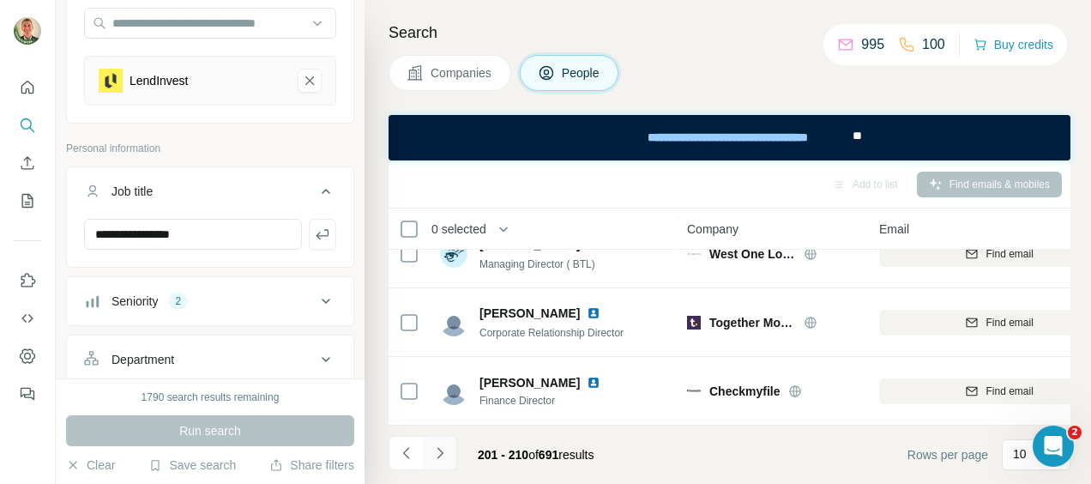
click at [449, 449] on button "Navigate to next page" at bounding box center [440, 453] width 34 height 34
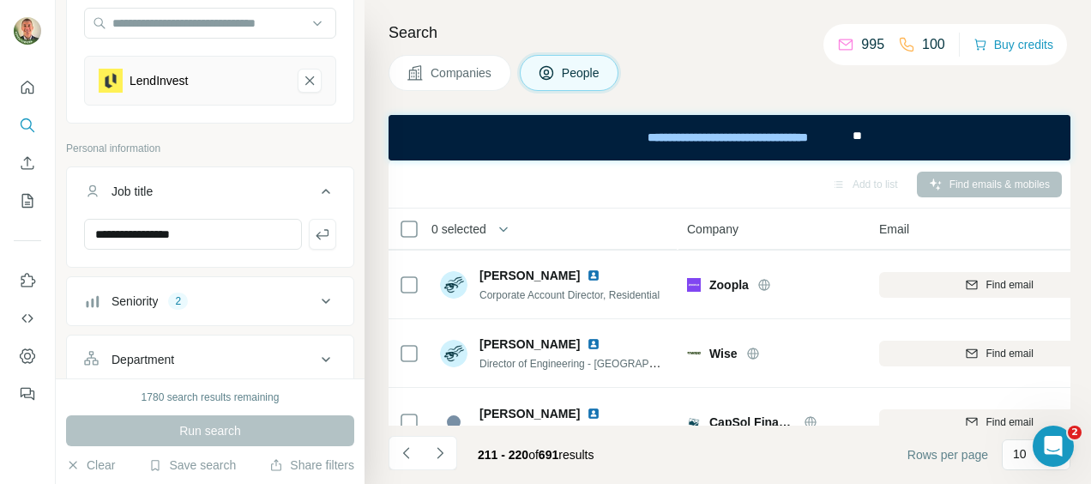
scroll to position [175, 0]
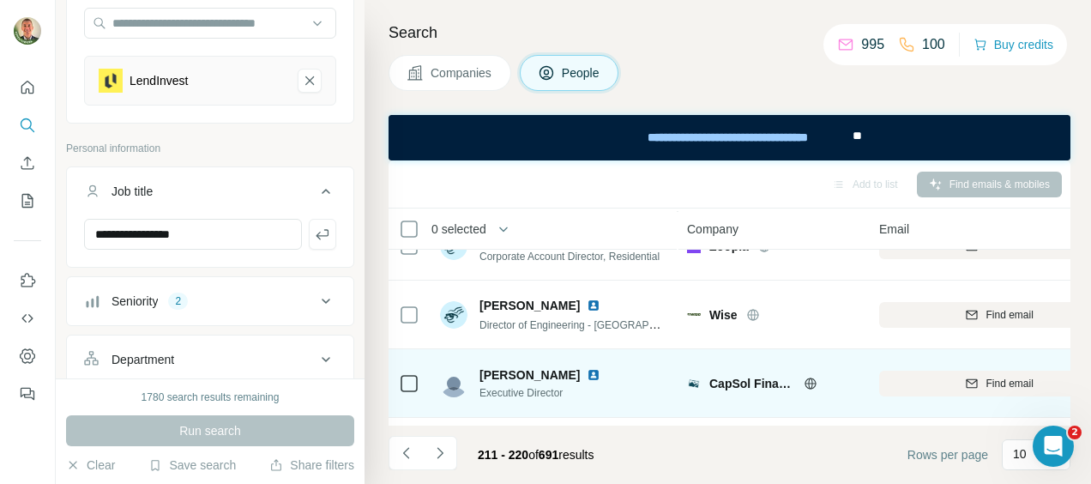
click at [812, 381] on icon at bounding box center [811, 384] width 14 height 14
click at [986, 382] on span "Find email" at bounding box center [1008, 383] width 47 height 15
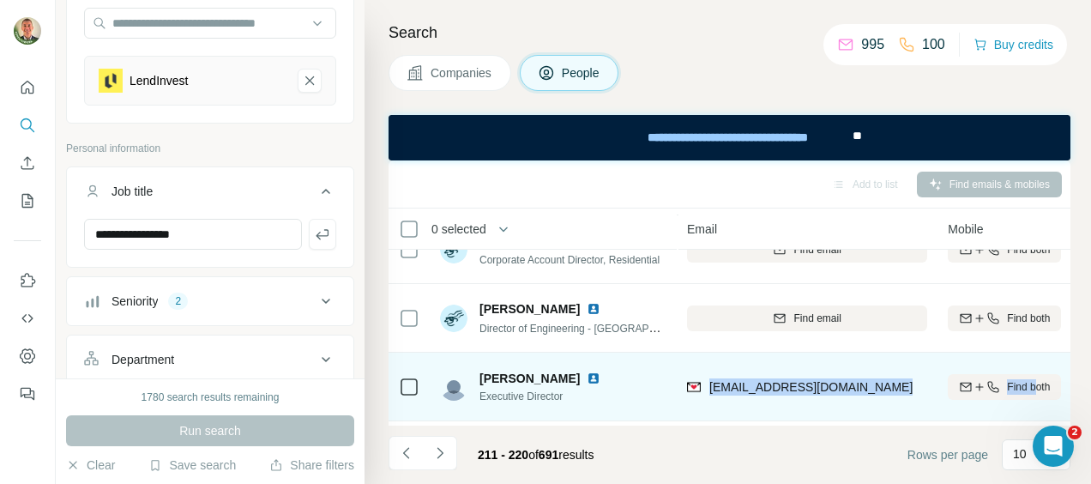
scroll to position [172, 244]
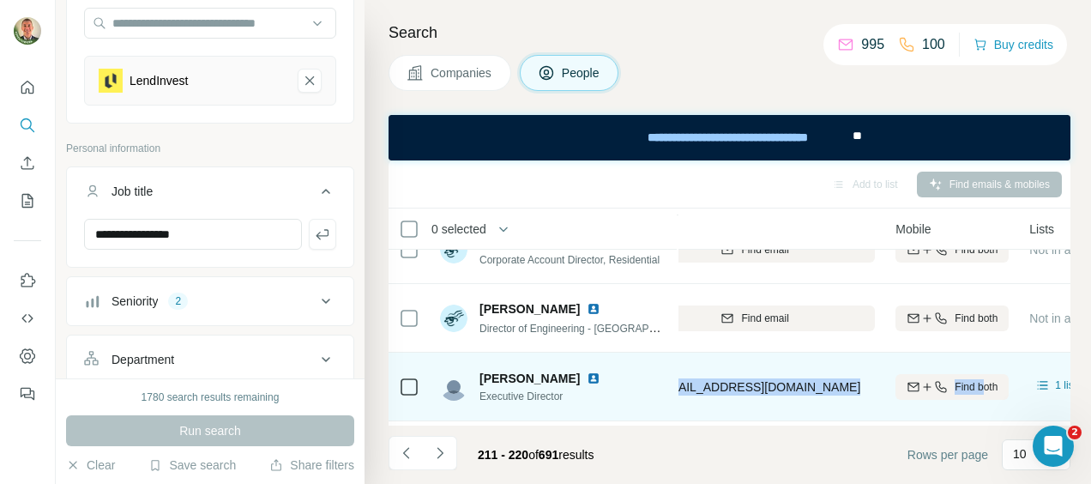
drag, startPoint x: 901, startPoint y: 380, endPoint x: 836, endPoint y: 384, distance: 64.5
click at [836, 384] on div "[EMAIL_ADDRESS][DOMAIN_NAME]" at bounding box center [755, 386] width 240 height 47
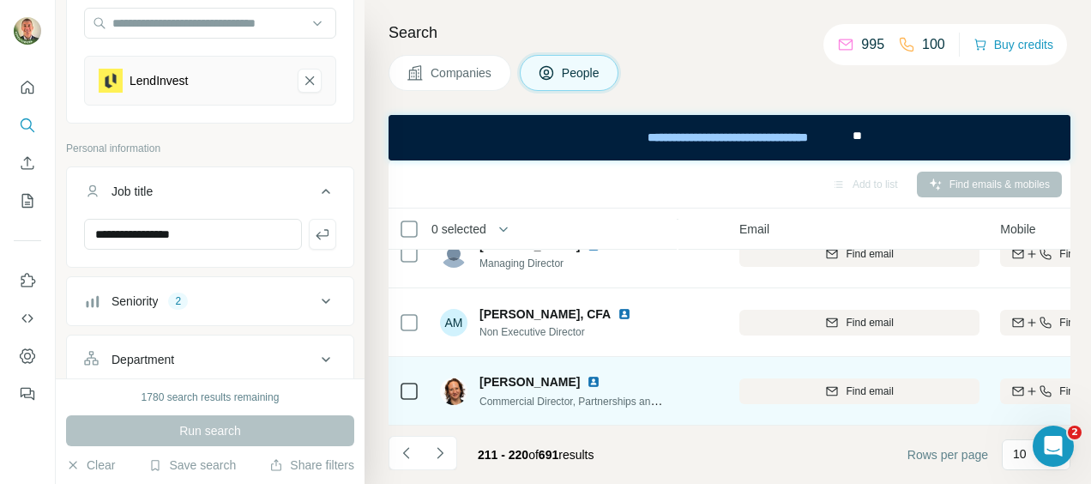
scroll to position [518, 0]
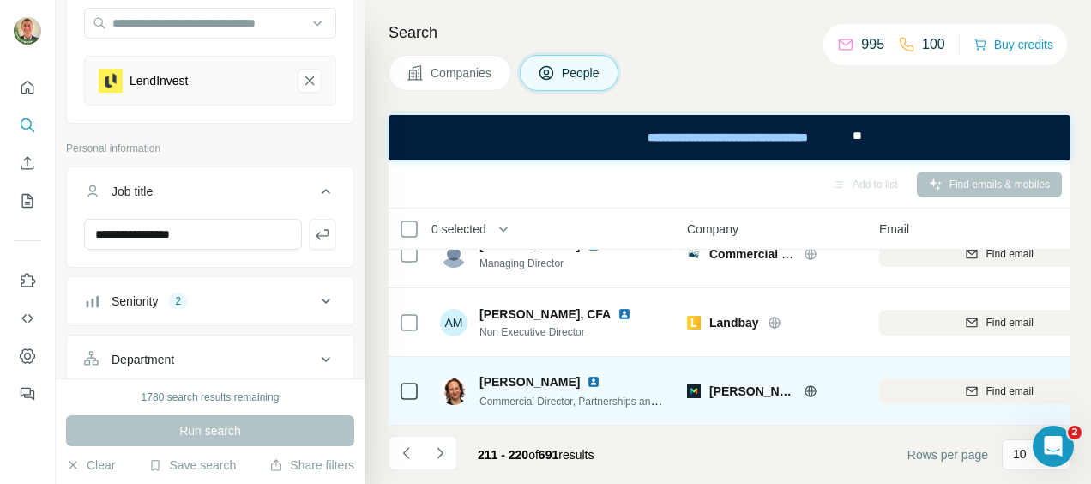
drag, startPoint x: 551, startPoint y: 377, endPoint x: 427, endPoint y: 379, distance: 123.5
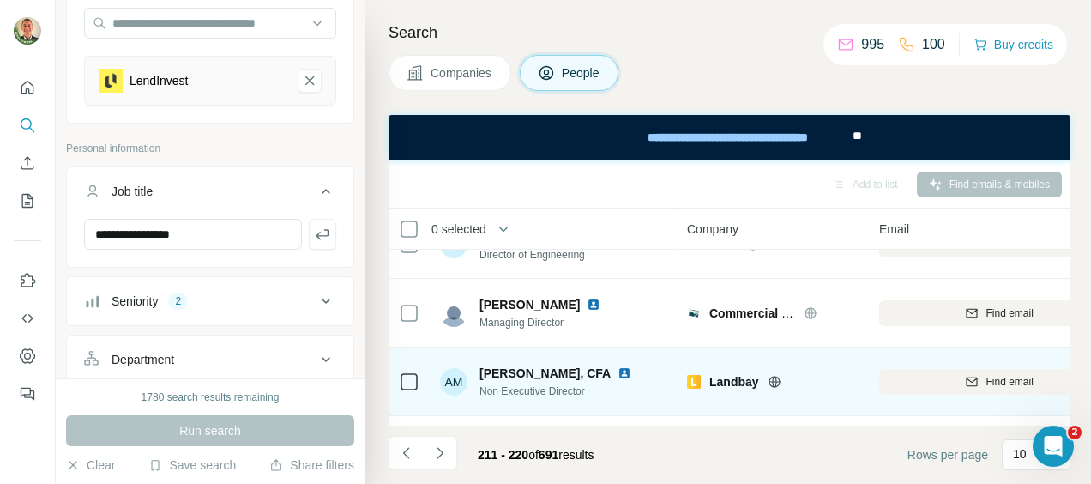
scroll to position [432, 0]
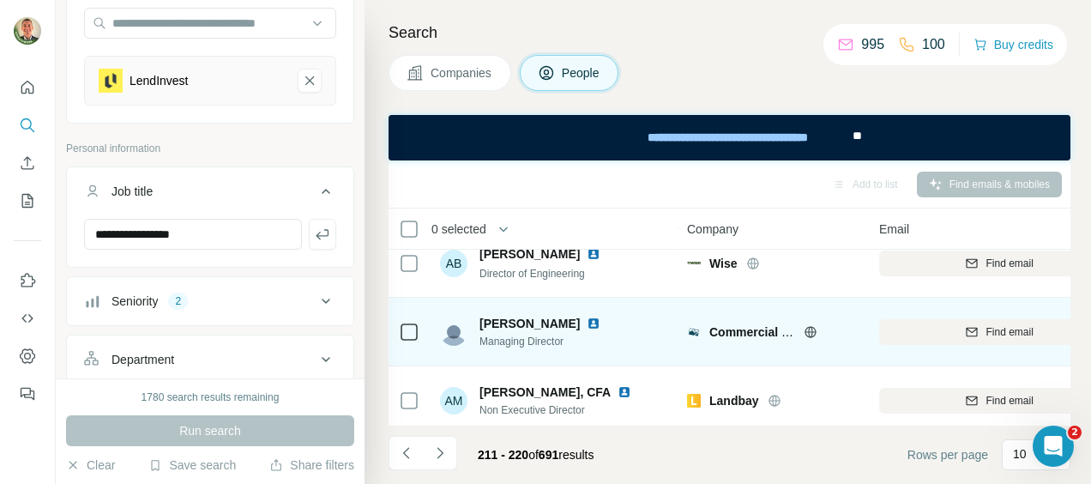
click at [811, 332] on icon at bounding box center [811, 332] width 14 height 14
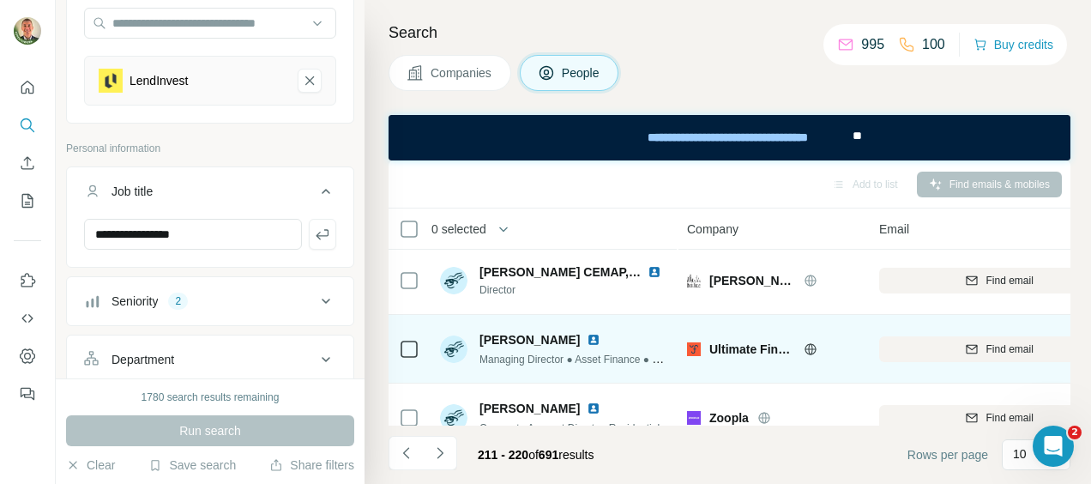
scroll to position [0, 0]
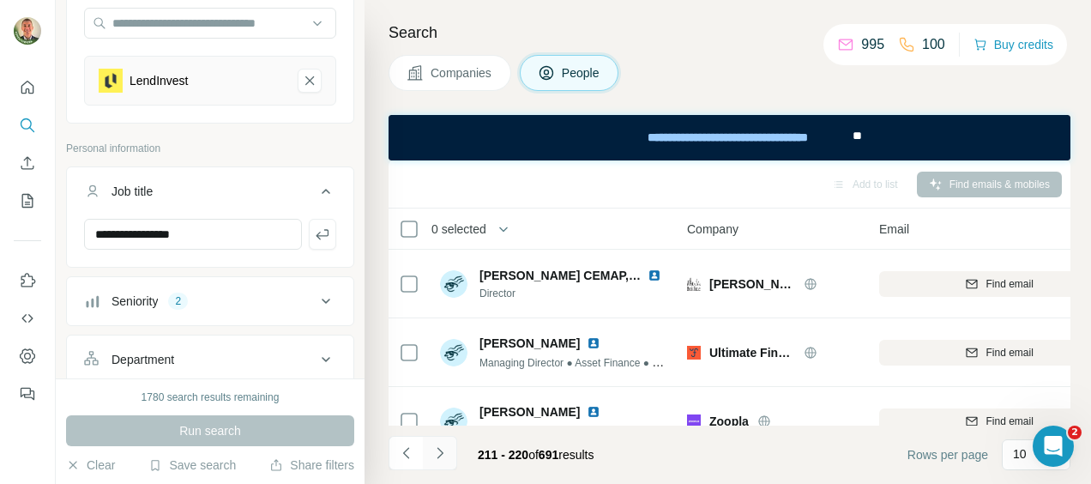
click at [439, 456] on icon "Navigate to next page" at bounding box center [439, 452] width 17 height 17
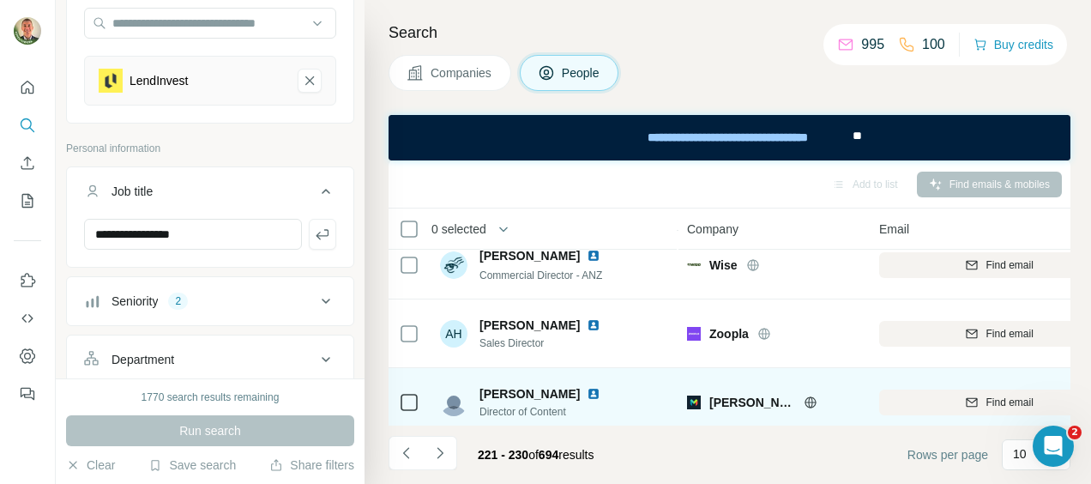
scroll to position [518, 0]
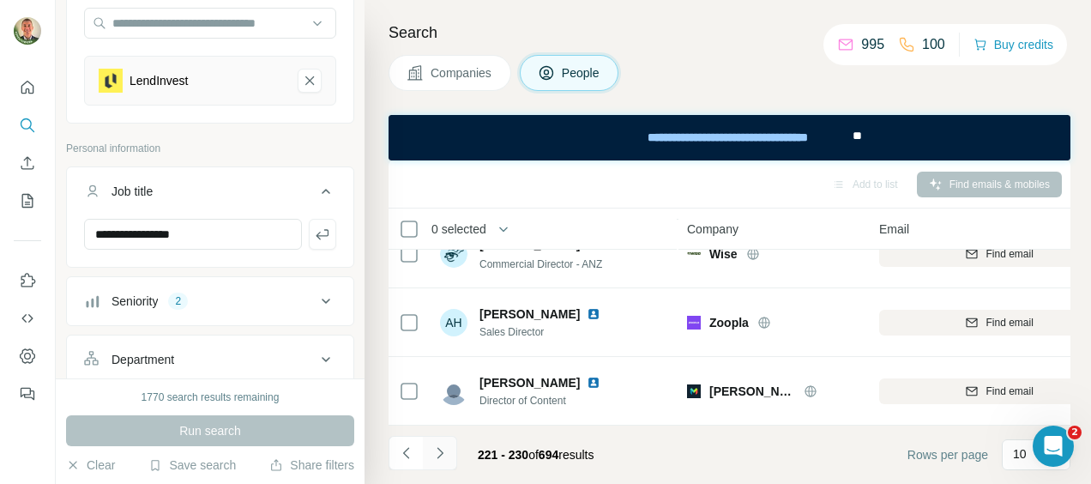
click at [443, 451] on icon "Navigate to next page" at bounding box center [439, 452] width 17 height 17
click at [442, 456] on icon "Navigate to next page" at bounding box center [439, 452] width 17 height 17
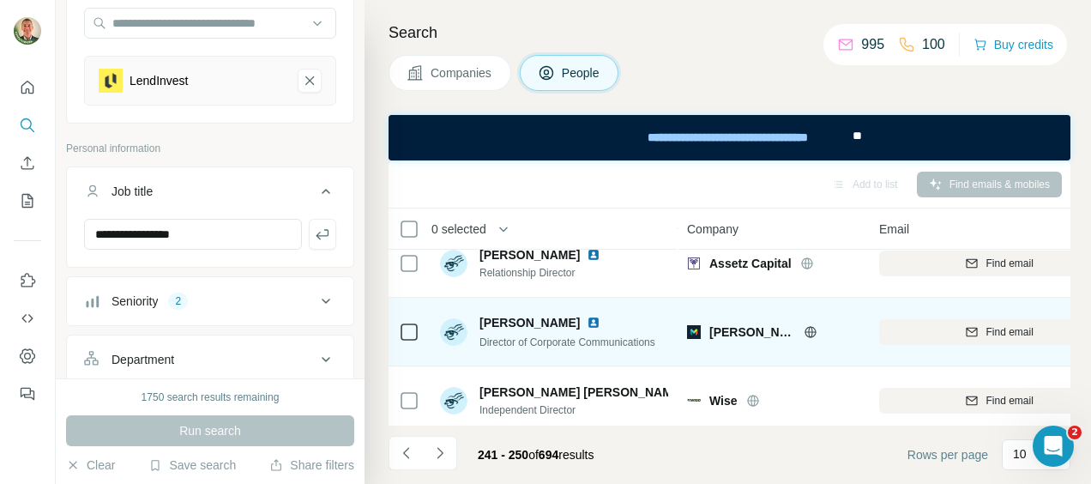
scroll to position [0, 0]
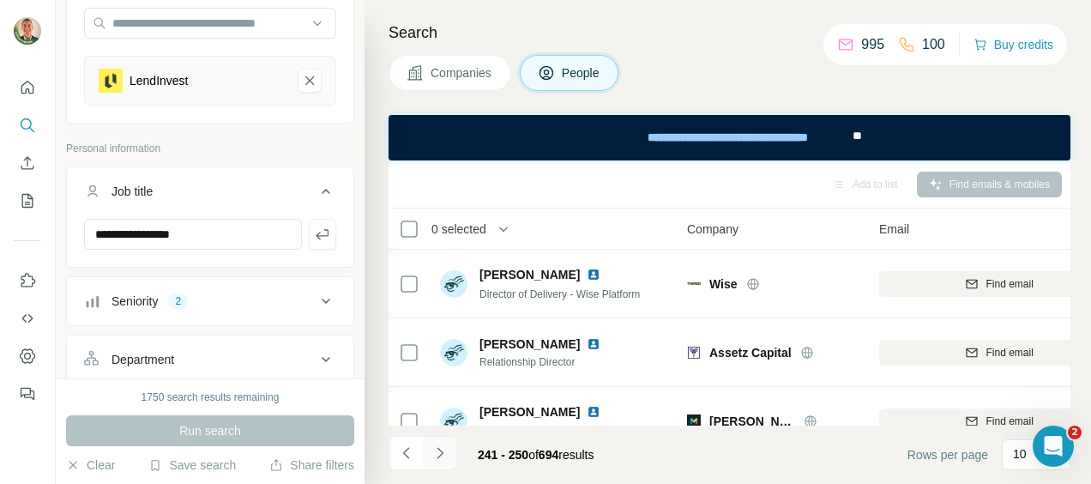
click at [439, 451] on icon "Navigate to next page" at bounding box center [439, 452] width 17 height 17
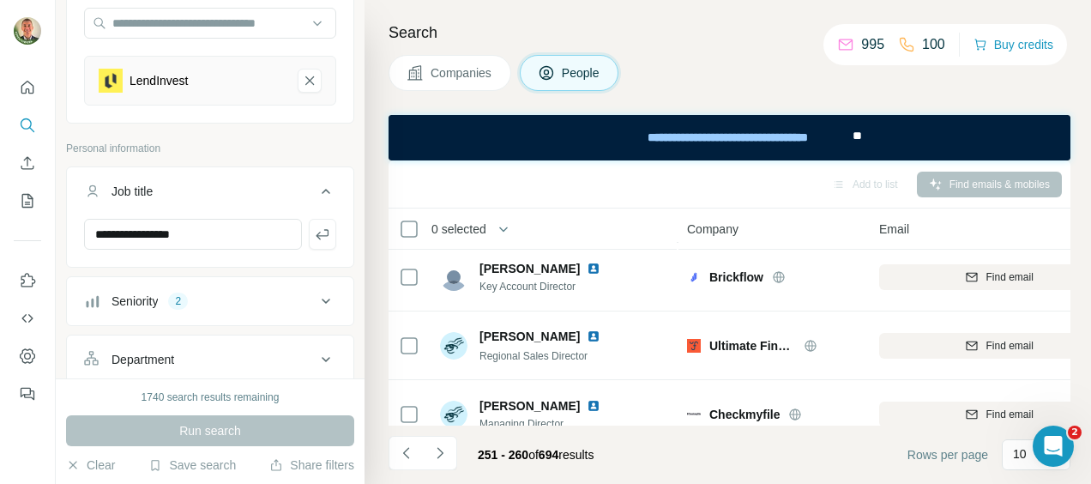
scroll to position [518, 0]
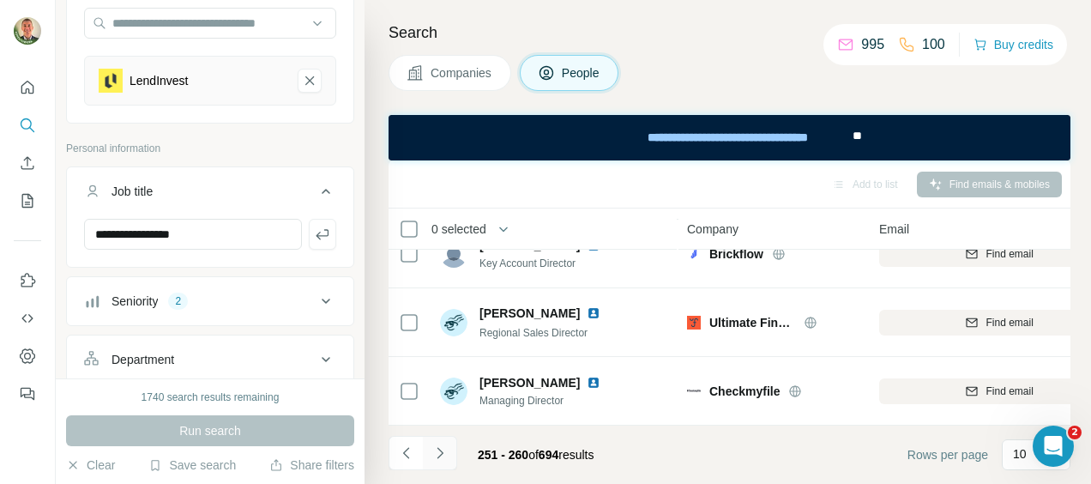
click at [439, 445] on icon "Navigate to next page" at bounding box center [439, 452] width 17 height 17
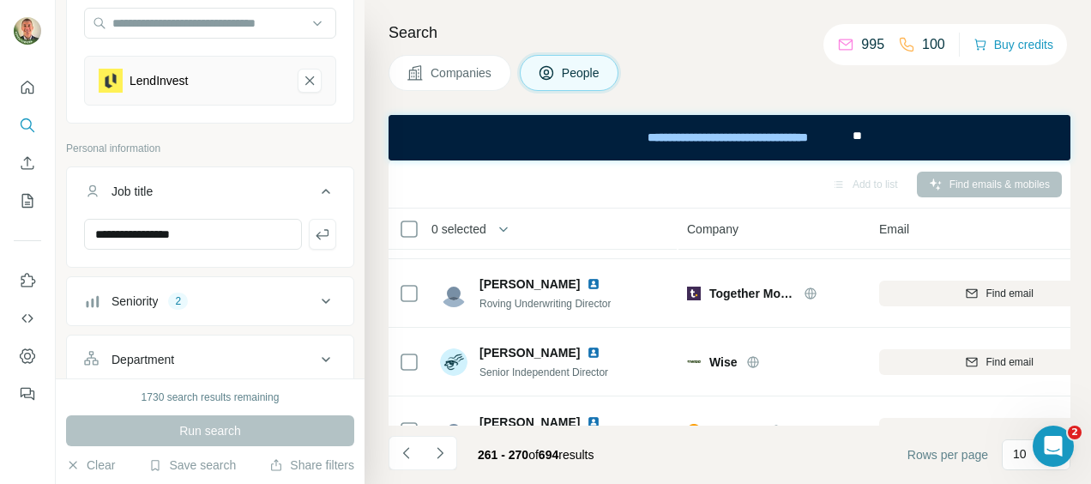
scroll to position [86, 0]
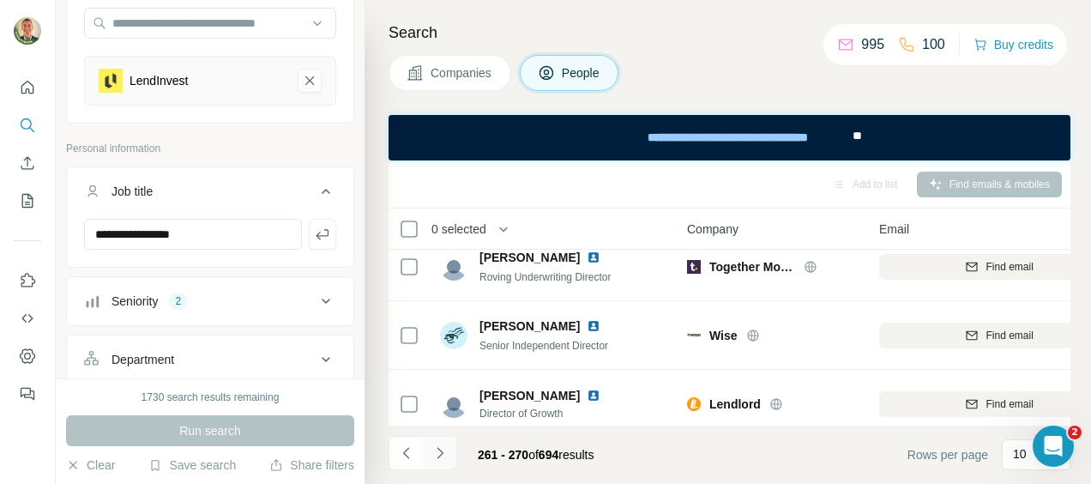
click at [429, 457] on button "Navigate to next page" at bounding box center [440, 453] width 34 height 34
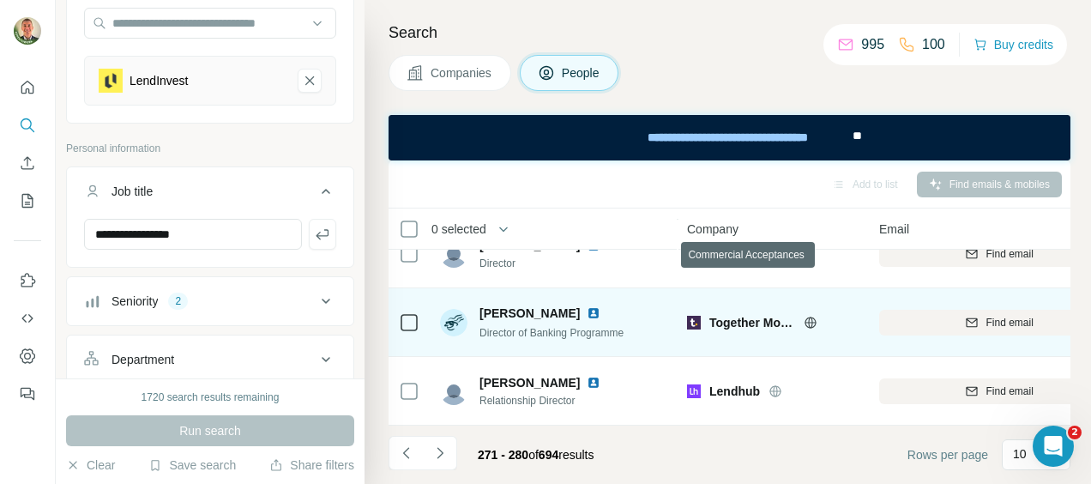
scroll to position [518, 0]
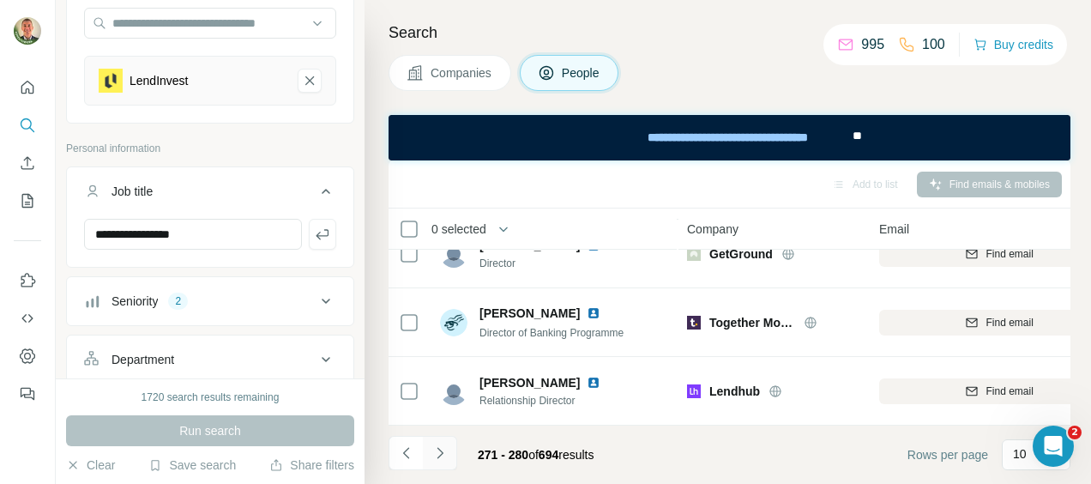
click at [442, 451] on icon "Navigate to next page" at bounding box center [439, 452] width 17 height 17
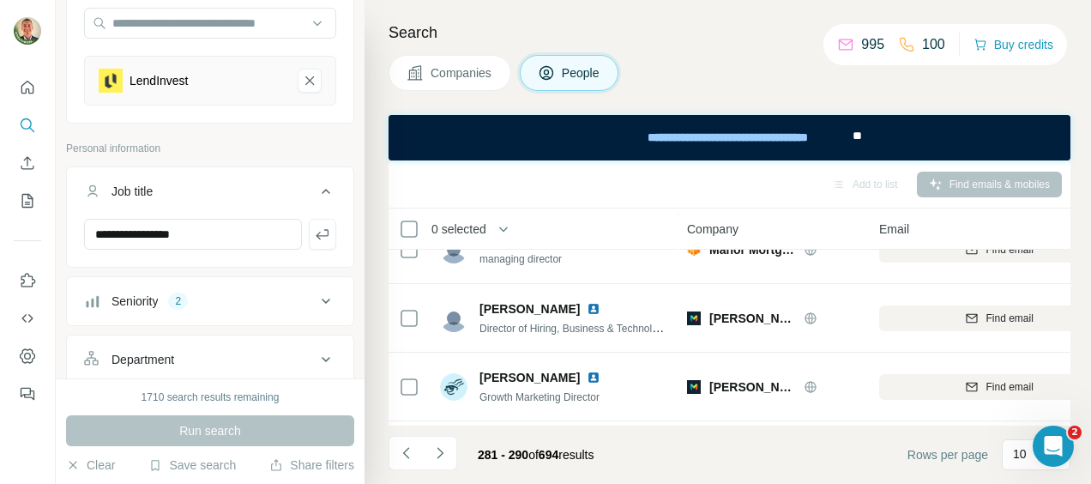
scroll to position [257, 0]
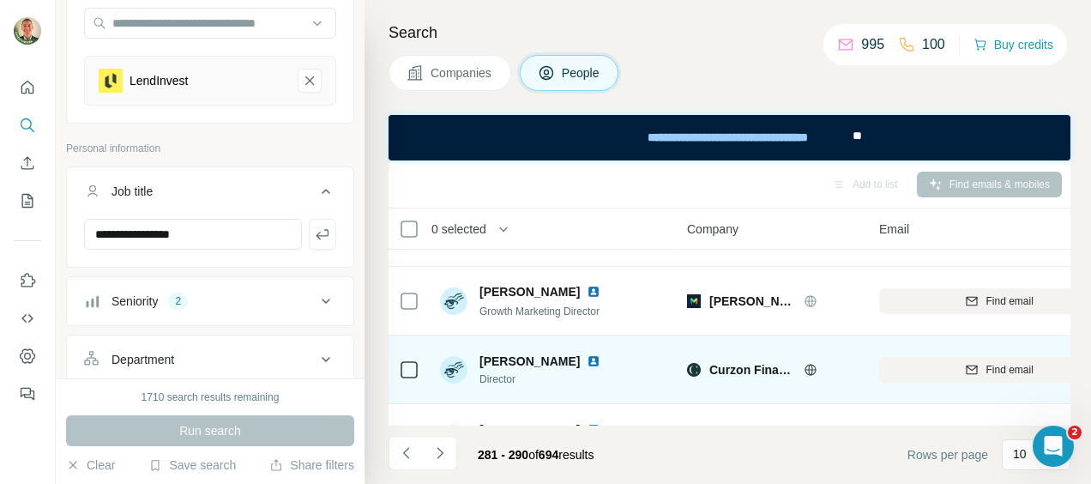
click at [813, 369] on icon at bounding box center [810, 369] width 11 height 1
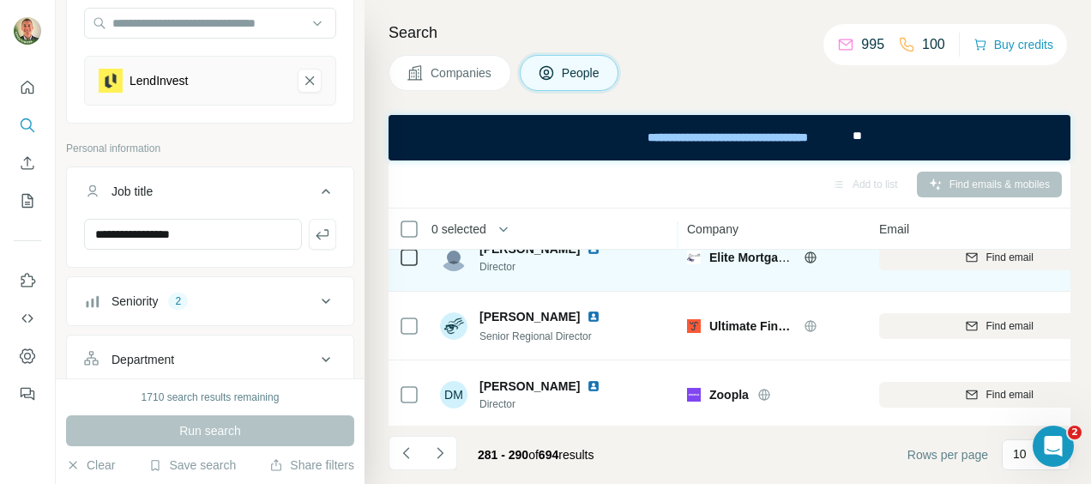
scroll to position [518, 0]
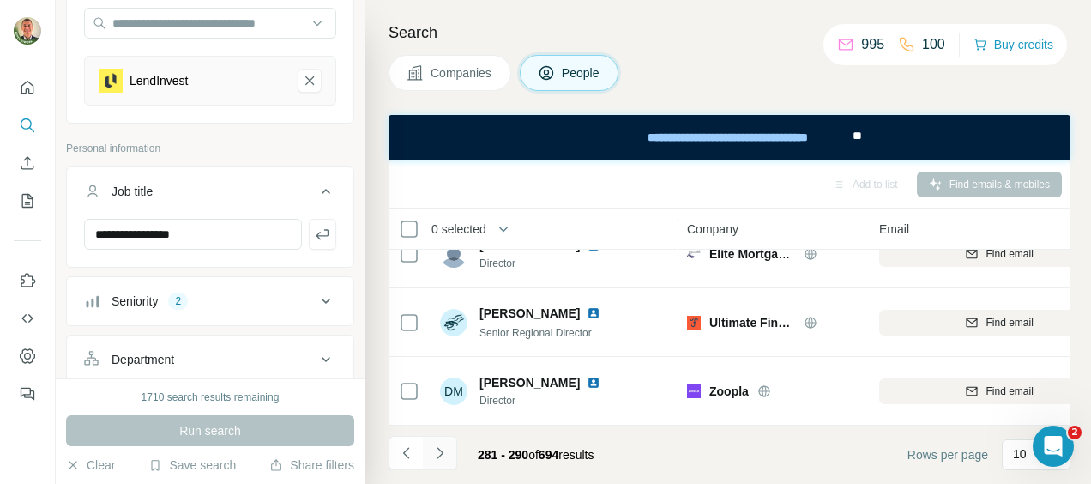
click at [441, 449] on icon "Navigate to next page" at bounding box center [439, 452] width 17 height 17
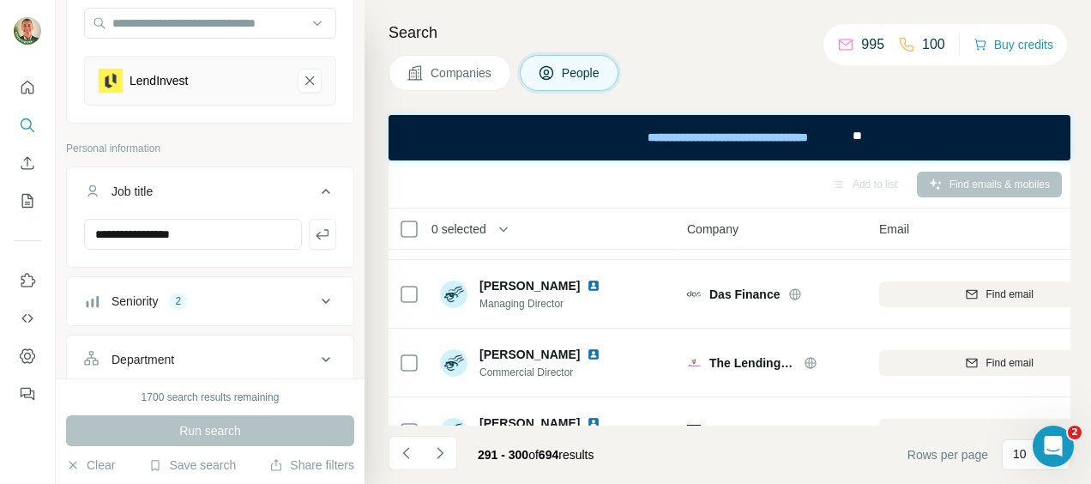
scroll to position [86, 0]
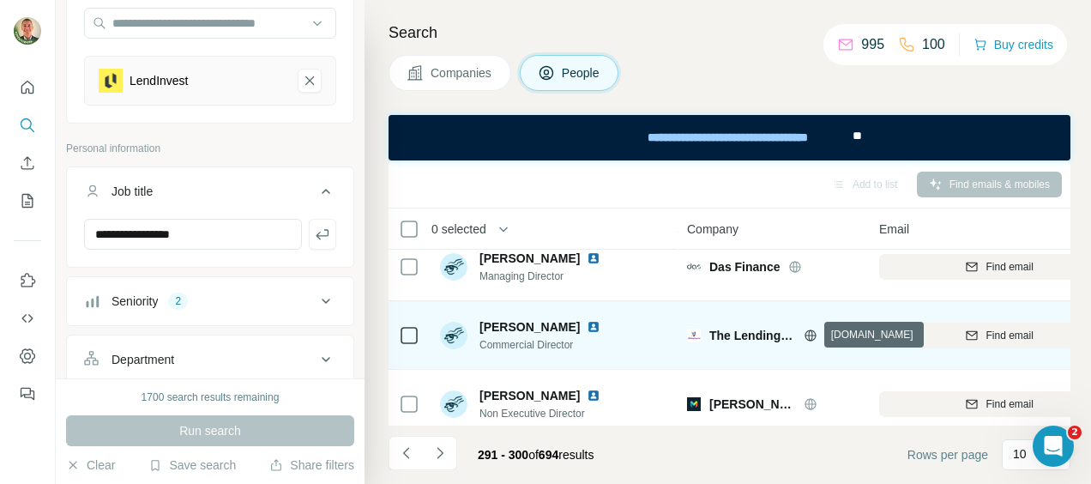
click at [811, 334] on icon at bounding box center [810, 334] width 4 height 11
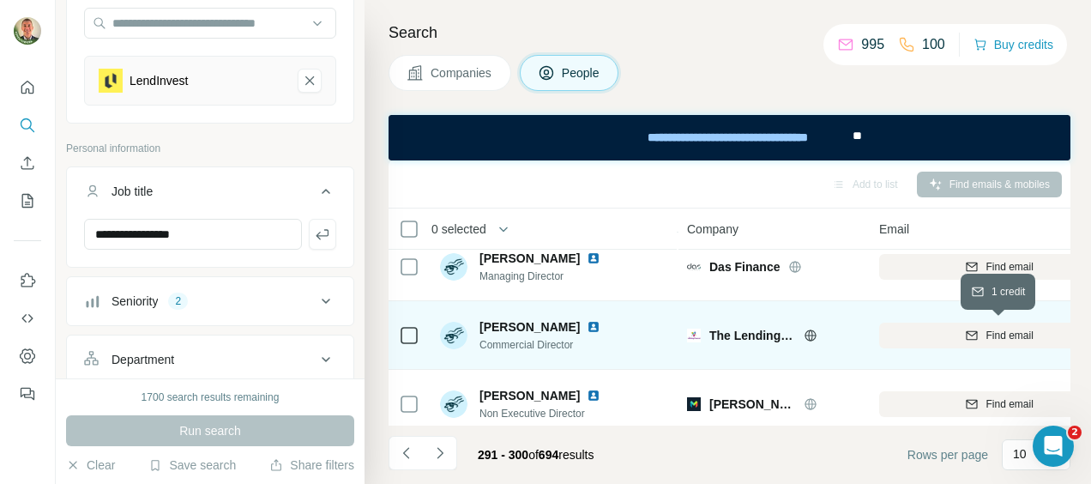
click at [1017, 334] on span "Find email" at bounding box center [1008, 335] width 47 height 15
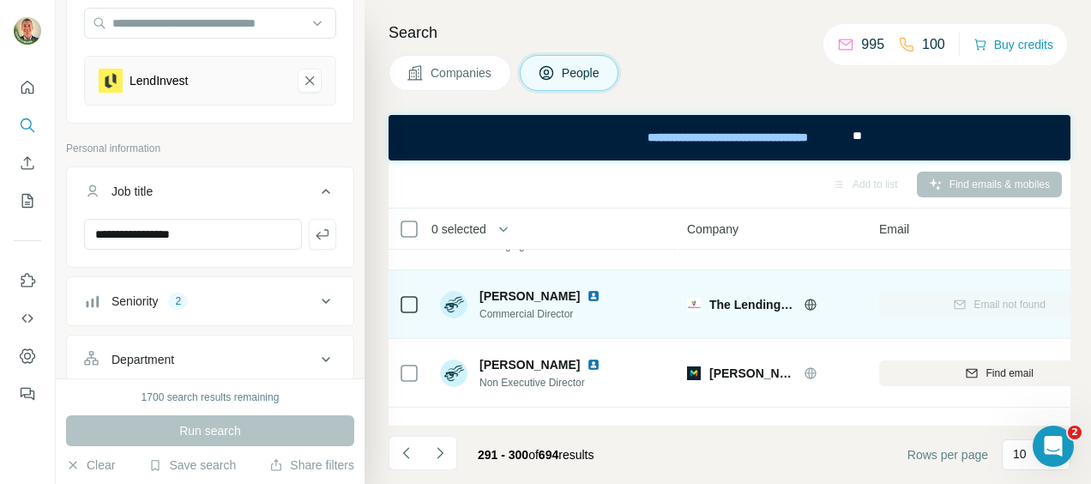
scroll to position [518, 0]
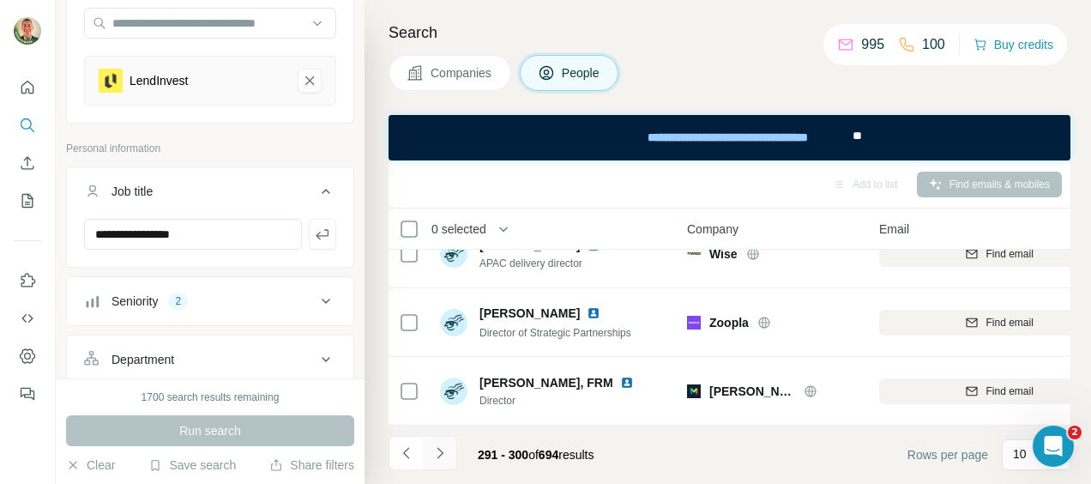
click at [437, 452] on icon "Navigate to next page" at bounding box center [439, 452] width 17 height 17
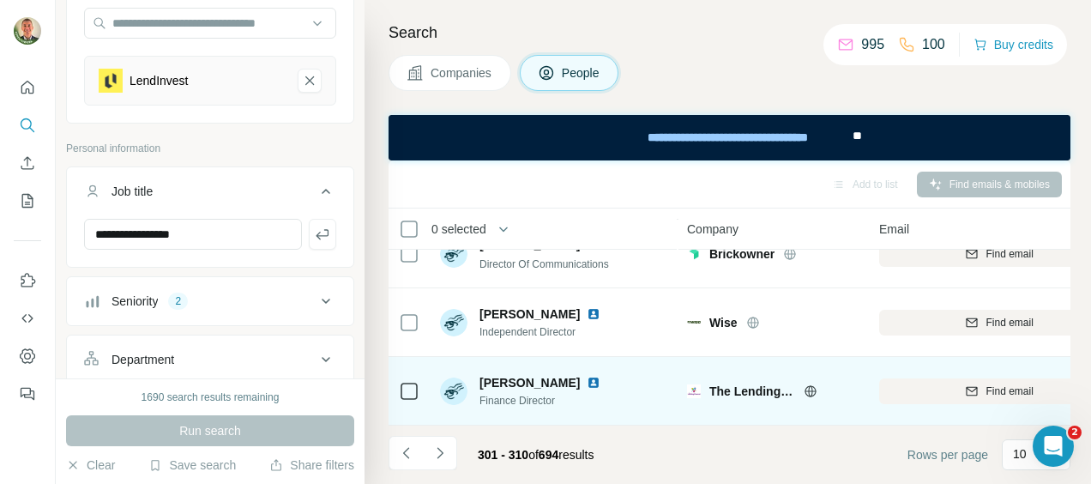
click at [808, 384] on icon at bounding box center [811, 391] width 14 height 14
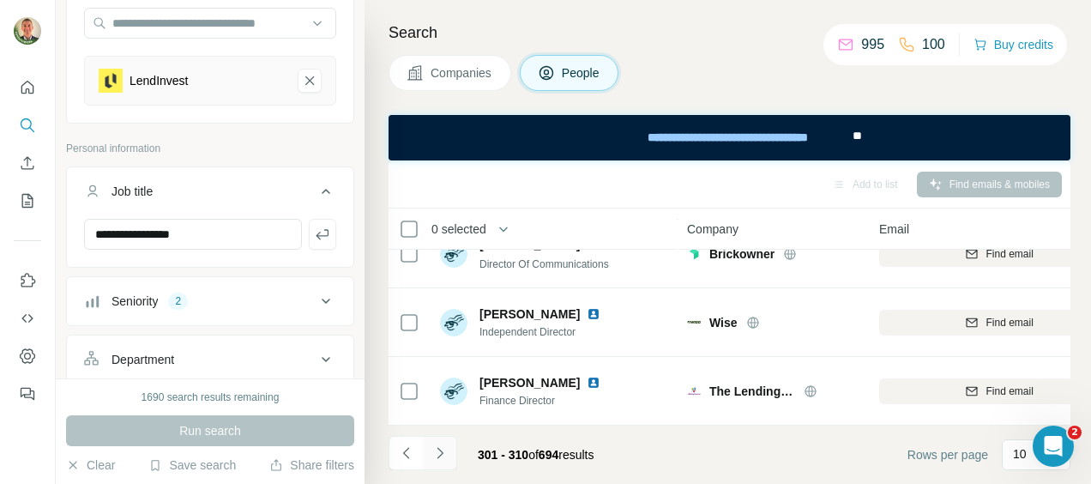
click at [437, 452] on icon "Navigate to next page" at bounding box center [439, 452] width 17 height 17
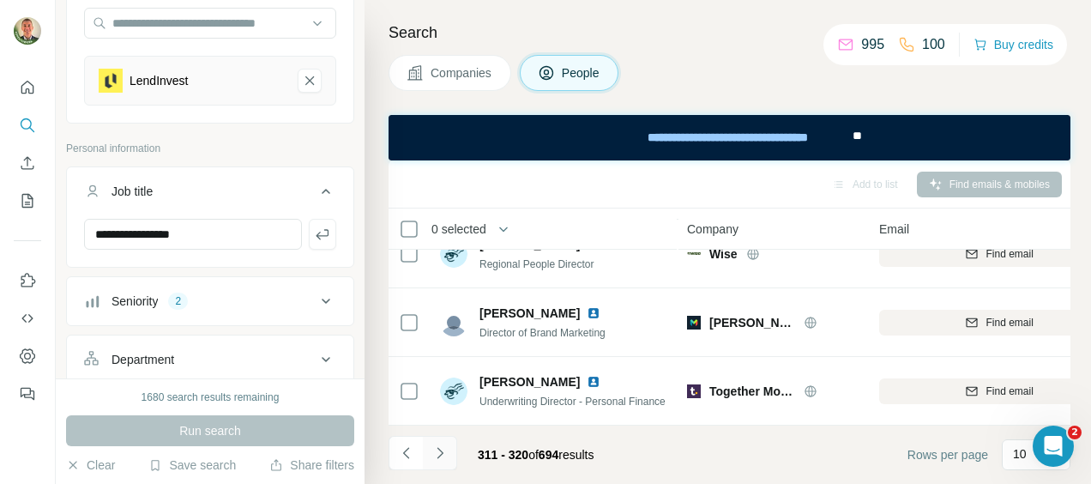
click at [438, 450] on icon "Navigate to next page" at bounding box center [439, 452] width 17 height 17
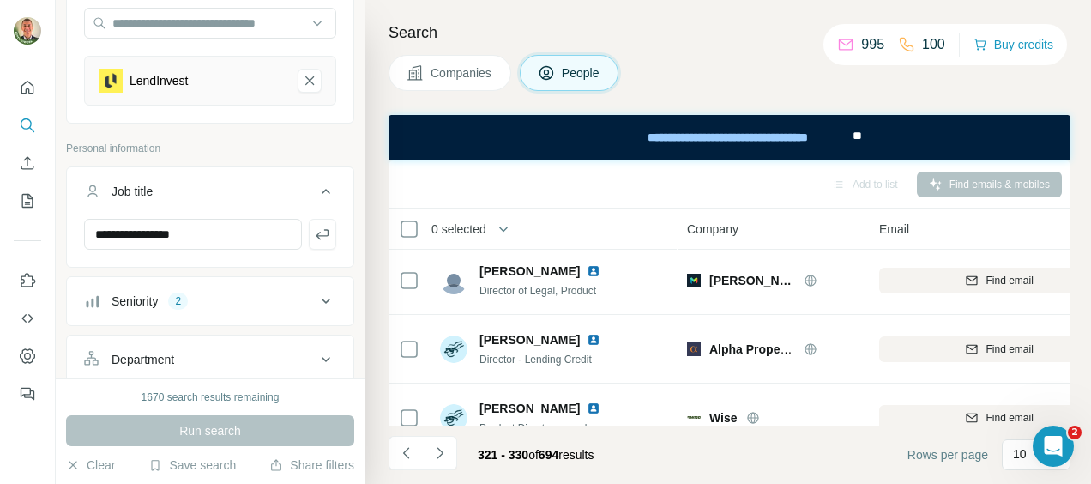
scroll to position [0, 0]
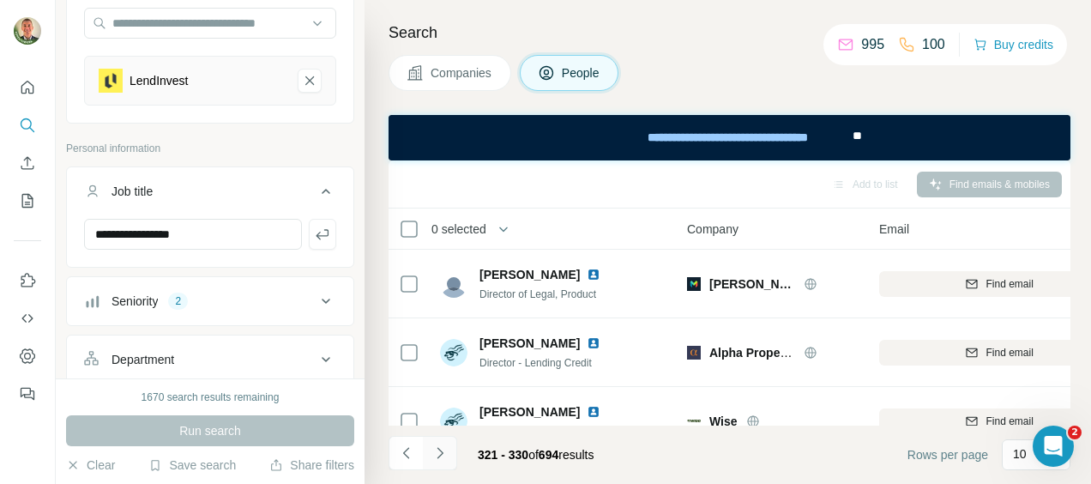
click at [436, 449] on icon "Navigate to next page" at bounding box center [439, 452] width 17 height 17
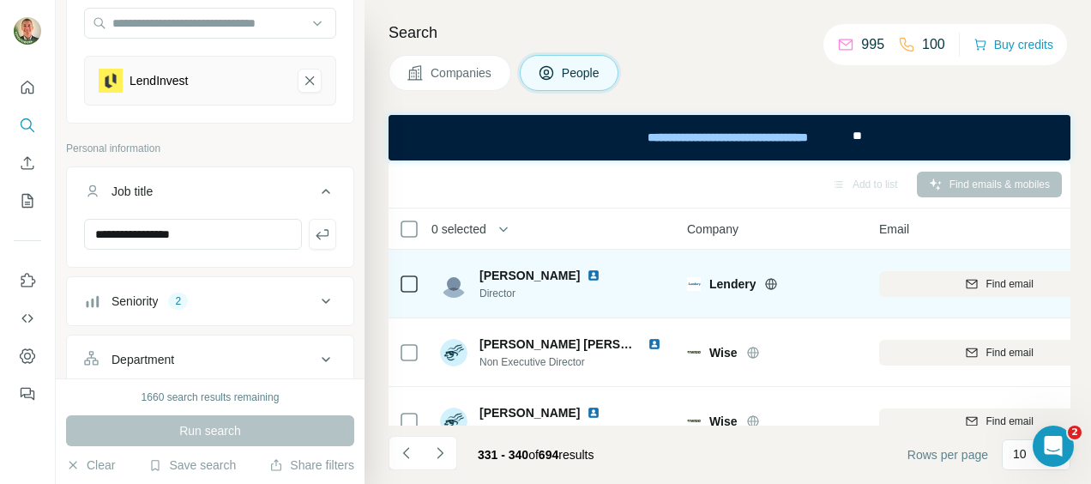
click at [771, 281] on icon at bounding box center [771, 284] width 14 height 14
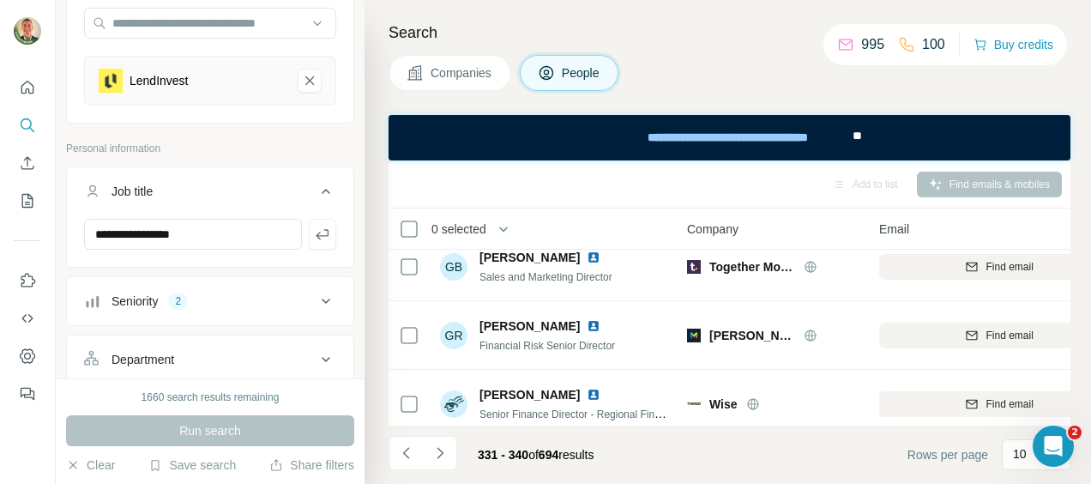
scroll to position [518, 0]
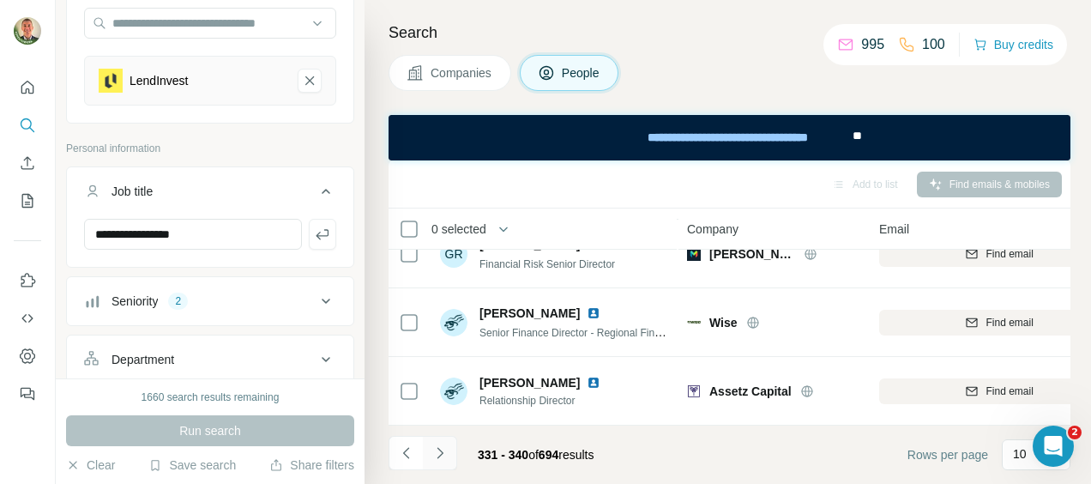
click at [439, 450] on icon "Navigate to next page" at bounding box center [439, 452] width 17 height 17
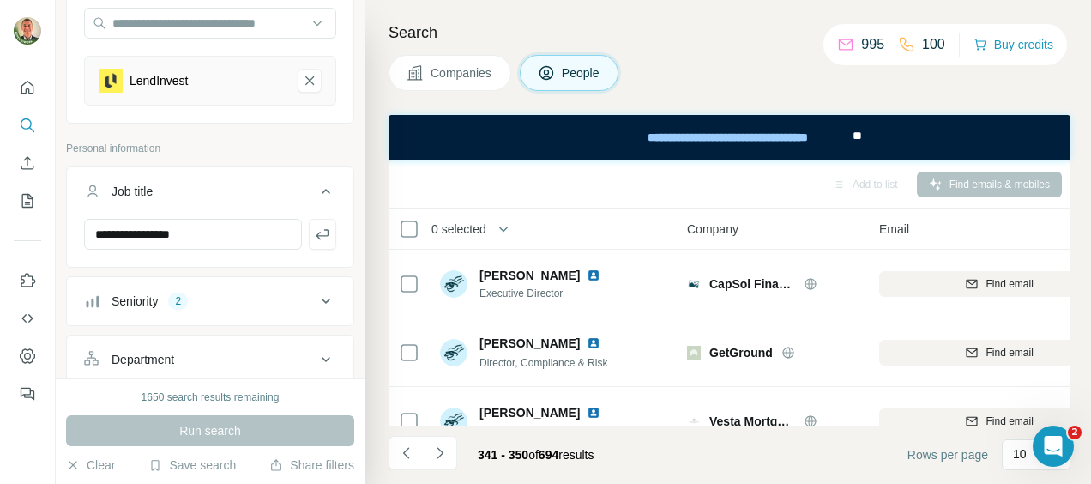
scroll to position [0, 0]
click at [444, 451] on icon "Navigate to next page" at bounding box center [439, 452] width 17 height 17
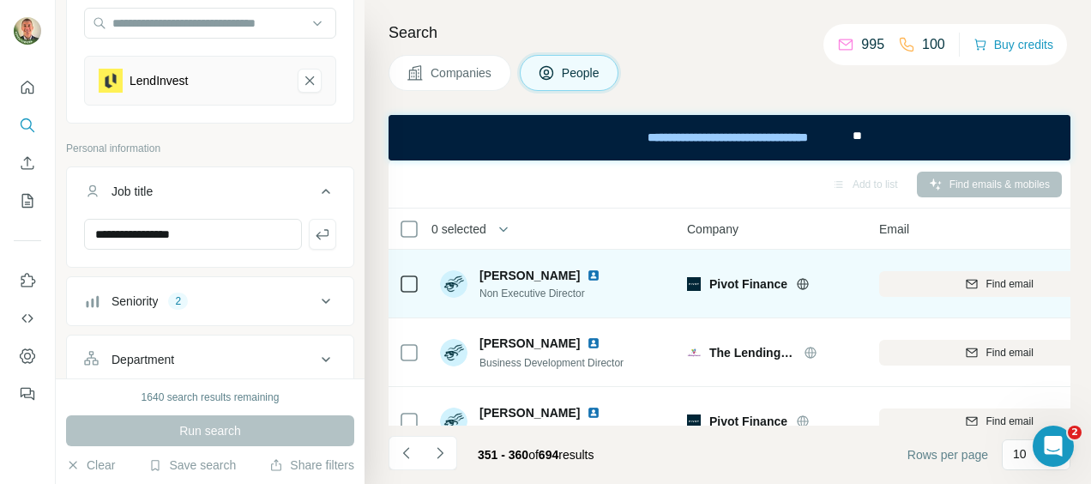
click at [802, 281] on icon at bounding box center [803, 284] width 14 height 14
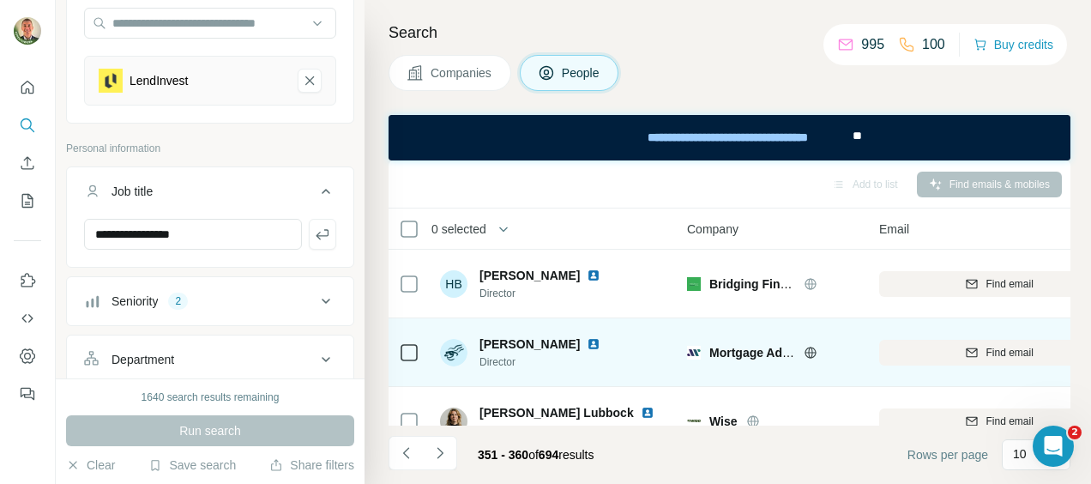
scroll to position [429, 0]
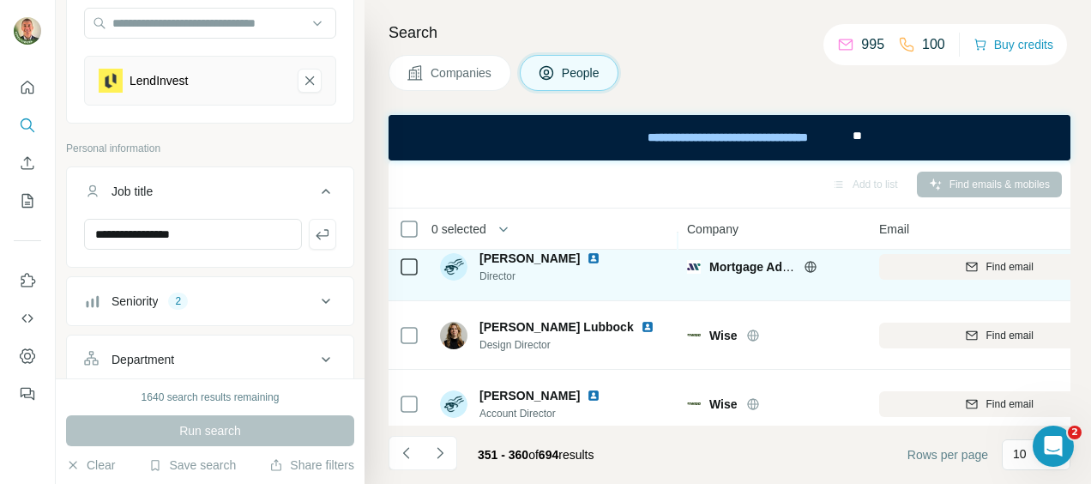
click at [810, 269] on icon at bounding box center [811, 267] width 14 height 14
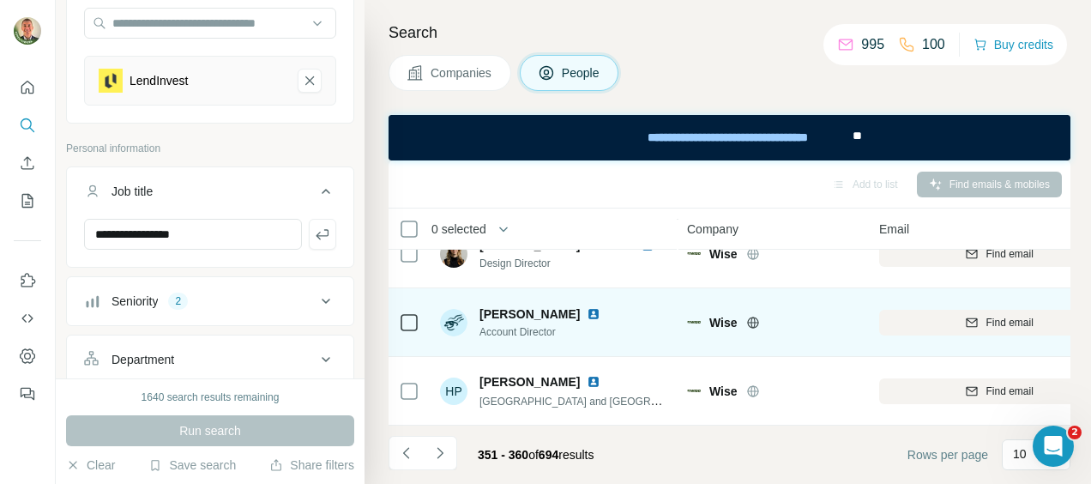
scroll to position [518, 0]
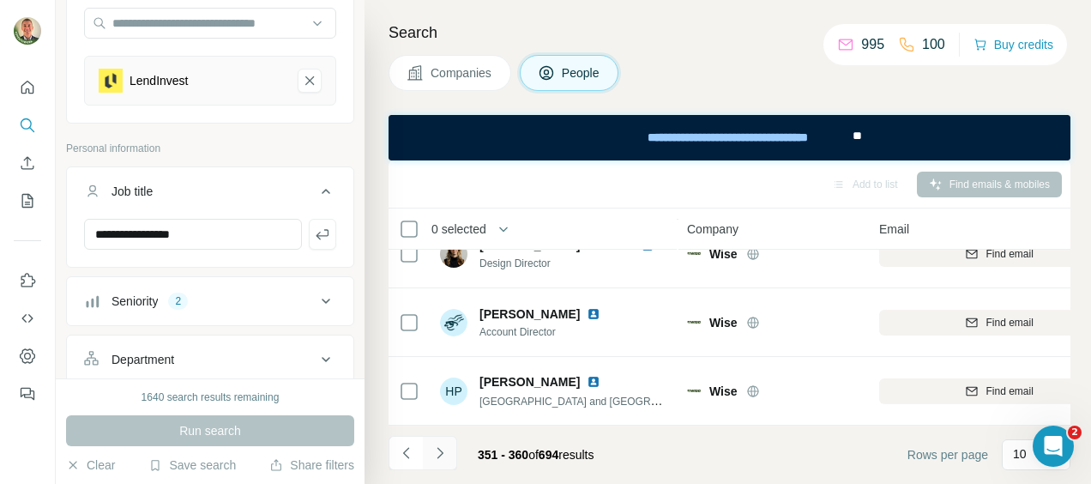
click at [438, 450] on icon "Navigate to next page" at bounding box center [439, 452] width 17 height 17
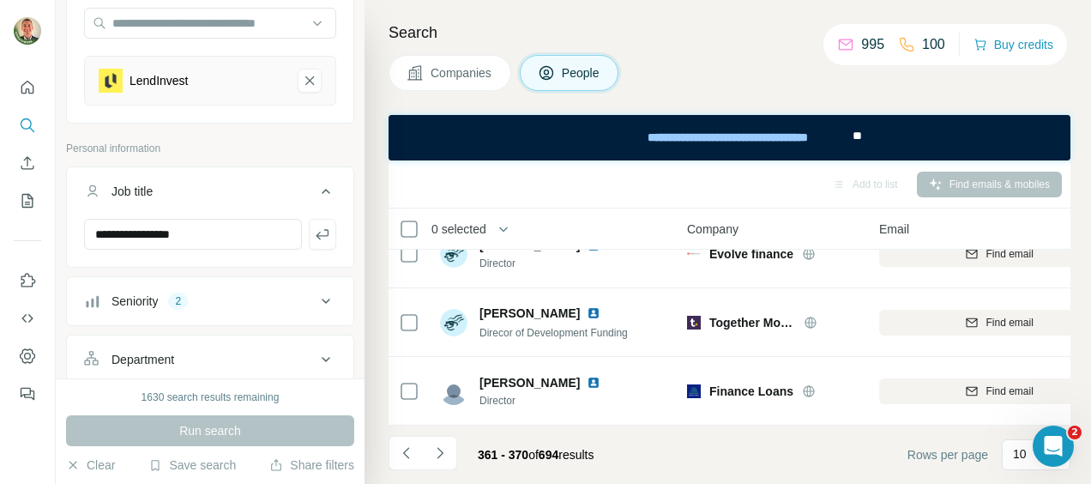
scroll to position [0, 0]
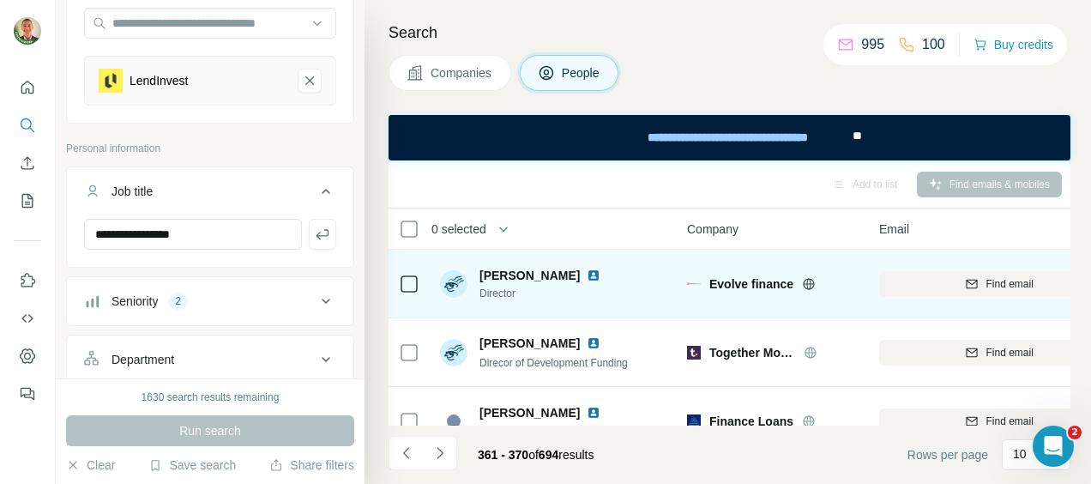
click at [811, 278] on icon at bounding box center [809, 283] width 11 height 11
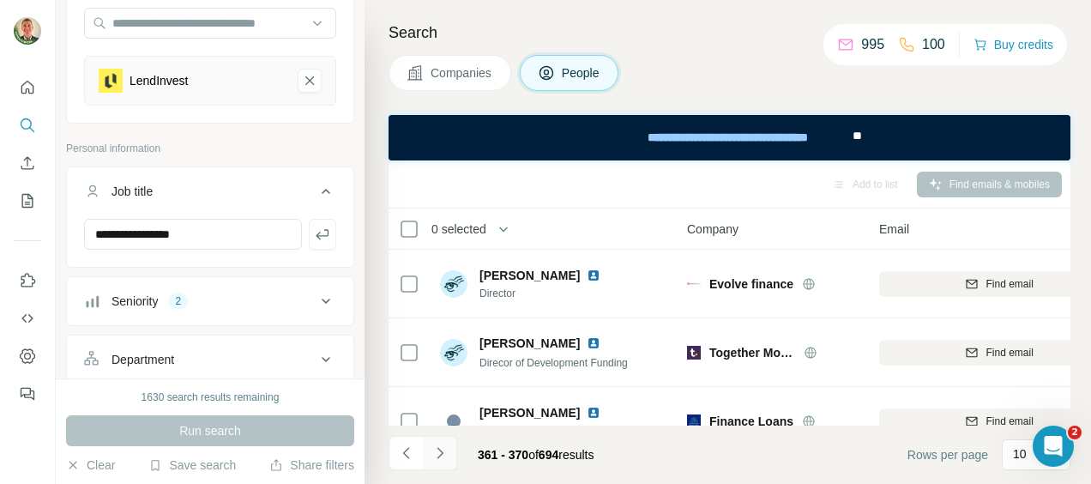
click at [435, 451] on icon "Navigate to next page" at bounding box center [439, 452] width 17 height 17
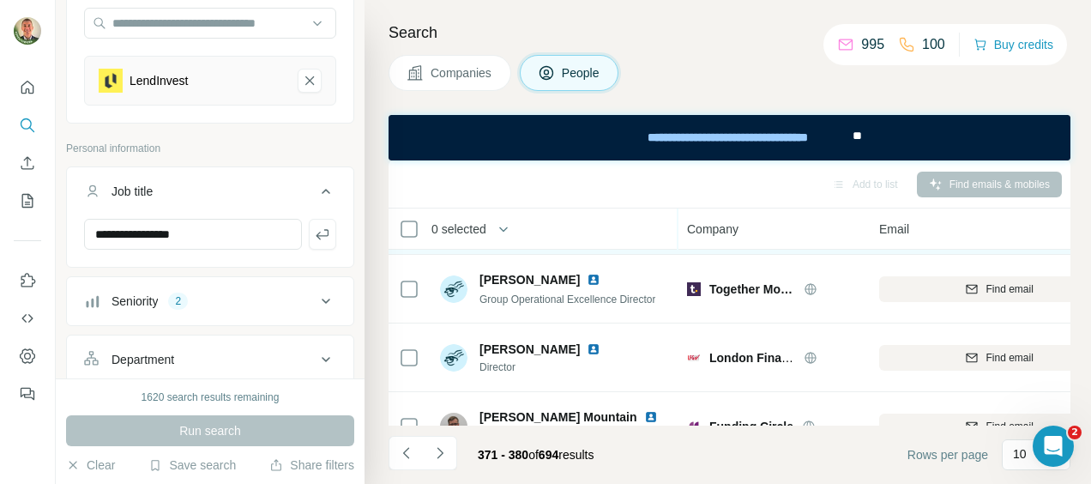
scroll to position [172, 0]
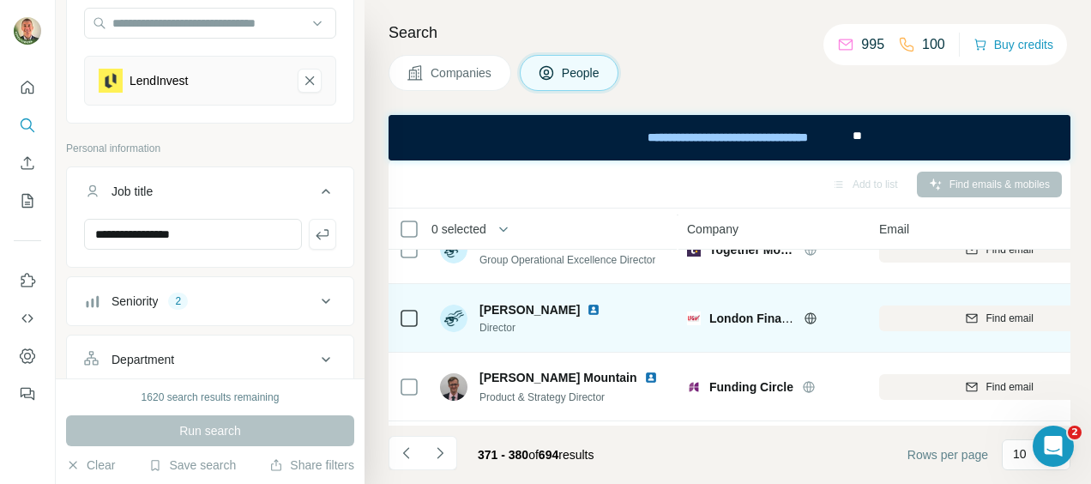
click at [807, 312] on icon at bounding box center [811, 318] width 14 height 14
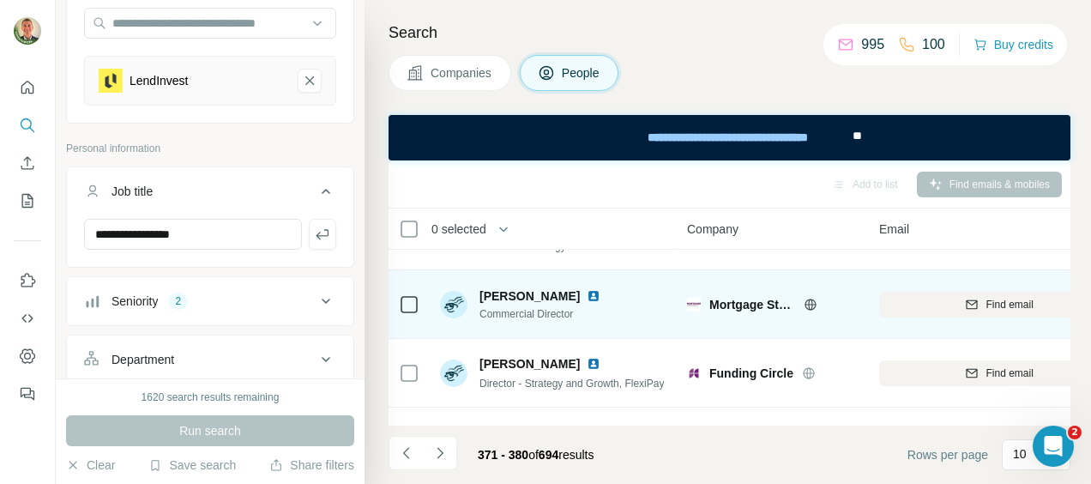
scroll to position [343, 0]
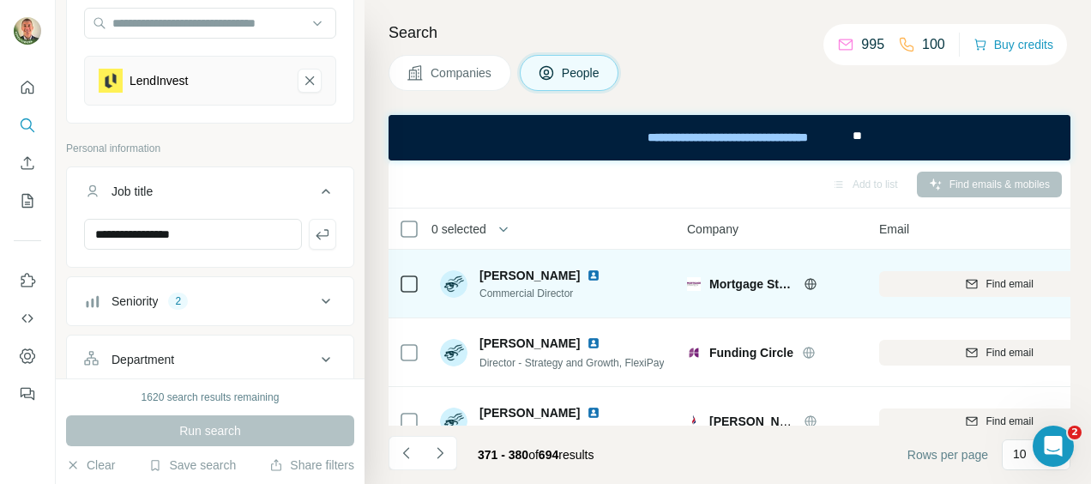
click at [809, 280] on icon at bounding box center [810, 283] width 4 height 11
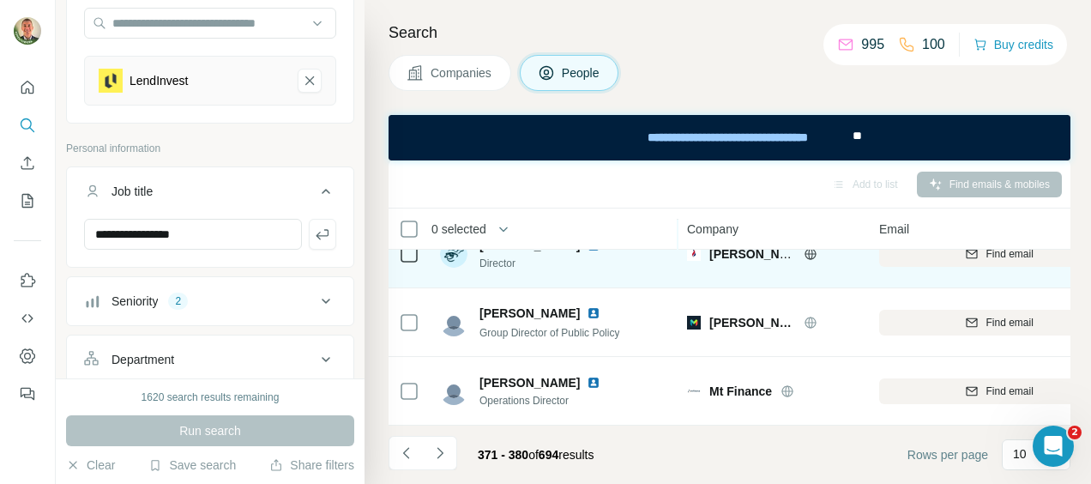
scroll to position [518, 0]
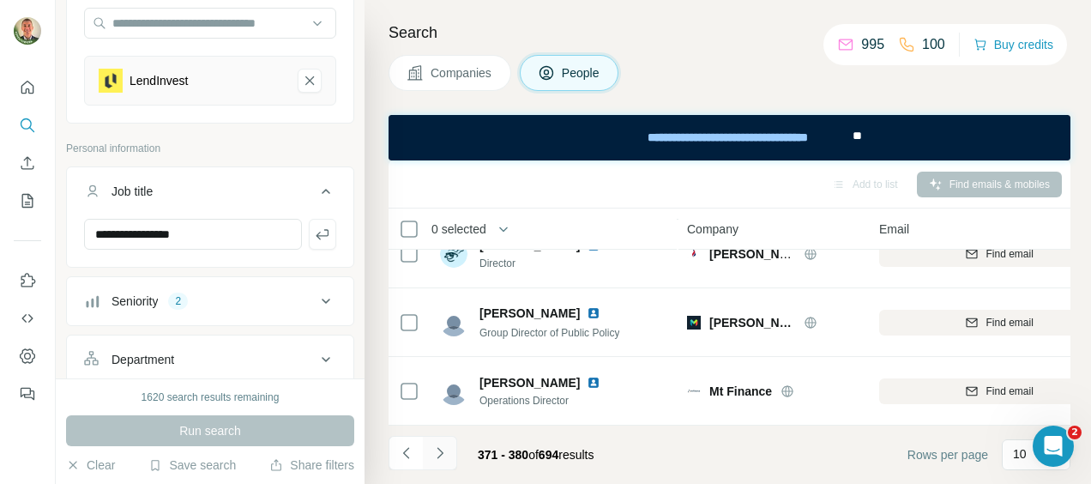
click at [438, 450] on icon "Navigate to next page" at bounding box center [439, 452] width 17 height 17
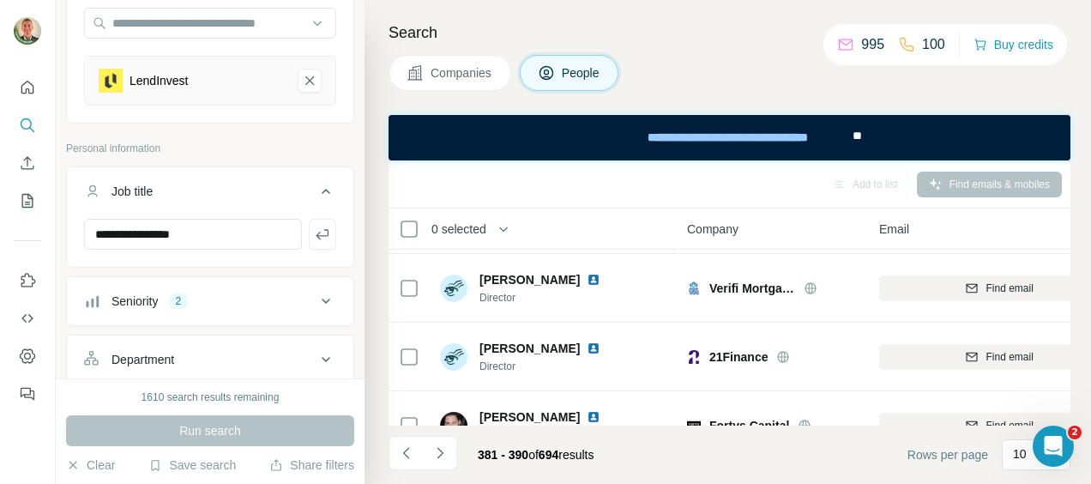
scroll to position [175, 0]
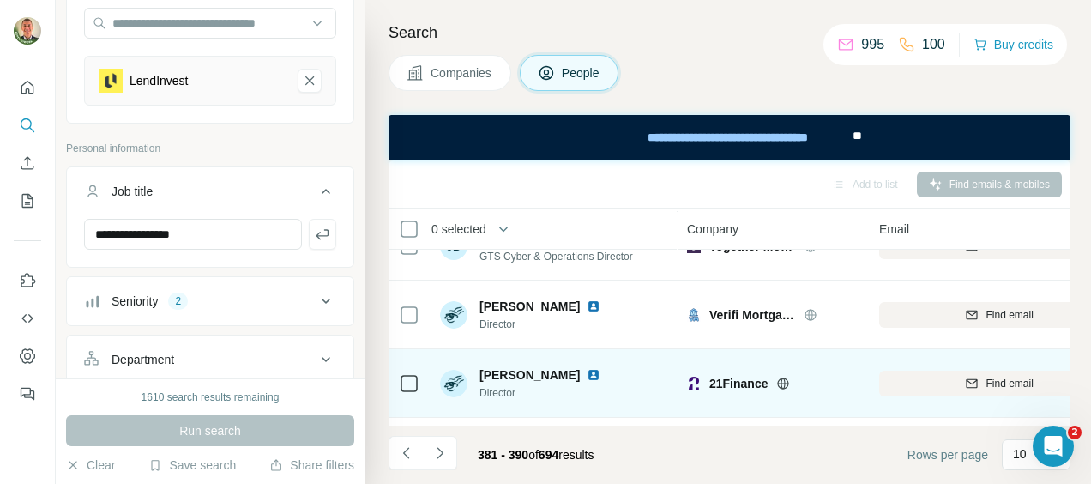
click at [780, 383] on icon at bounding box center [783, 383] width 11 height 1
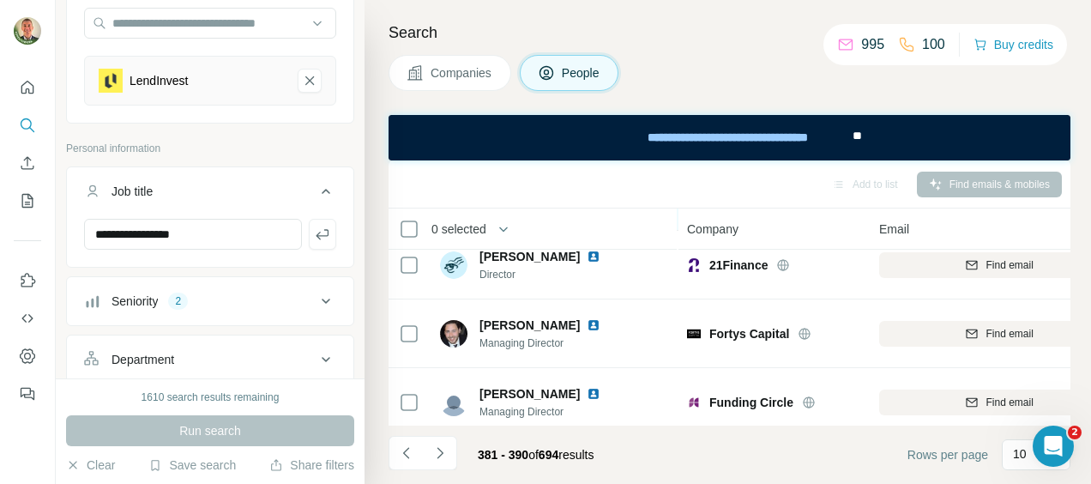
scroll to position [518, 0]
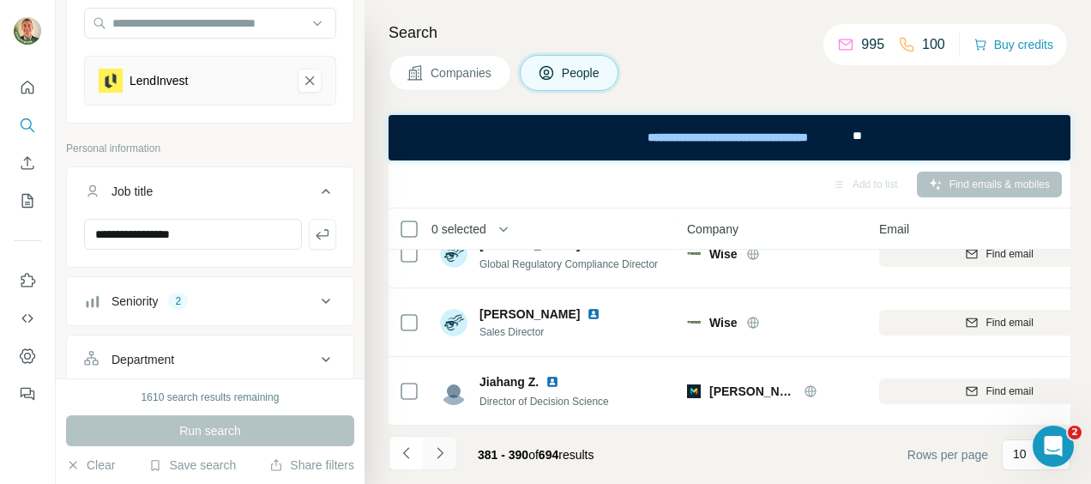
click at [443, 449] on icon "Navigate to next page" at bounding box center [439, 452] width 17 height 17
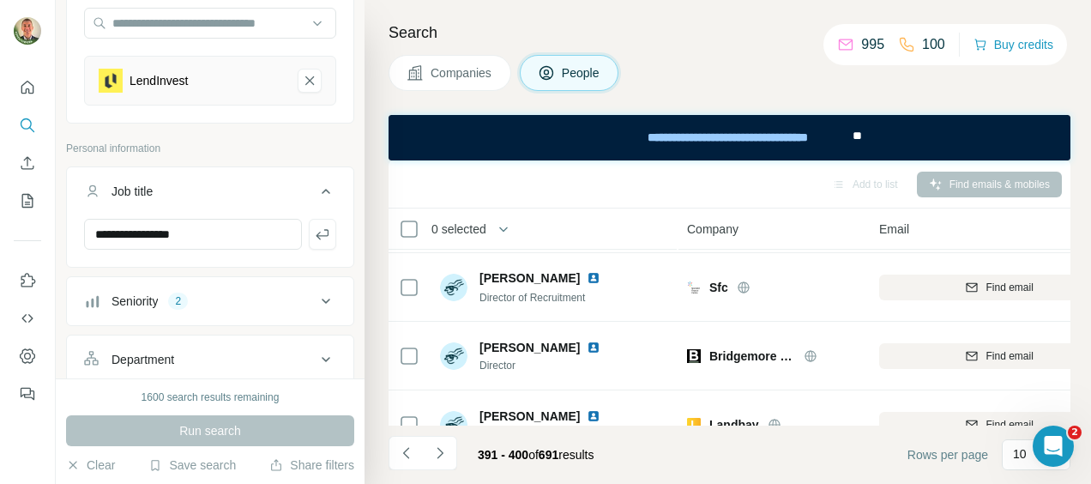
scroll to position [432, 0]
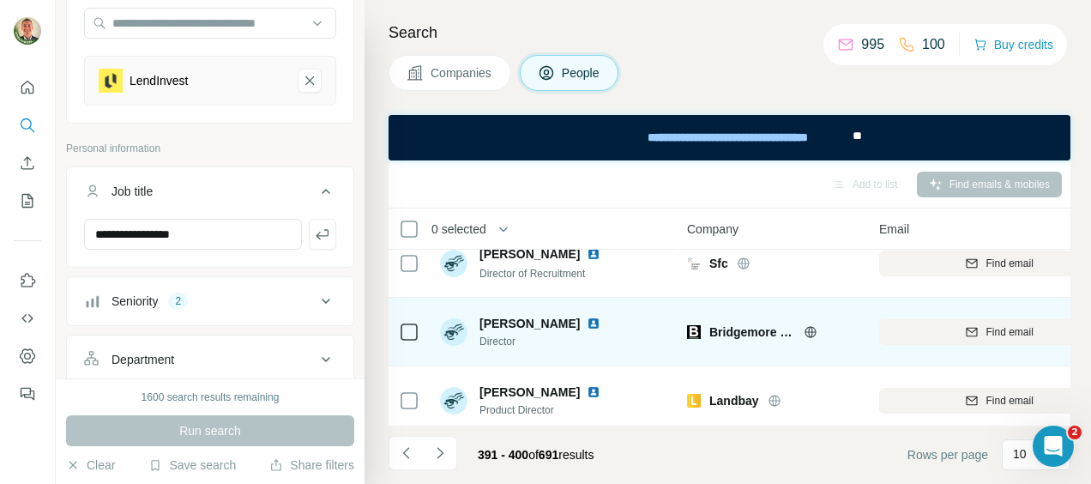
click at [809, 331] on icon at bounding box center [811, 332] width 14 height 14
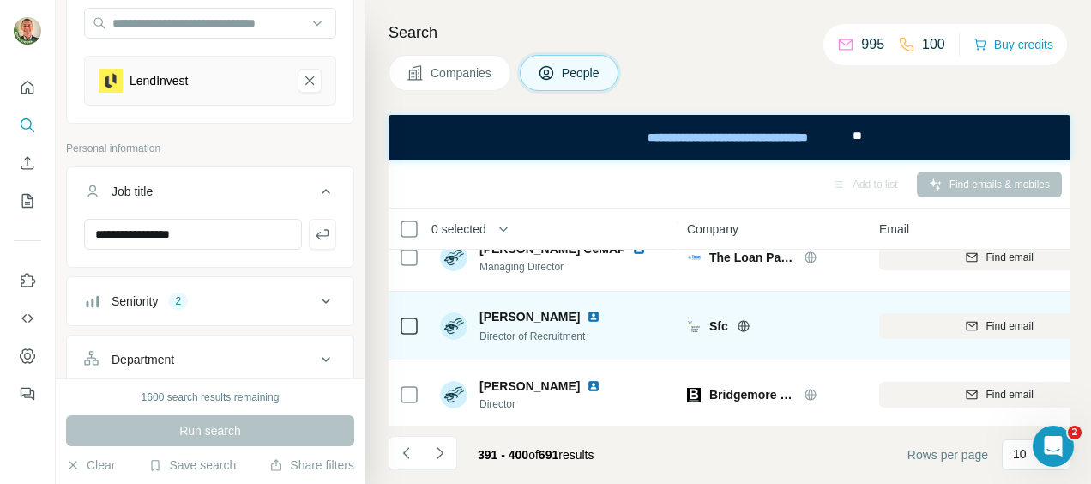
scroll to position [347, 0]
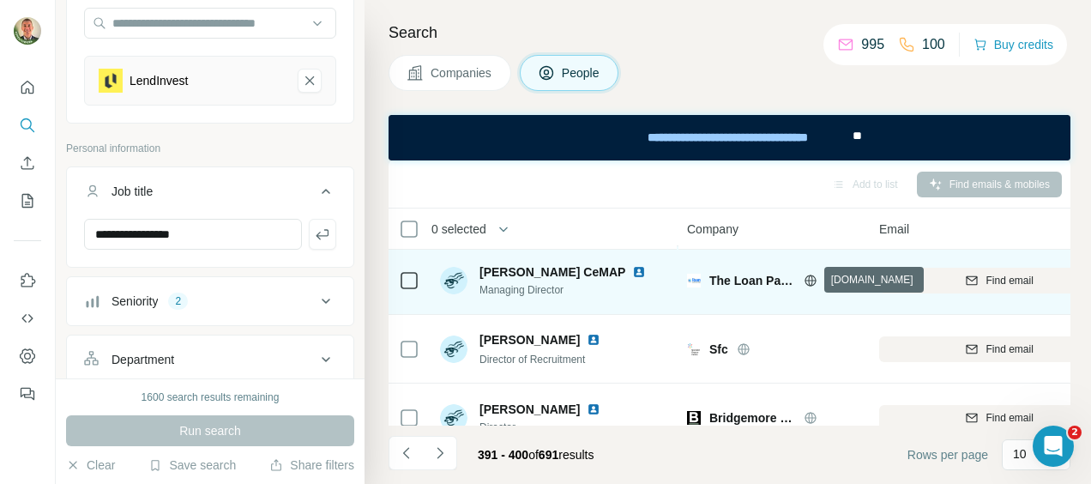
click at [807, 277] on icon at bounding box center [811, 281] width 14 height 14
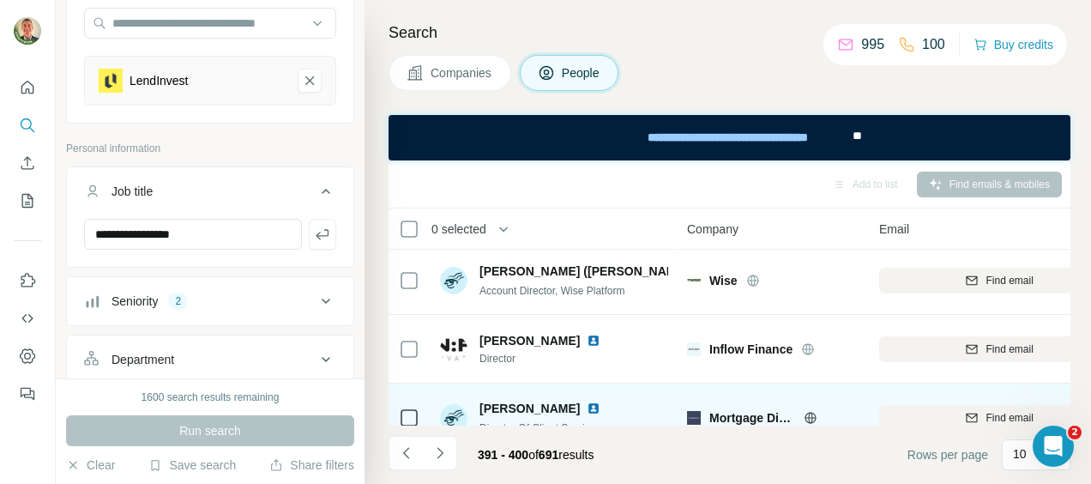
scroll to position [0, 0]
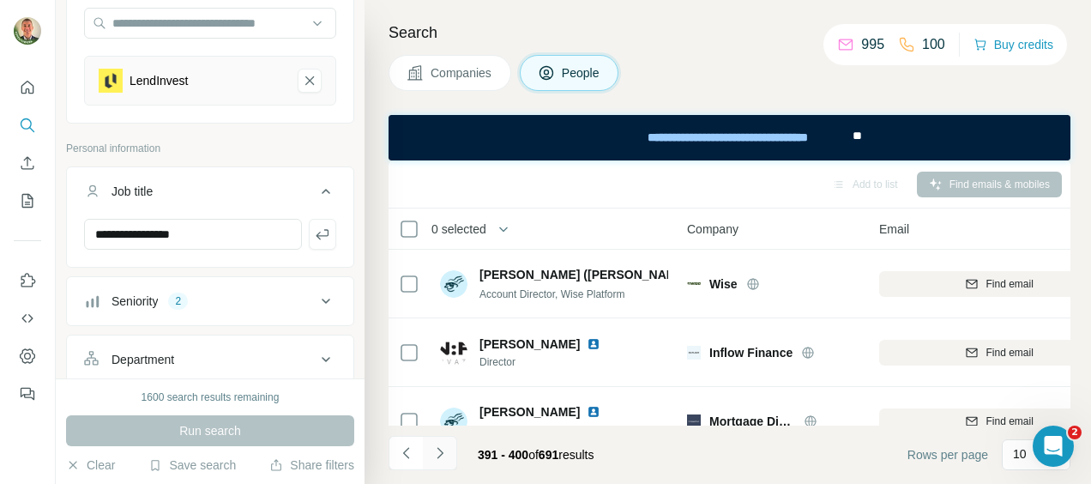
click at [441, 449] on icon "Navigate to next page" at bounding box center [439, 452] width 17 height 17
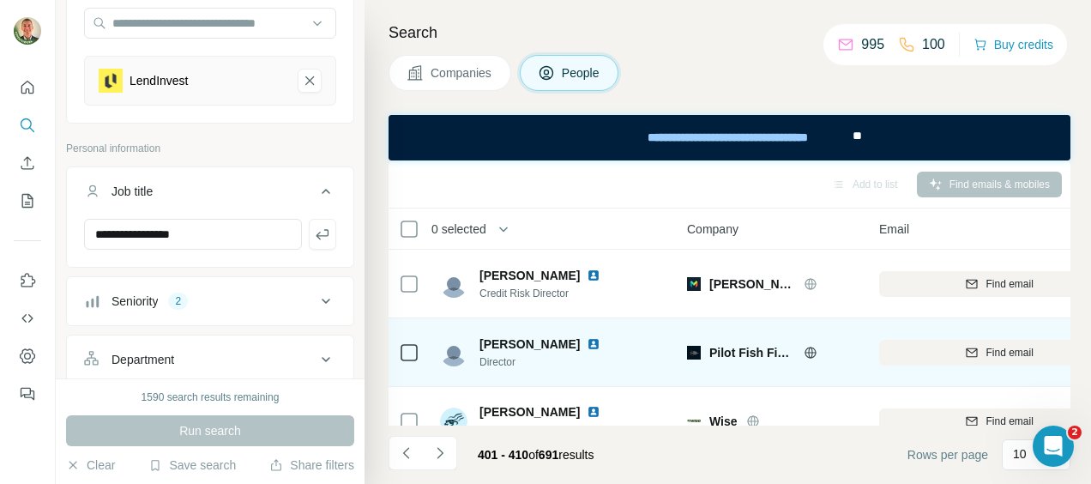
click at [813, 353] on icon at bounding box center [811, 353] width 14 height 14
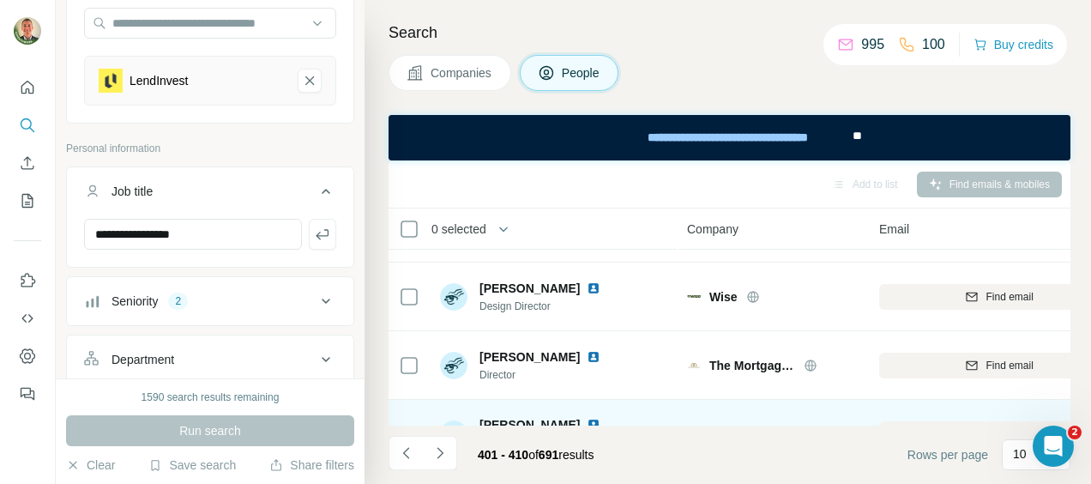
scroll to position [515, 0]
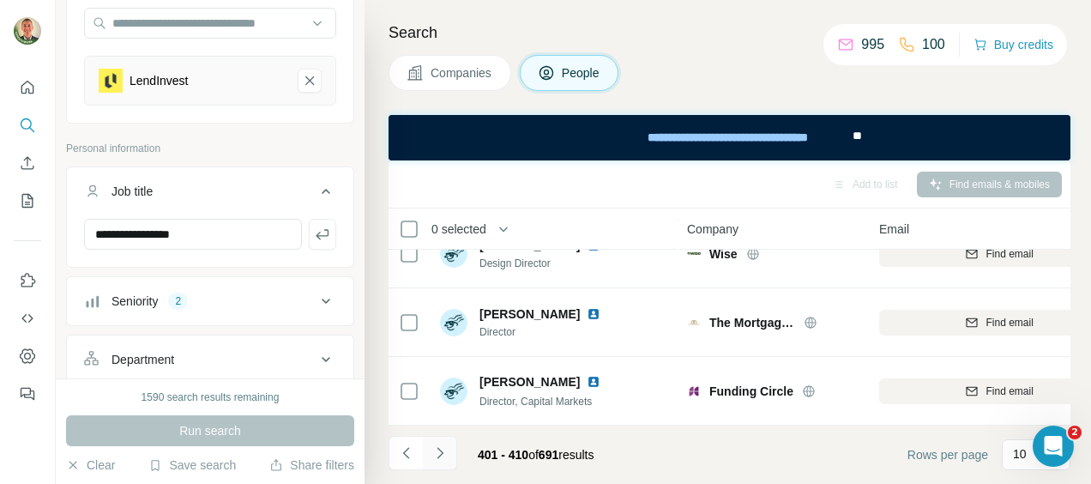
click at [438, 450] on icon "Navigate to next page" at bounding box center [439, 452] width 17 height 17
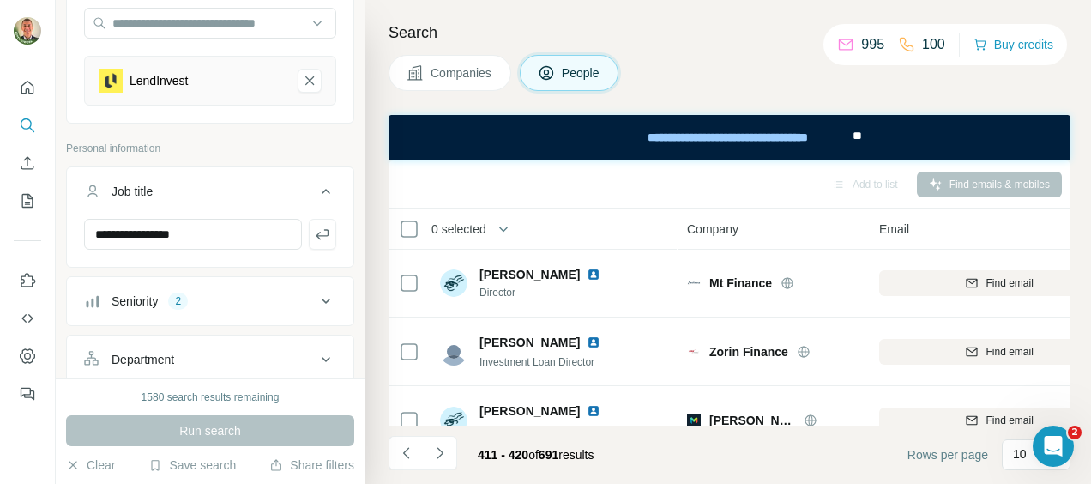
scroll to position [0, 0]
click at [443, 449] on icon "Navigate to next page" at bounding box center [439, 452] width 17 height 17
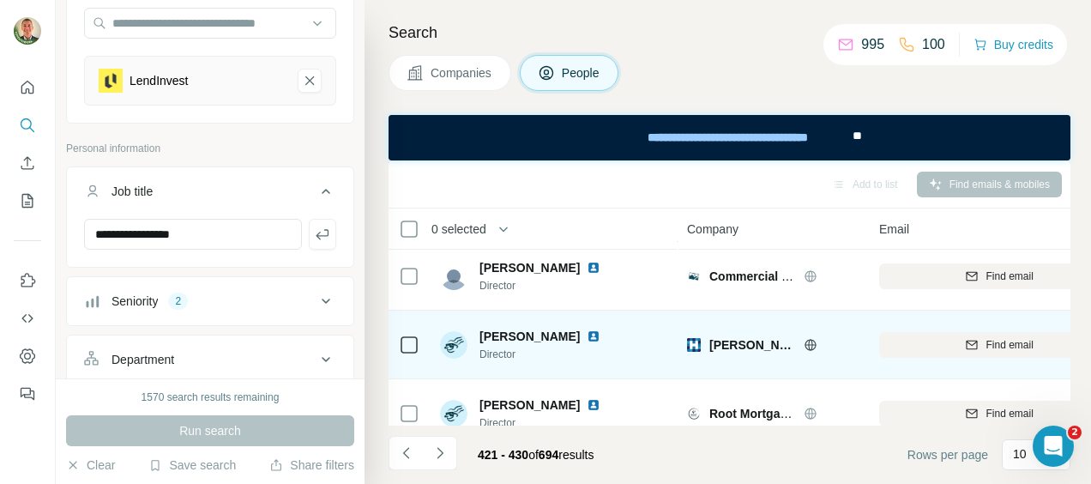
scroll to position [515, 0]
